Goal: Task Accomplishment & Management: Use online tool/utility

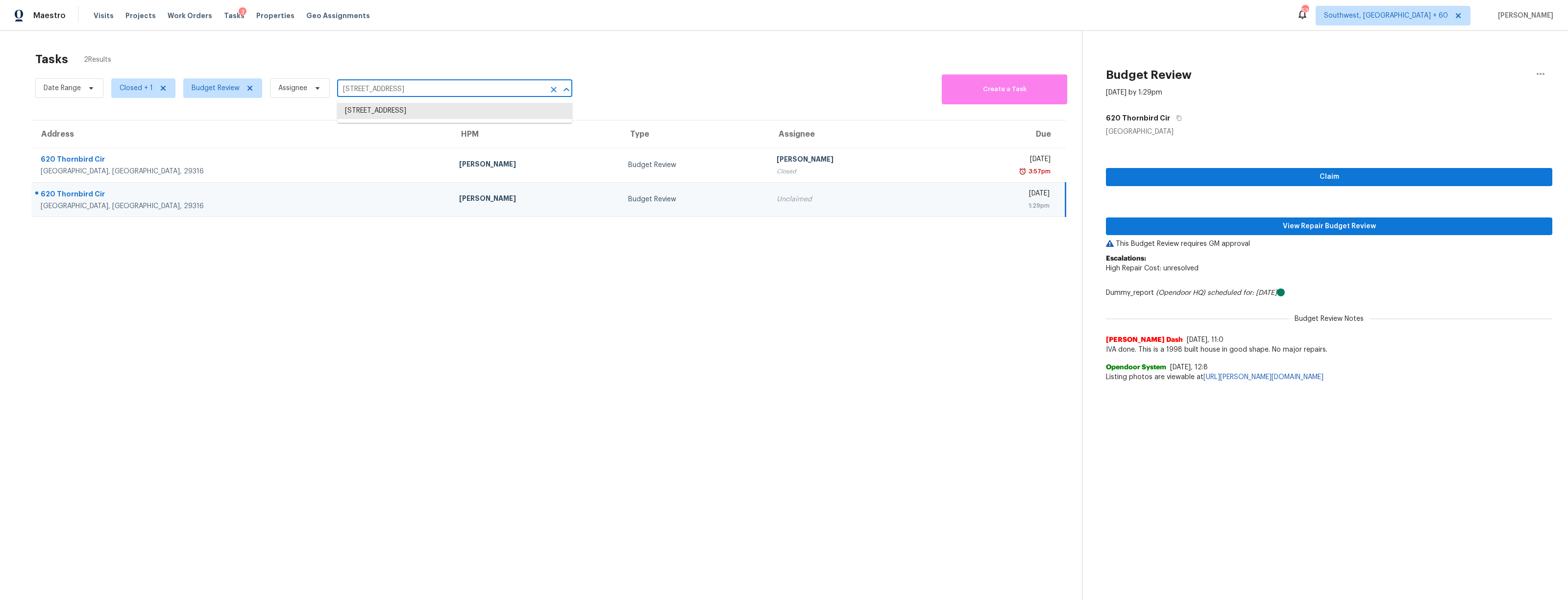
click at [421, 90] on input "620 Thornbird Cir, Boiling Springs, SC 29316" at bounding box center [440, 90] width 208 height 16
type input "2412 Arborwood Dr, Valrico, FL 33596"
click at [427, 109] on li "2412 Arborwood Dr, Valrico, FL 33596" at bounding box center [455, 111] width 235 height 16
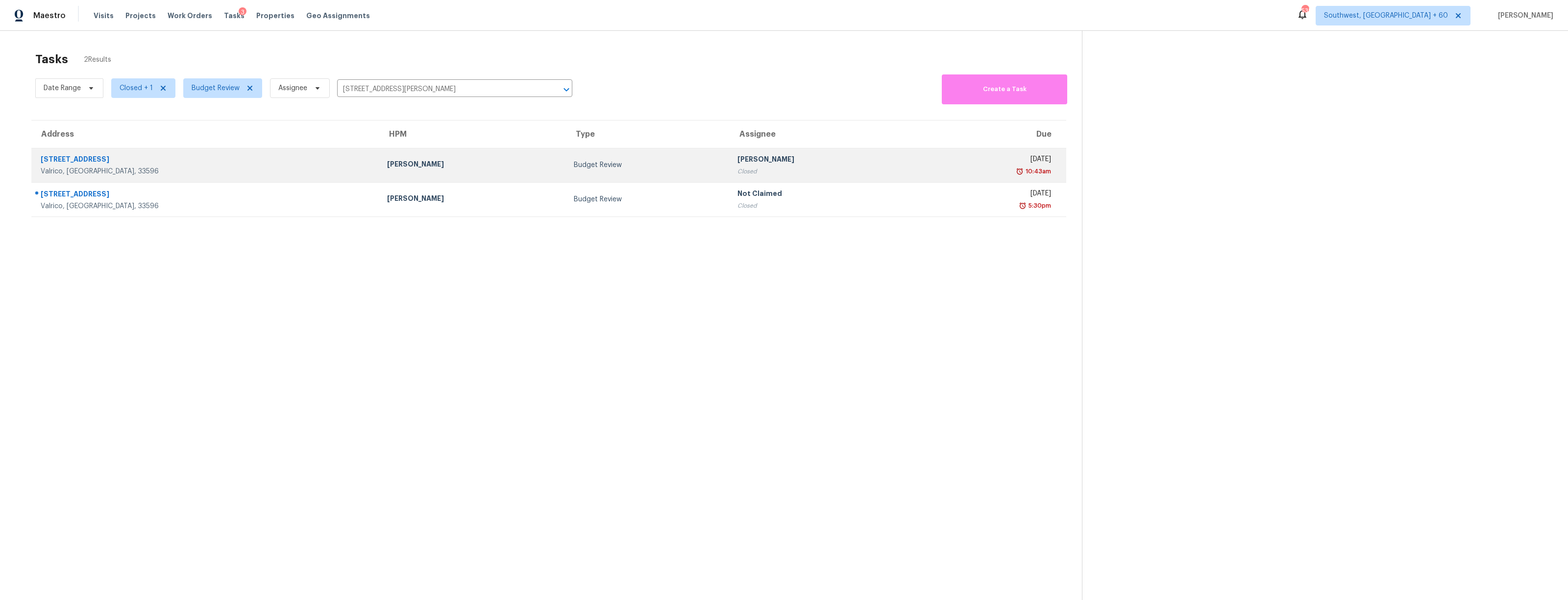
click at [574, 170] on div "Budget Review" at bounding box center [648, 164] width 148 height 10
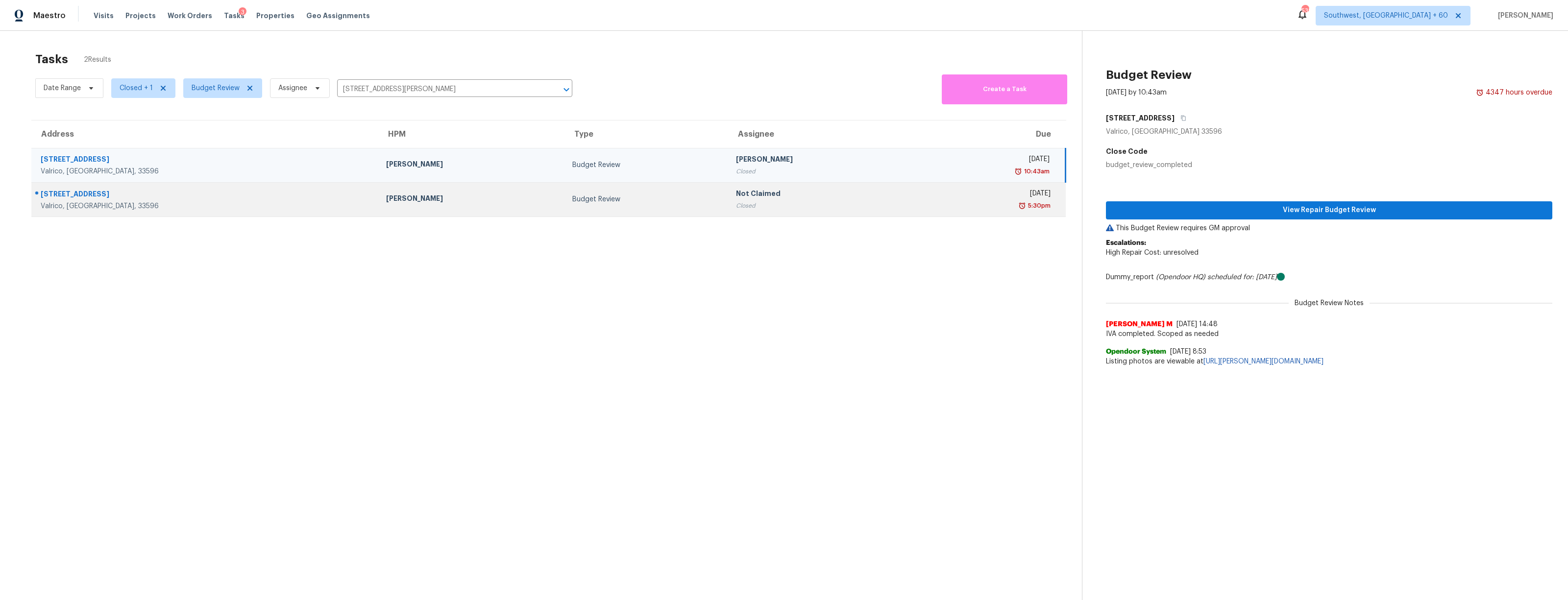
click at [572, 199] on div "Budget Review" at bounding box center [646, 199] width 148 height 10
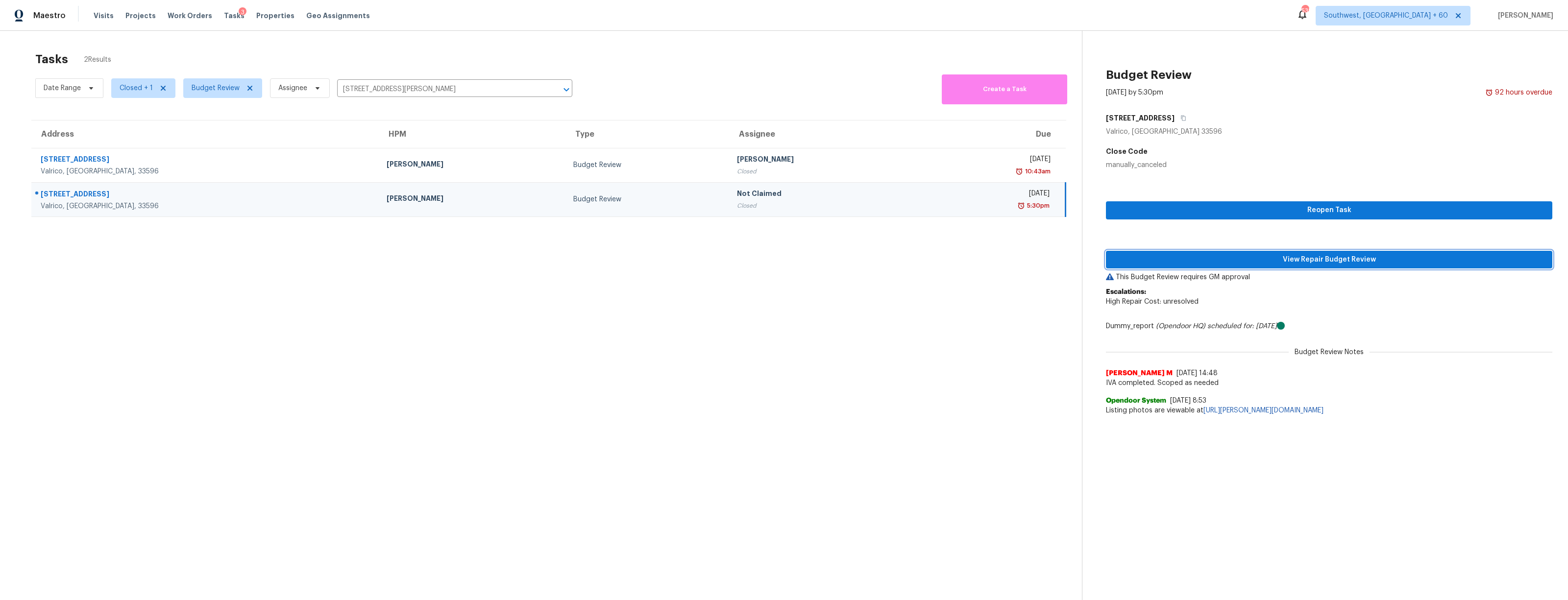
click at [1322, 254] on span "View Repair Budget Review" at bounding box center [1329, 260] width 431 height 13
click at [965, 380] on section "Tasks 2 Results Date Range Closed + 1 Budget Review Assignee 2412 Arborwood Dr,…" at bounding box center [549, 339] width 1066 height 584
click at [415, 94] on input "2412 Arborwood Dr, Valrico, FL 33596" at bounding box center [440, 90] width 208 height 16
paste input "10800 Old Saint Augustine Rd Apt 306, Jacksonville, FL 32257"
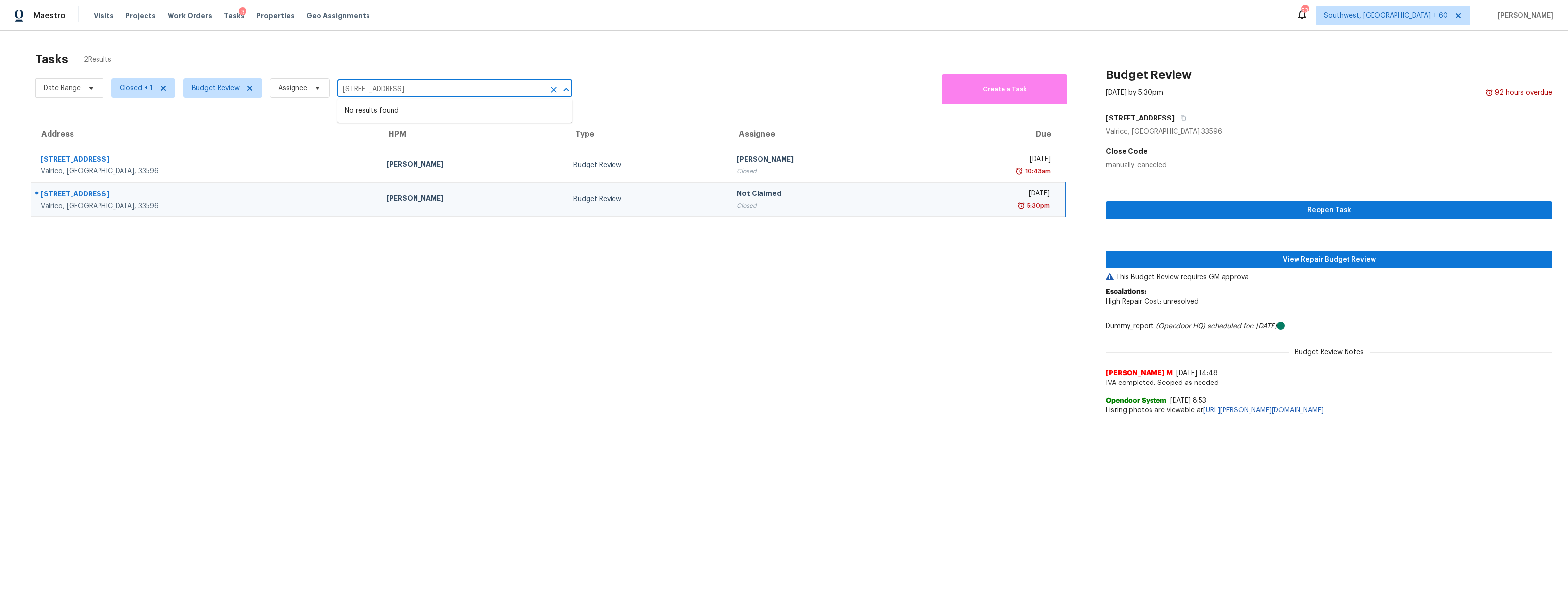
drag, startPoint x: 466, startPoint y: 90, endPoint x: 690, endPoint y: 91, distance: 224.0
click at [690, 91] on div "Date Range Closed + 1 Budget Review Assignee 10800 Old Saint Augustine Rd Apt 3…" at bounding box center [559, 88] width 1047 height 33
drag, startPoint x: 440, startPoint y: 86, endPoint x: 547, endPoint y: 90, distance: 107.1
click at [547, 90] on div "10800 Old Saint Augustine Rd Apt 306, Jacksonville, FL 32257 ​" at bounding box center [455, 90] width 235 height 16
type input "10800 Old Saint Augustine Rd"
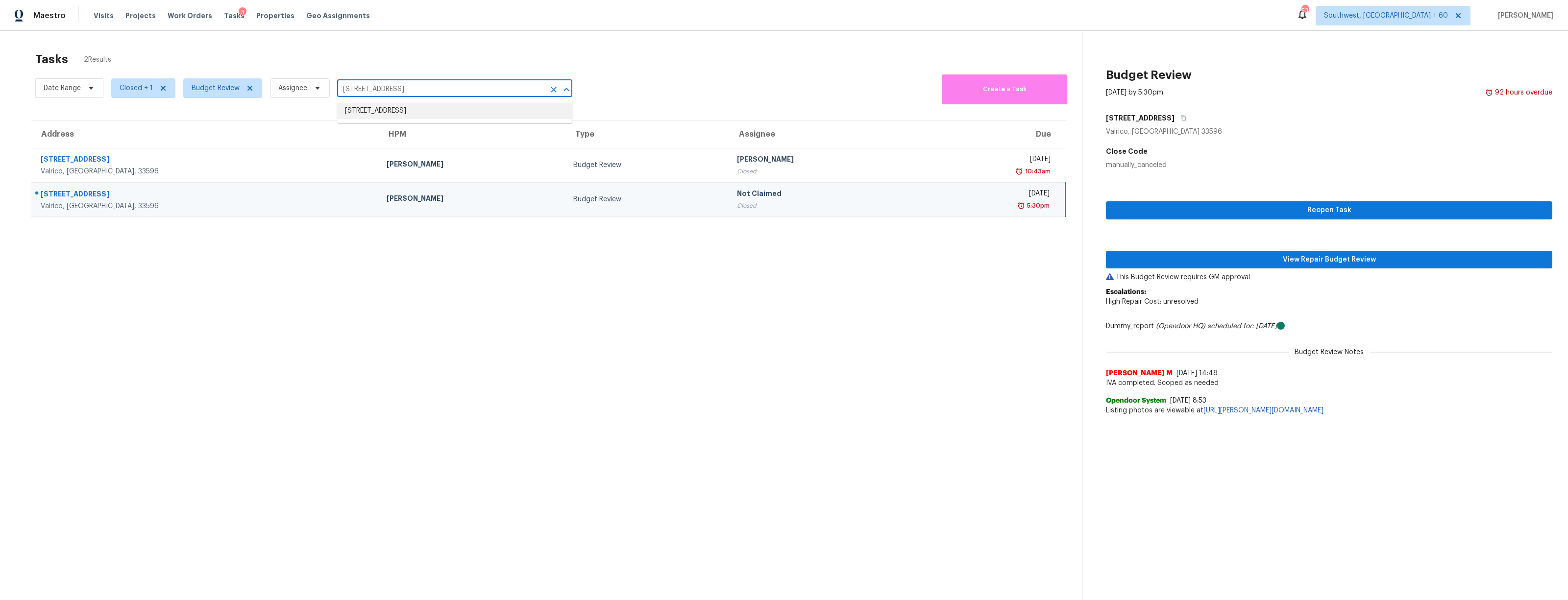
click at [431, 114] on li "10800 Old Saint Augustine Rd Apt 306, Jacksonville, FL 32257" at bounding box center [455, 111] width 235 height 16
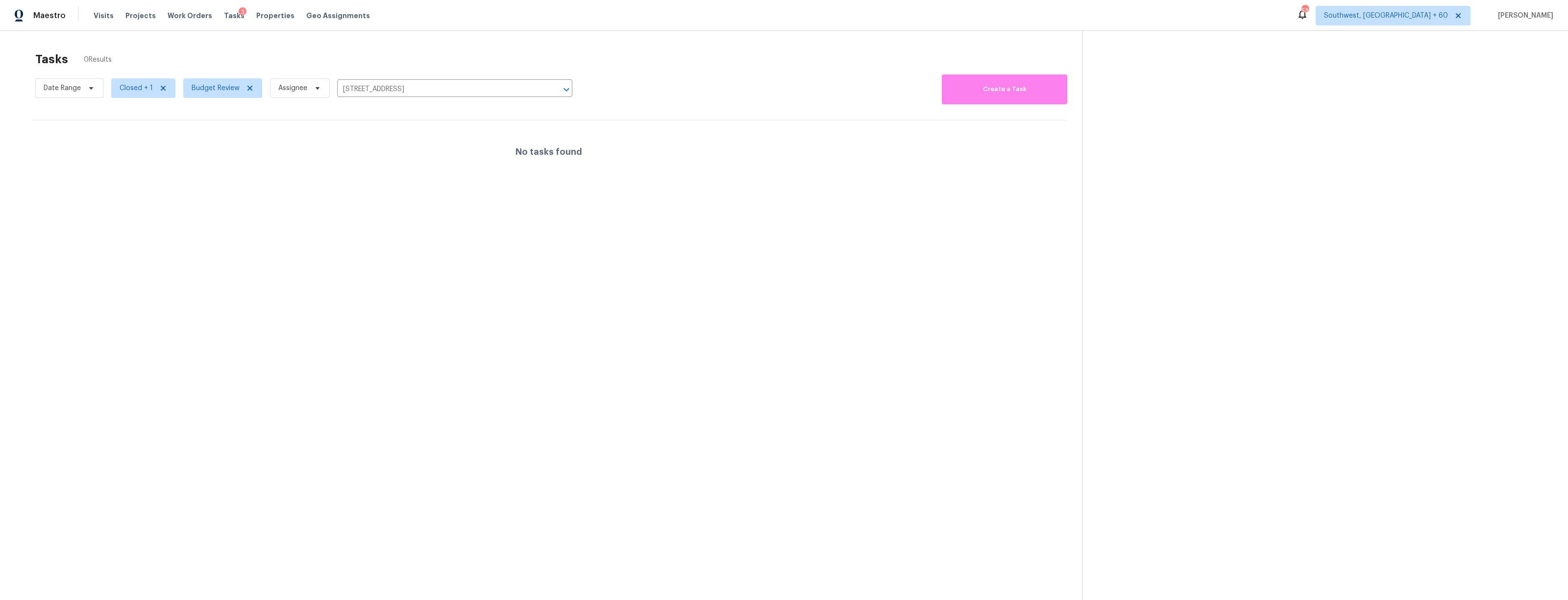
click at [140, 98] on span "Closed + 1" at bounding box center [139, 88] width 72 height 25
click at [135, 90] on span "Closed + 1" at bounding box center [135, 88] width 33 height 10
click at [130, 146] on label "Blocked" at bounding box center [136, 143] width 38 height 10
click at [124, 145] on input "Blocked" at bounding box center [120, 141] width 7 height 7
checkbox input "true"
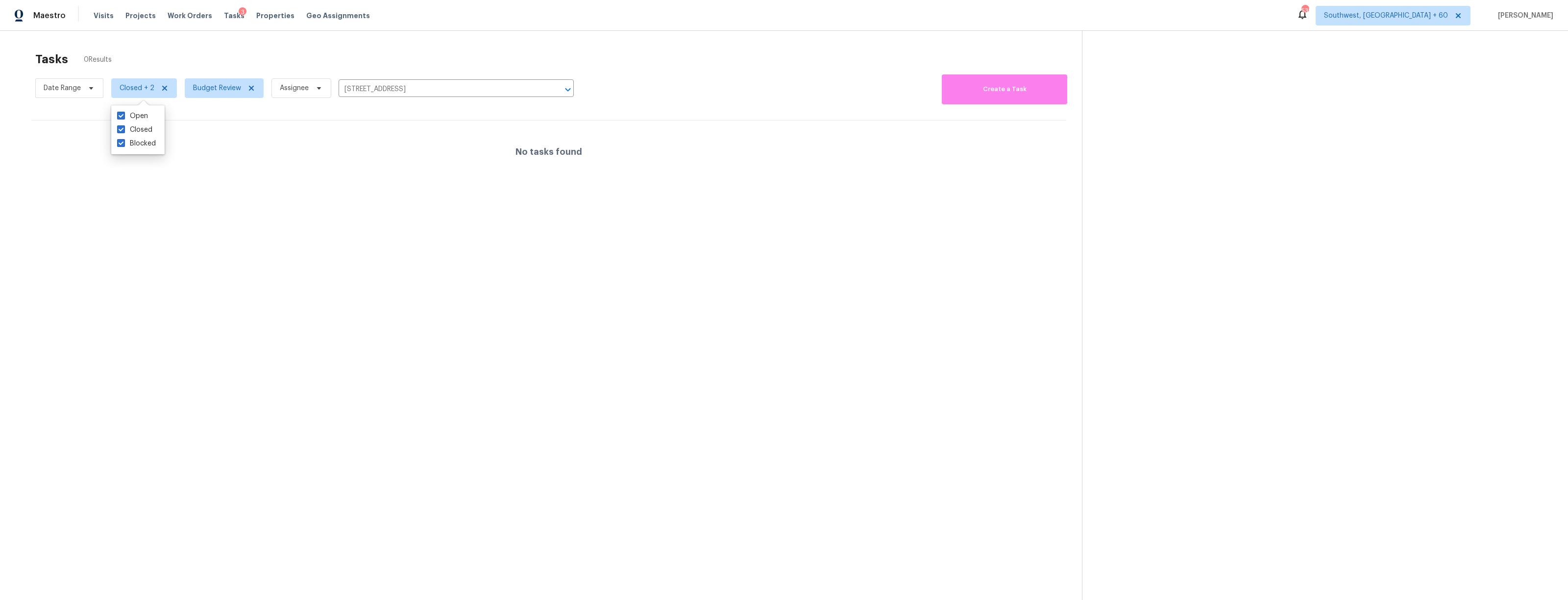
click at [275, 43] on div "Tasks 0 Results Date Range Closed + 2 Budget Review Assignee 10800 Old Saint Au…" at bounding box center [784, 331] width 1568 height 600
drag, startPoint x: 469, startPoint y: 90, endPoint x: 590, endPoint y: 90, distance: 121.0
click at [589, 90] on div "Date Range Closed + 2 Budget Review Assignee 10800 Old Saint Augustine Rd Apt 3…" at bounding box center [559, 88] width 1047 height 33
click at [488, 113] on li "10800 Old Saint Augustine Rd Apt 306, Jacksonville, FL 32257" at bounding box center [456, 111] width 235 height 16
type input "10800 Old Saint Augustine Rd Apt 306, Jacksonville, FL 32257"
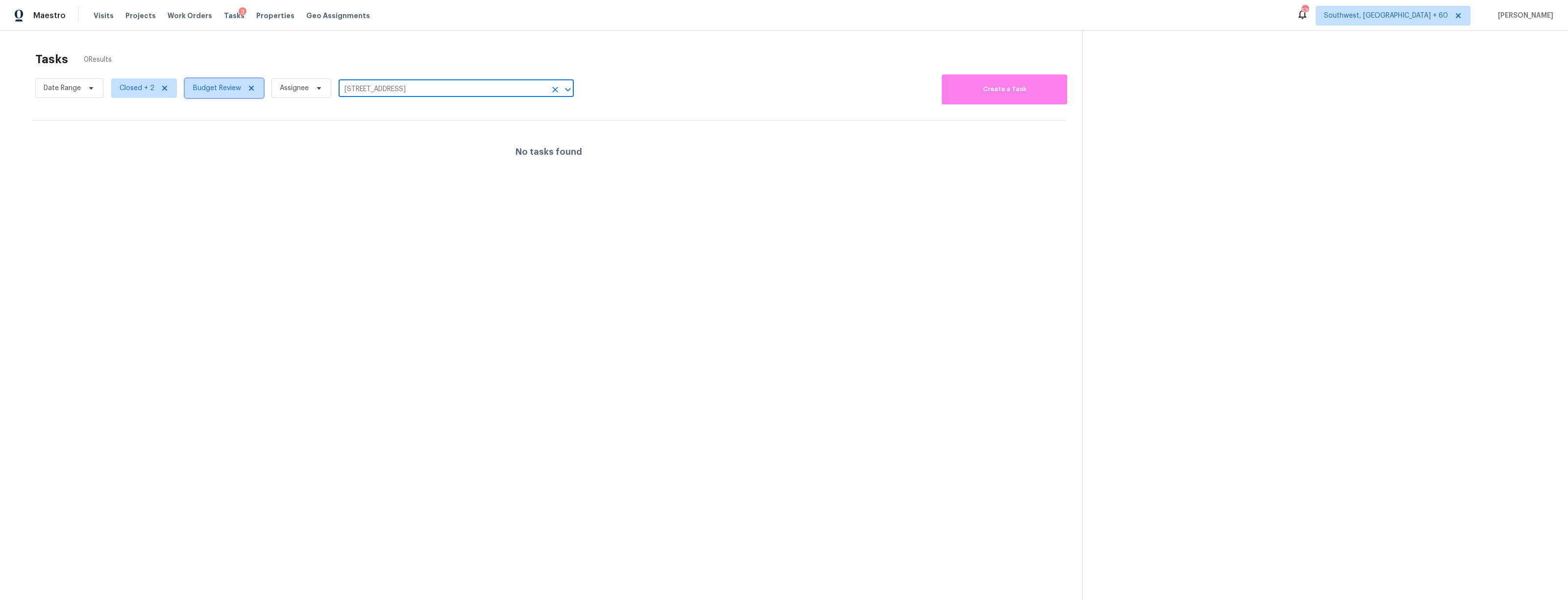
click at [208, 84] on span "Budget Review" at bounding box center [217, 88] width 48 height 10
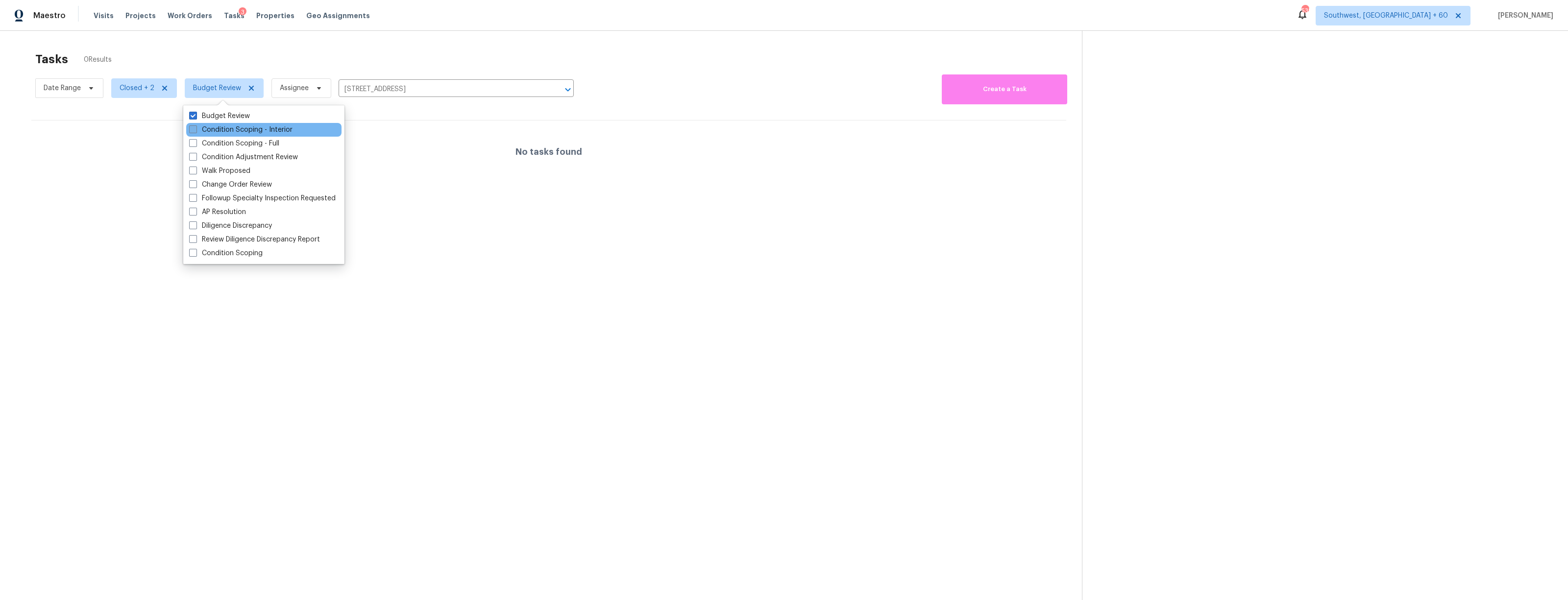
click at [205, 128] on label "Condition Scoping - Interior" at bounding box center [241, 129] width 104 height 10
click at [195, 128] on input "Condition Scoping - Interior" at bounding box center [192, 128] width 7 height 7
checkbox input "true"
click at [205, 140] on label "Condition Scoping - Full" at bounding box center [234, 143] width 90 height 10
click at [195, 140] on input "Condition Scoping - Full" at bounding box center [192, 141] width 7 height 7
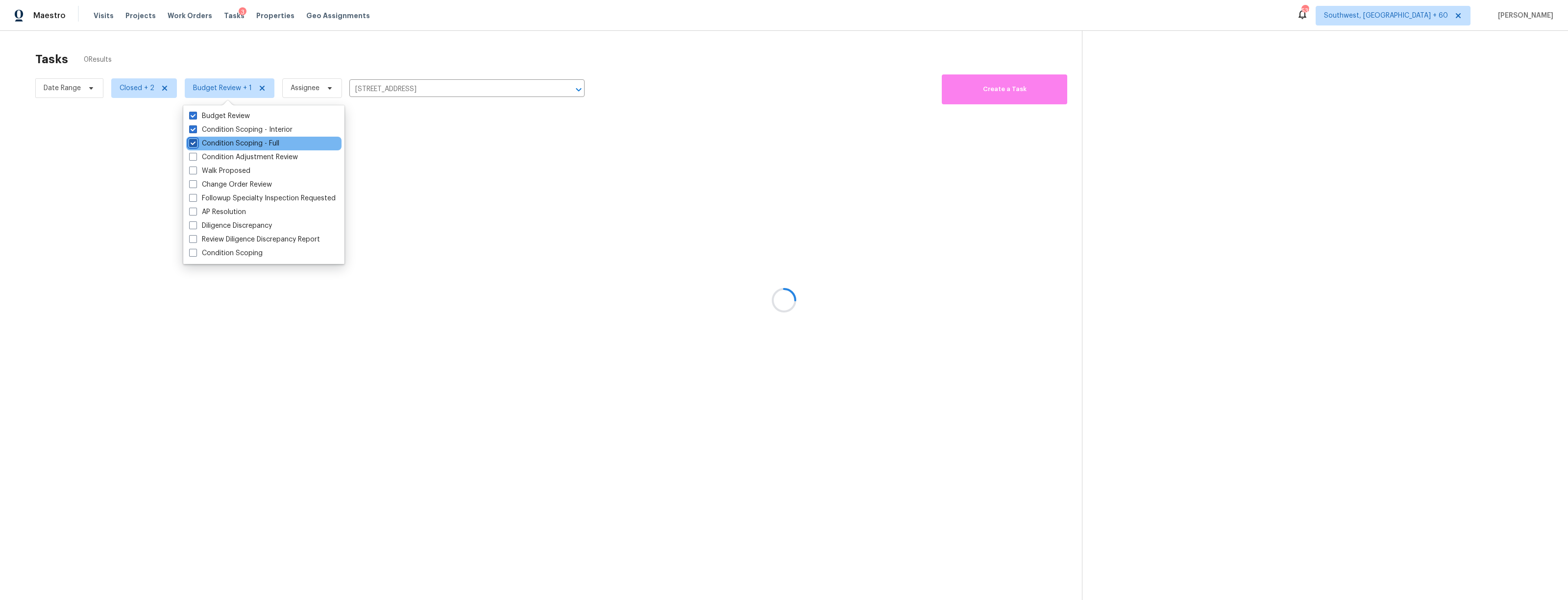
checkbox input "true"
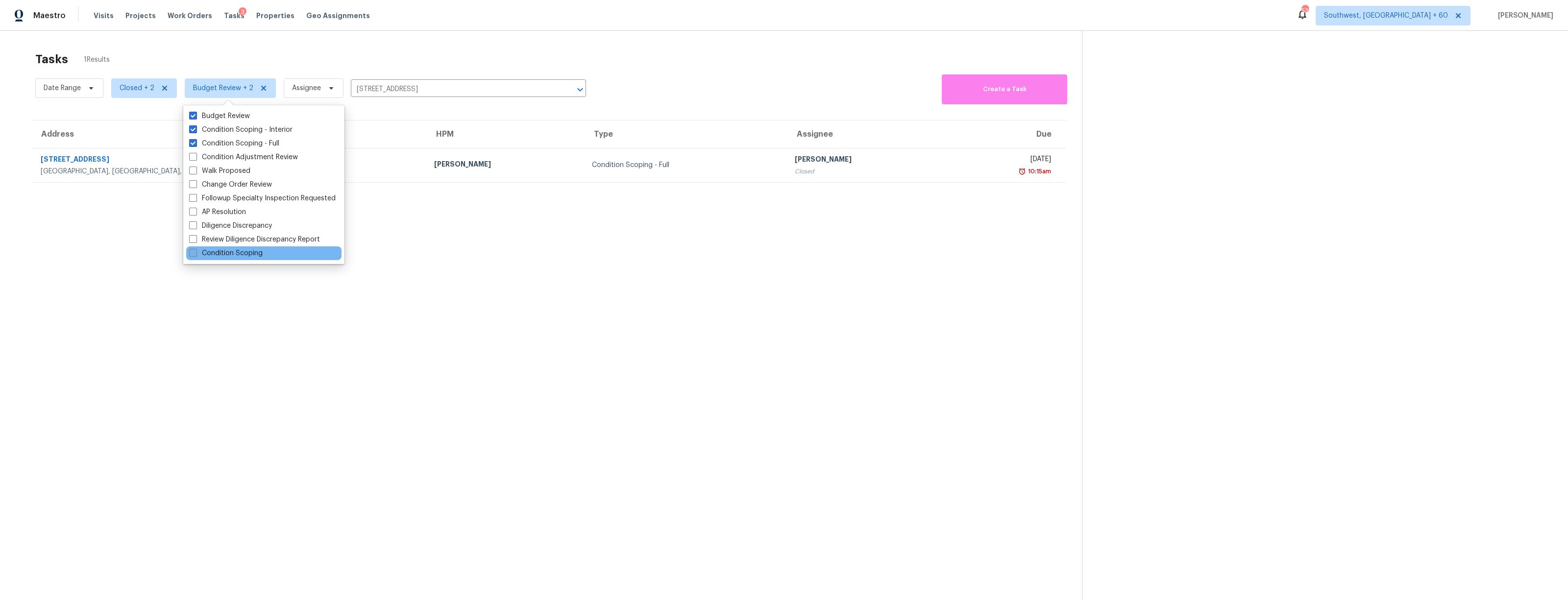
click at [218, 253] on label "Condition Scoping" at bounding box center [225, 253] width 73 height 10
click at [195, 253] on input "Condition Scoping" at bounding box center [192, 252] width 7 height 7
checkbox input "true"
click at [524, 253] on section "Tasks 1 Results Date Range Closed + 2 Budget Review + 3 Assignee 10800 Old Sain…" at bounding box center [549, 339] width 1066 height 584
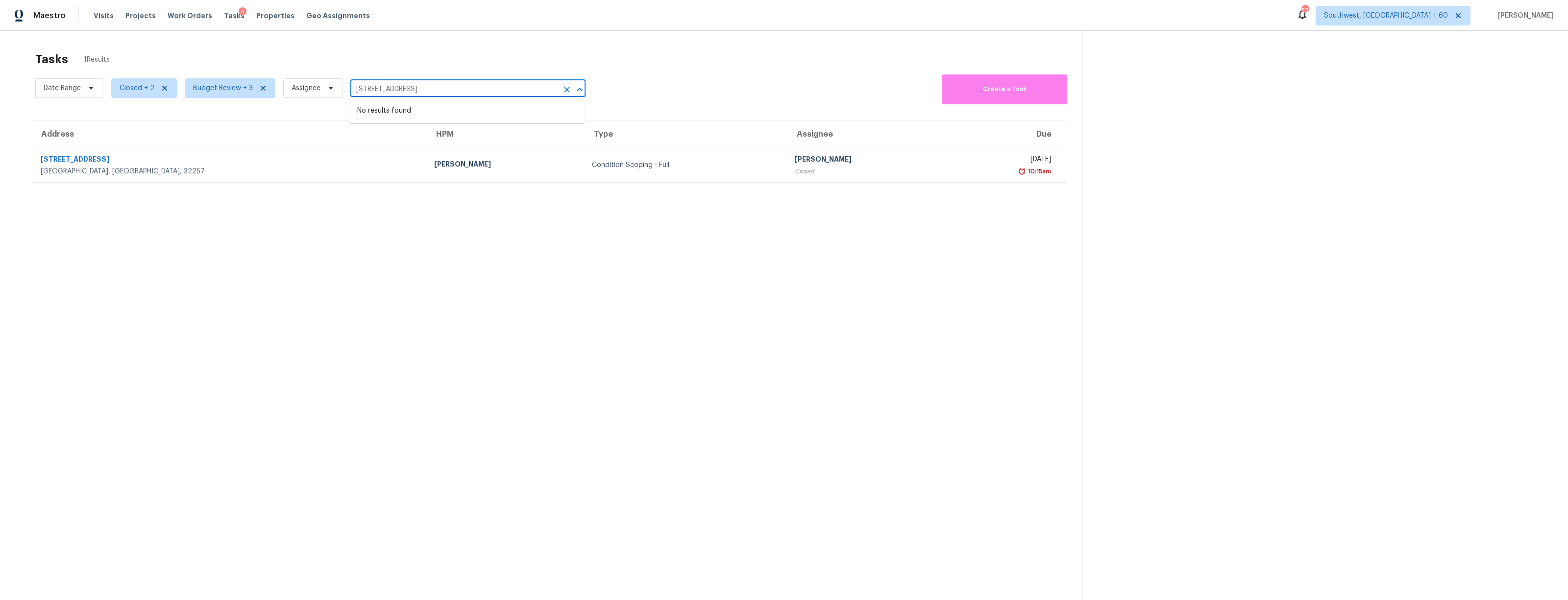
click at [428, 90] on input "10800 Old Saint Augustine Rd Apt 306, Jacksonville, FL 32257" at bounding box center [454, 90] width 208 height 16
paste input "2412 Arborwood Dr, Valrico, FL 33596"
type input "2412 Arborwood Dr, Valrico, FL 33596"
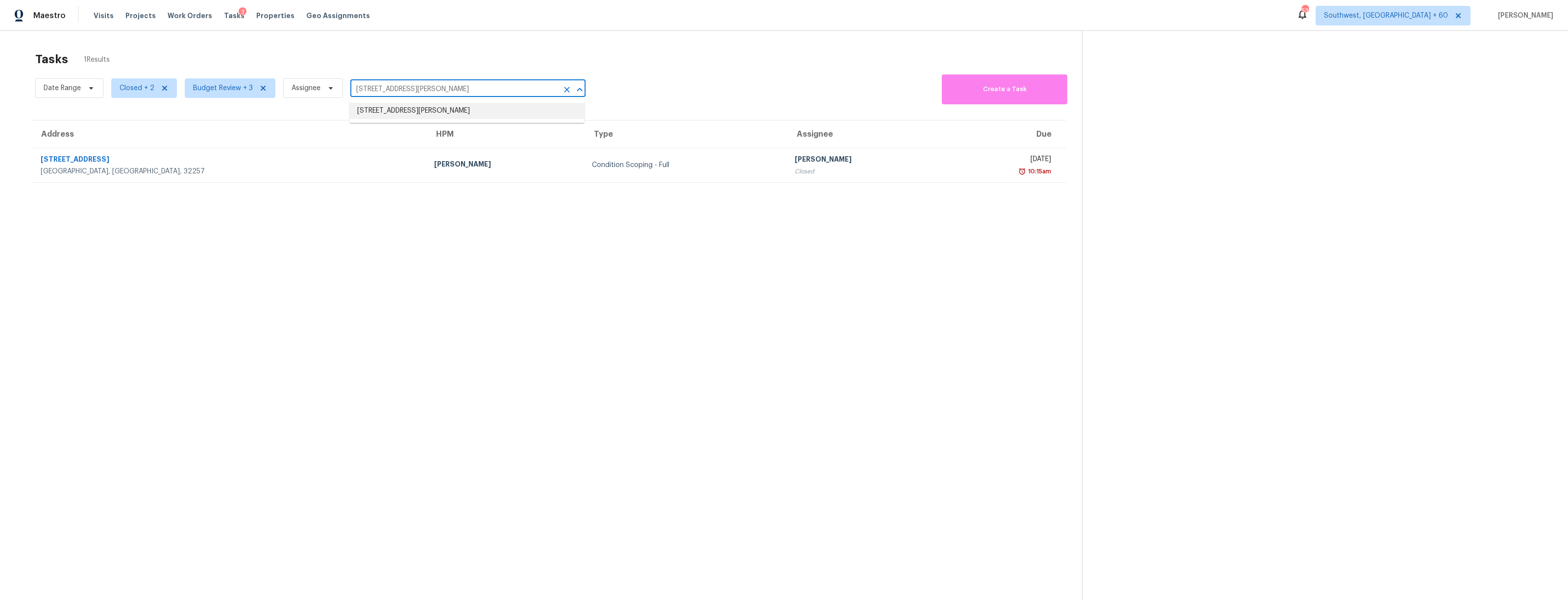
click at [424, 110] on li "2412 Arborwood Dr, Valrico, FL 33596" at bounding box center [467, 111] width 235 height 16
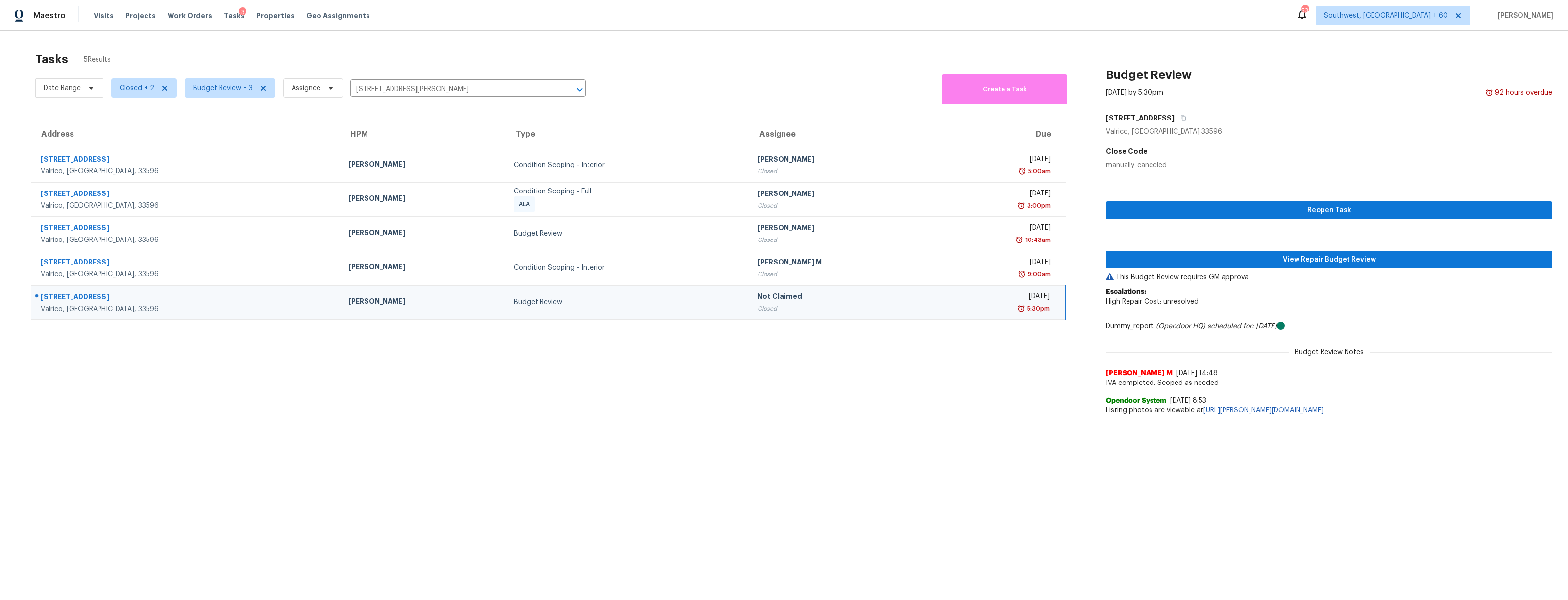
click at [1247, 124] on div "2412 Arborwood Dr" at bounding box center [1329, 118] width 446 height 18
click at [368, 91] on input "2412 Arborwood Dr, Valrico, FL 33596" at bounding box center [454, 90] width 208 height 16
paste input "10800 Old Saint Augustine Rd Apt 306, Jacksonville, FL 32257"
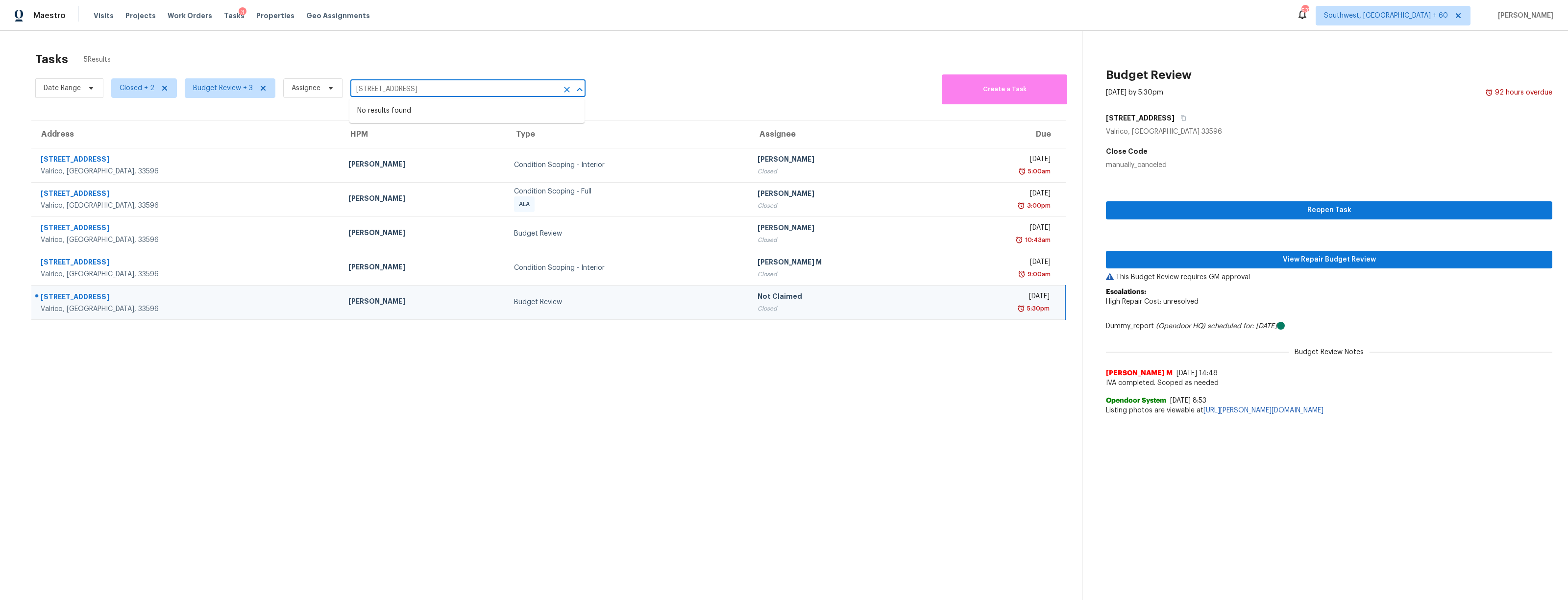
drag, startPoint x: 480, startPoint y: 90, endPoint x: 647, endPoint y: 90, distance: 167.0
click at [647, 90] on div "Date Range Closed + 2 Budget Review + 3 Assignee 10800 Old Saint Augustine Rd A…" at bounding box center [559, 88] width 1047 height 33
type input "10800 Old Saint Augustine Rd"
click at [541, 112] on li "10800 Old Saint Augustine Rd Apt 306, Jacksonville, FL 32257" at bounding box center [467, 111] width 235 height 16
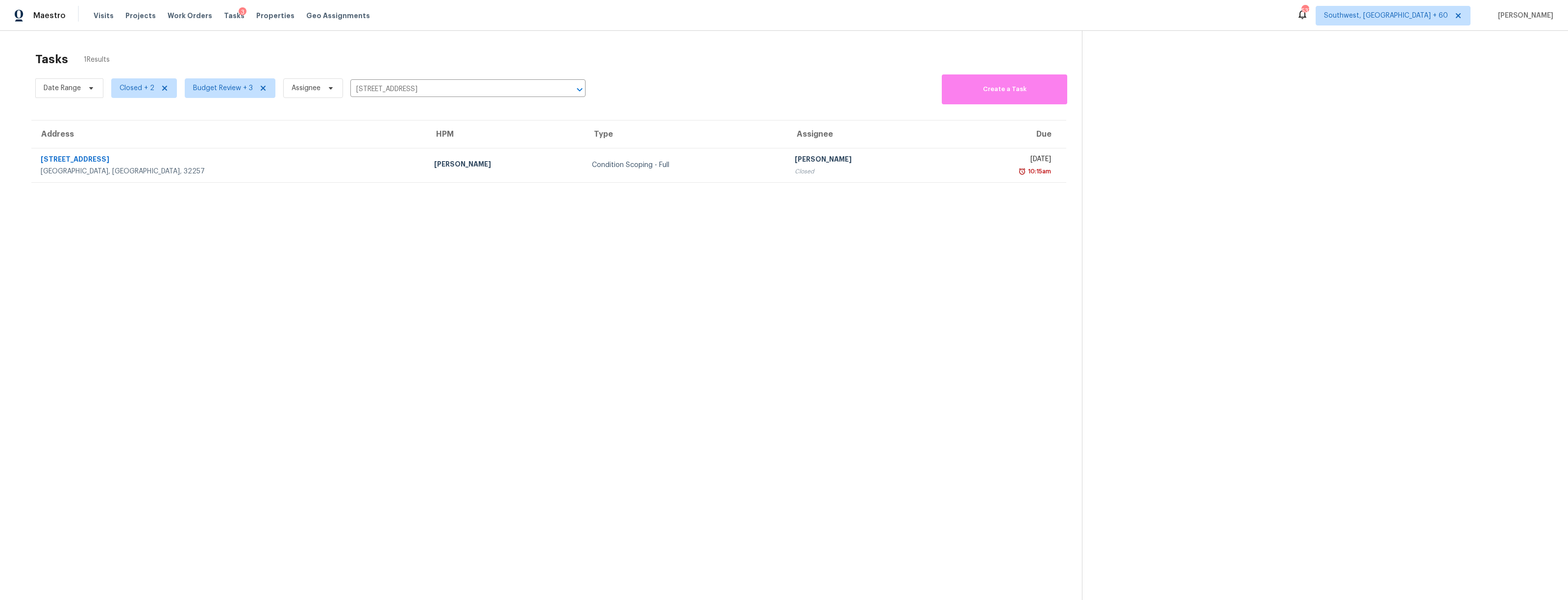
click at [635, 371] on section "Tasks 1 Results Date Range Closed + 2 Budget Review + 3 Assignee 10800 Old Sain…" at bounding box center [549, 339] width 1066 height 584
click at [208, 86] on span "Budget Review + 3" at bounding box center [223, 88] width 60 height 10
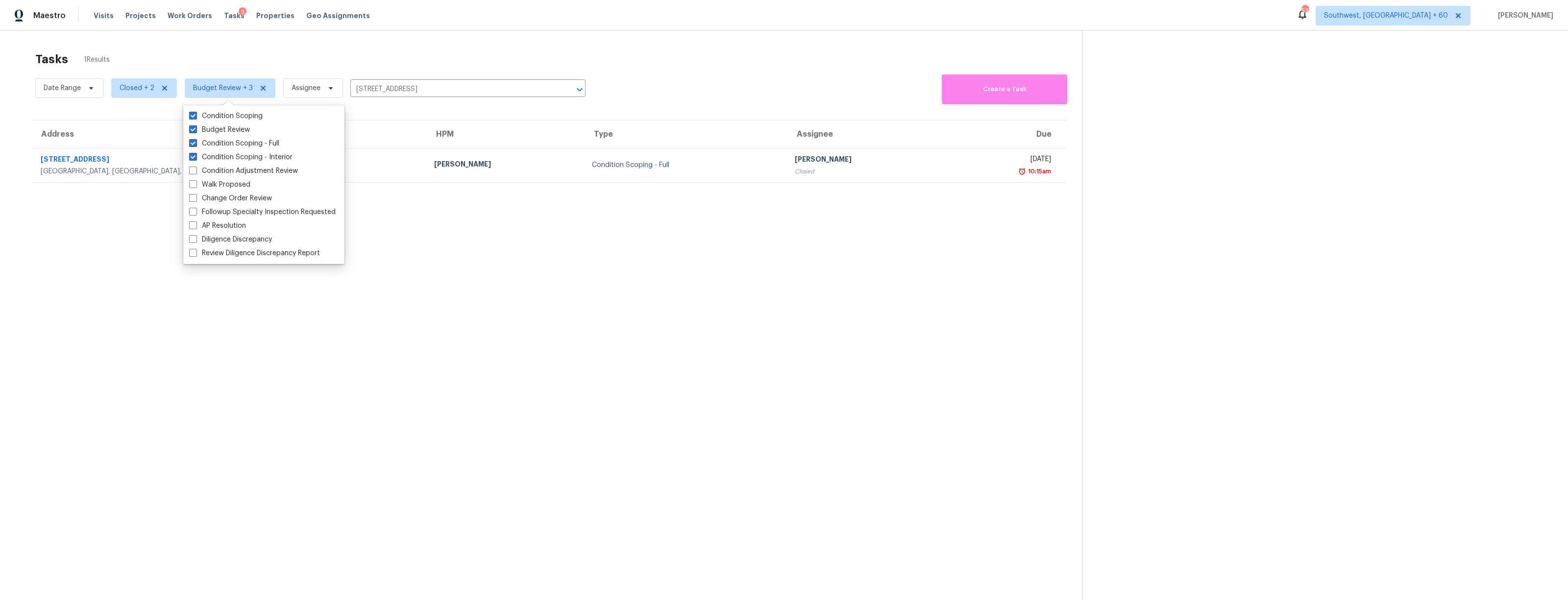
click at [685, 342] on section "Tasks 1 Results Date Range Closed + 2 Budget Review + 3 Assignee 10800 Old Sain…" at bounding box center [549, 339] width 1066 height 584
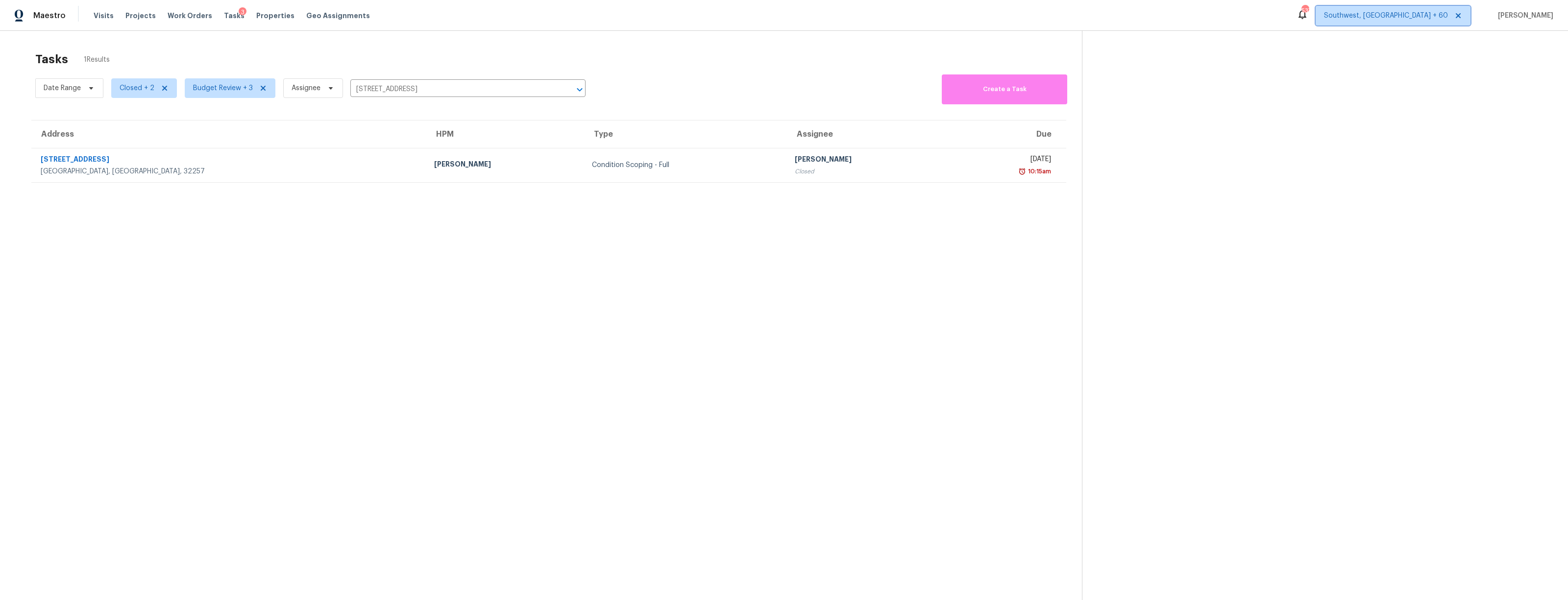
click at [1423, 18] on span "Southwest, FL + 60" at bounding box center [1385, 16] width 124 height 10
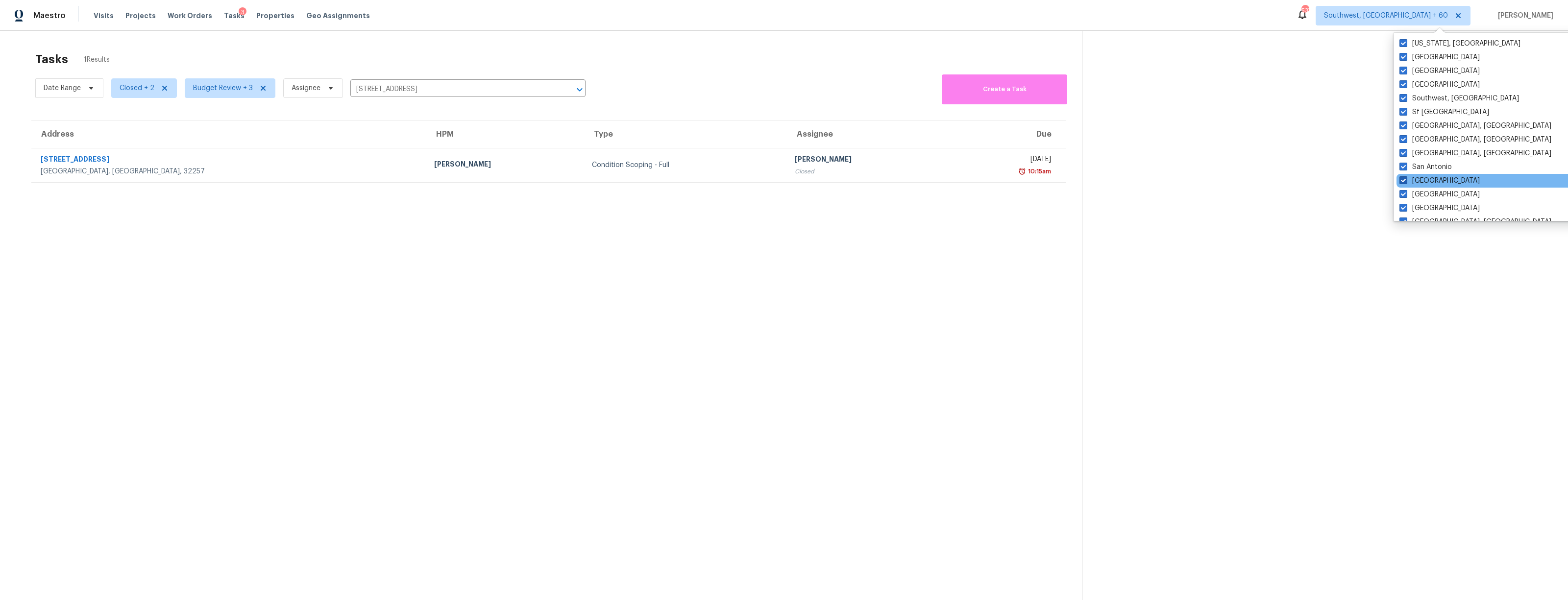
scroll to position [655, 0]
click at [821, 282] on section "Tasks 1 Results Date Range Closed + 2 Budget Review + 3 Assignee 10800 Old Sain…" at bounding box center [549, 339] width 1066 height 584
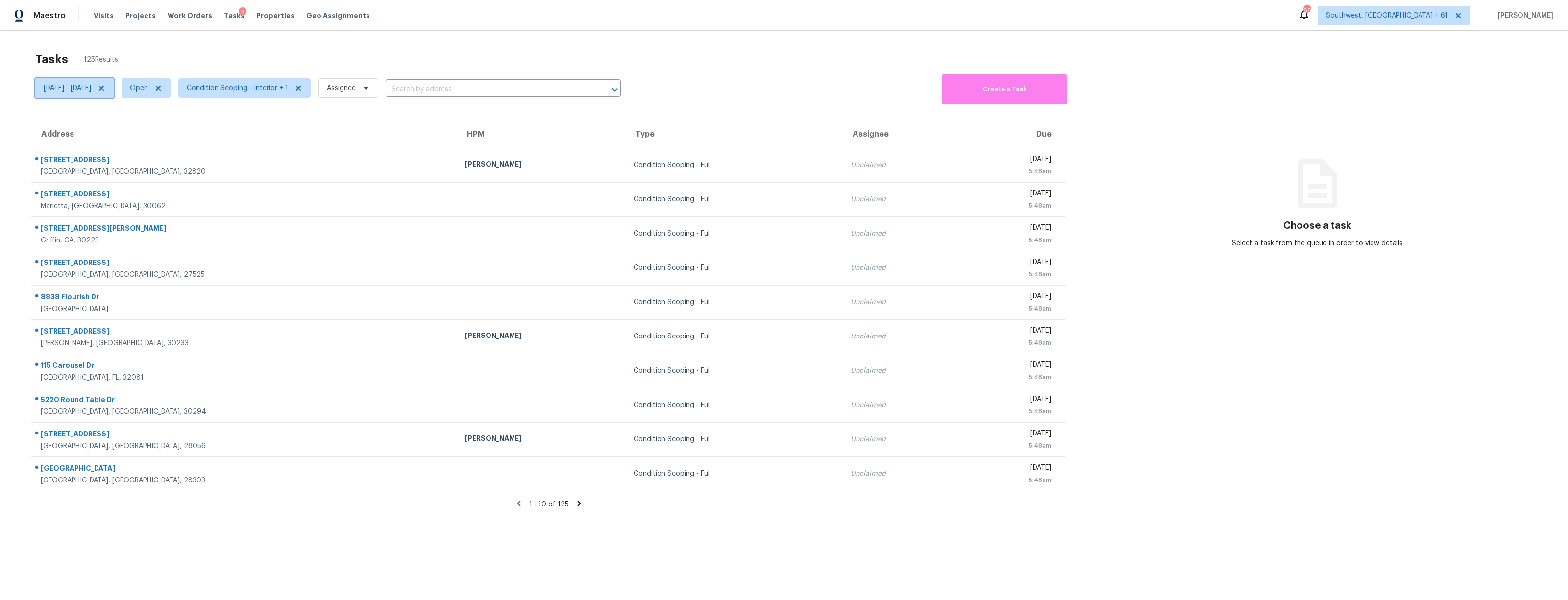
click at [104, 87] on icon at bounding box center [101, 88] width 5 height 5
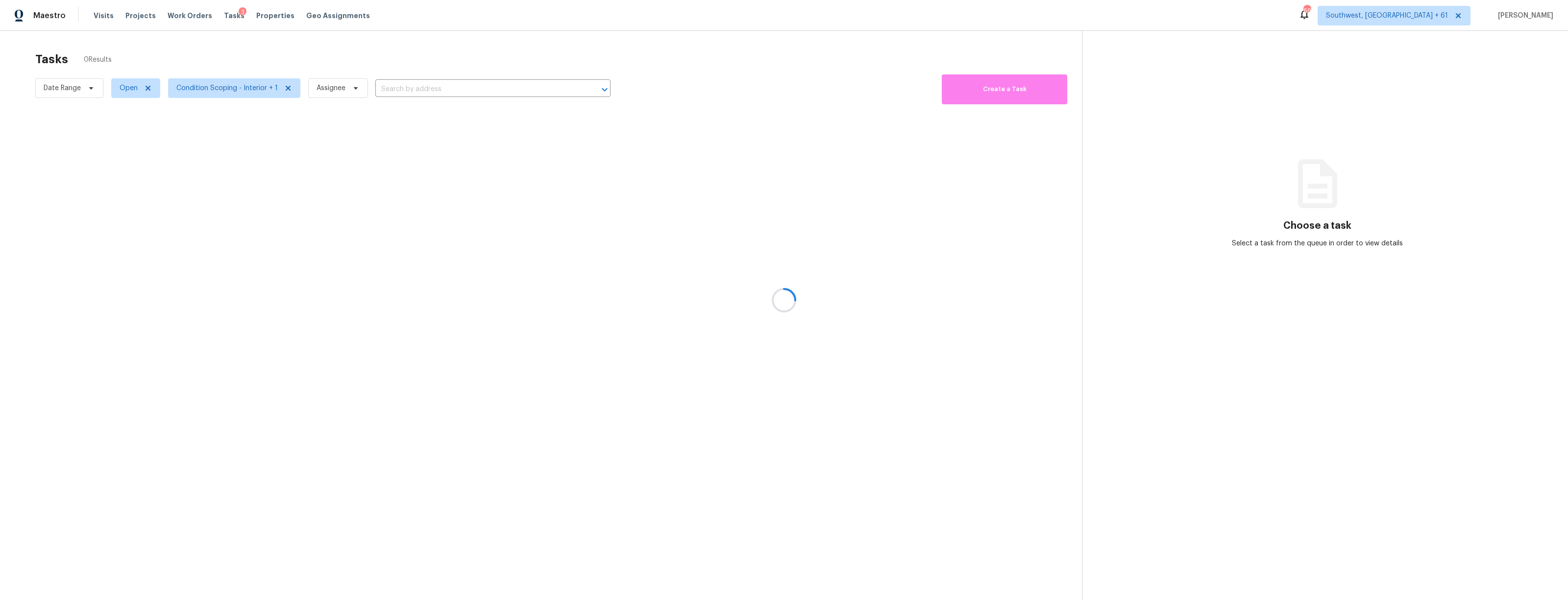
click at [397, 86] on div at bounding box center [784, 300] width 1568 height 600
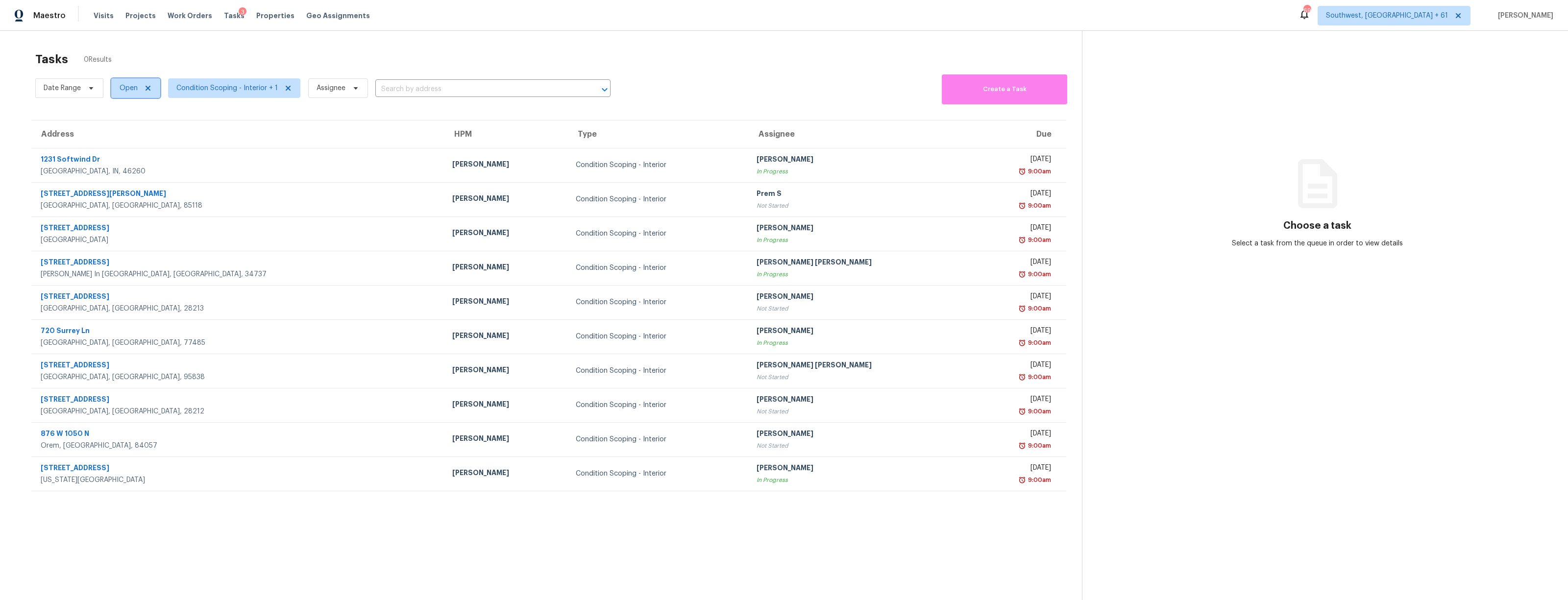
click at [124, 87] on span "Open" at bounding box center [128, 88] width 18 height 10
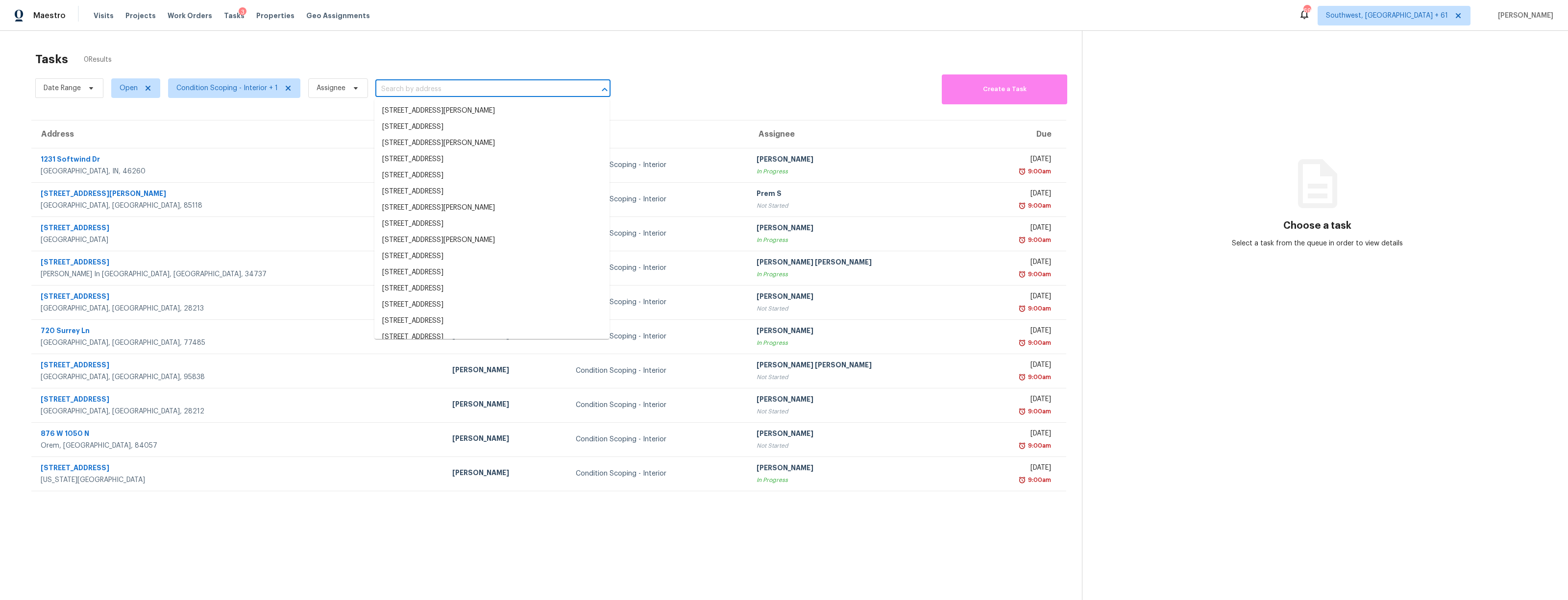
click at [409, 93] on input "text" at bounding box center [479, 90] width 208 height 16
paste input "10800 Old Saint Augustine Rd Apt 306, Jacksonville, FL 32257"
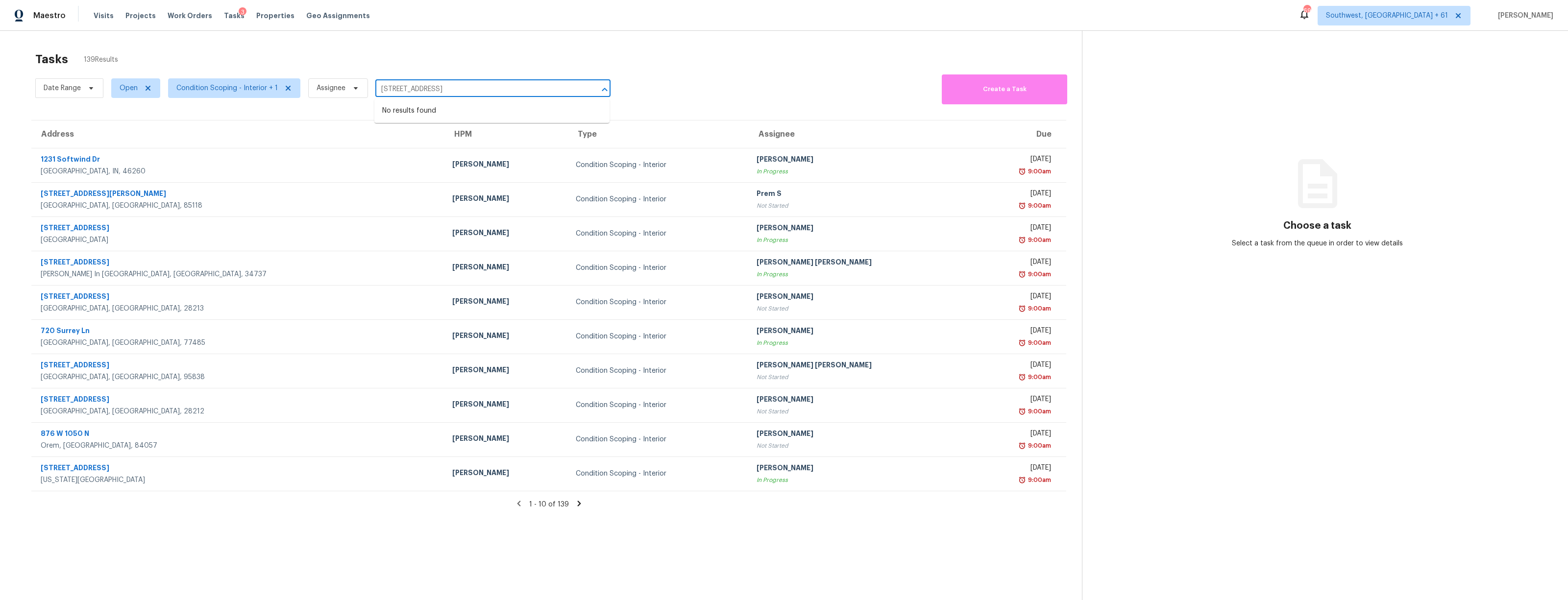
drag, startPoint x: 489, startPoint y: 88, endPoint x: 612, endPoint y: 90, distance: 123.0
click at [612, 90] on div "Date Range Open Condition Scoping - Interior + 1 Assignee 10800 Old Saint Augus…" at bounding box center [559, 88] width 1047 height 33
type input "10800 Old Saint Augustine Rd"
click at [427, 112] on li "10800 Old Saint Augustine Rd Apt 306, Jacksonville, FL 32257" at bounding box center [492, 111] width 235 height 16
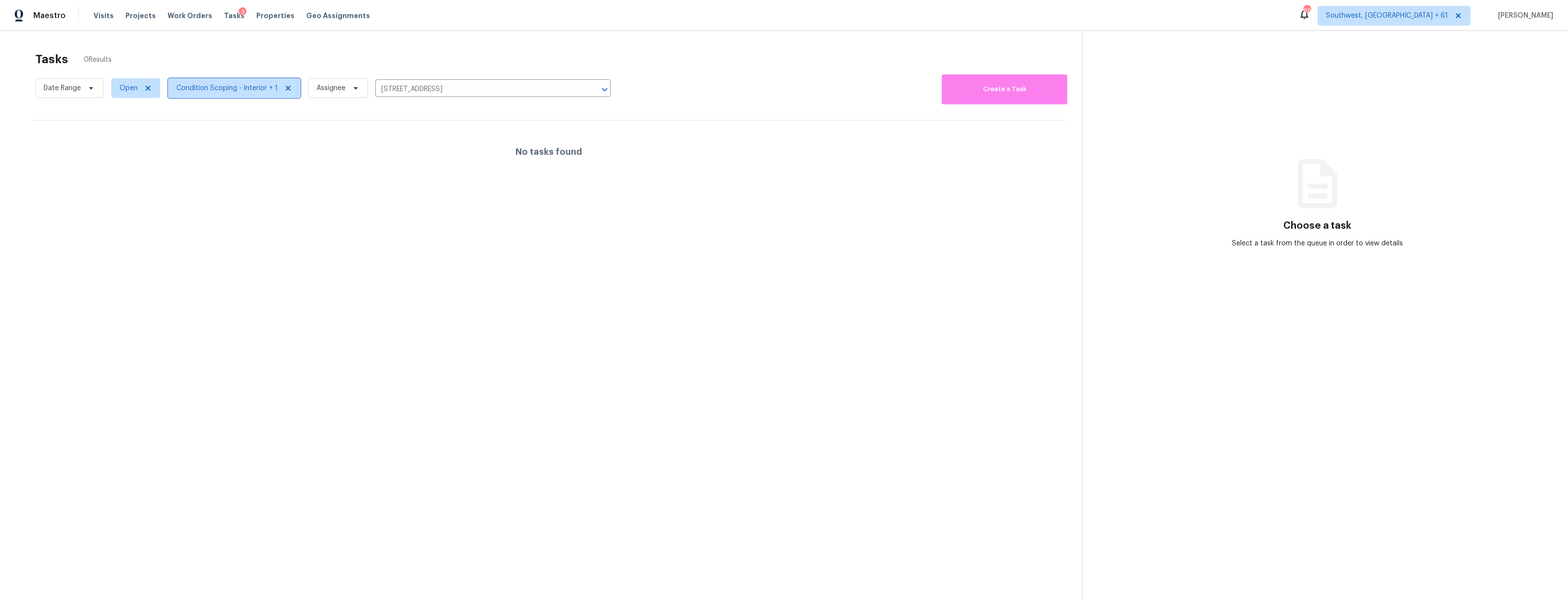
click at [206, 90] on span "Condition Scoping - Interior + 1" at bounding box center [227, 88] width 101 height 10
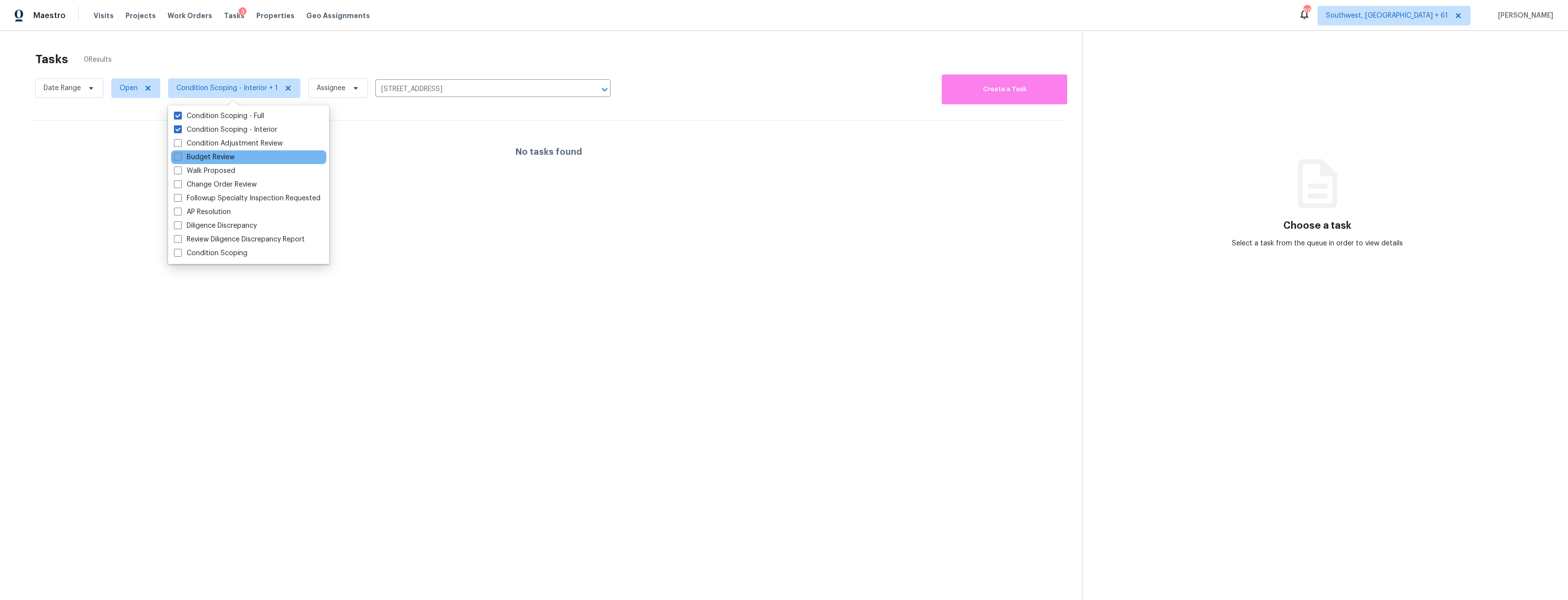
click at [187, 154] on label "Budget Review" at bounding box center [204, 157] width 61 height 10
click at [181, 154] on input "Budget Review" at bounding box center [177, 155] width 7 height 7
checkbox input "true"
click at [192, 252] on label "Condition Scoping" at bounding box center [210, 253] width 73 height 10
click at [181, 252] on input "Condition Scoping" at bounding box center [177, 252] width 7 height 7
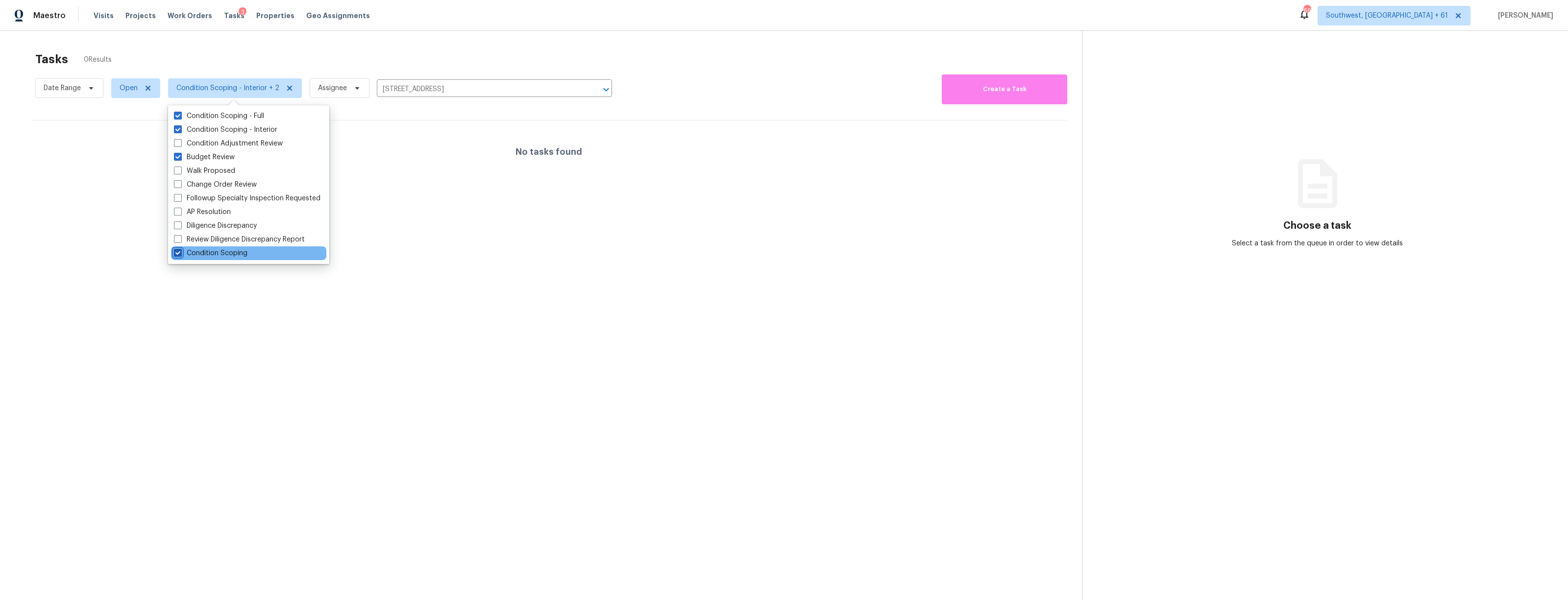
checkbox input "true"
click at [227, 145] on label "Condition Adjustment Review" at bounding box center [228, 143] width 109 height 10
click at [181, 145] on input "Condition Adjustment Review" at bounding box center [177, 141] width 7 height 7
checkbox input "true"
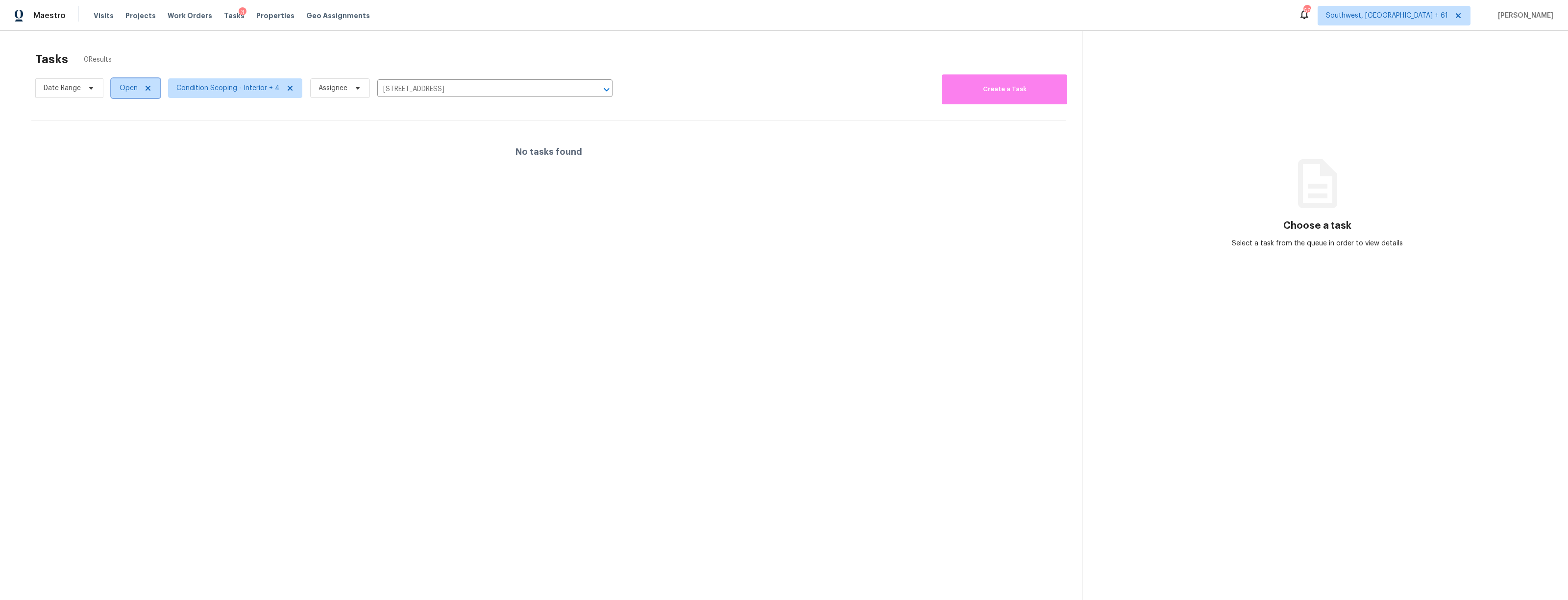
click at [130, 89] on span "Open" at bounding box center [128, 88] width 18 height 10
click at [131, 125] on label "Closed" at bounding box center [135, 129] width 36 height 10
click at [124, 125] on input "Closed" at bounding box center [120, 128] width 7 height 7
checkbox input "true"
click at [131, 143] on label "Blocked" at bounding box center [136, 143] width 38 height 10
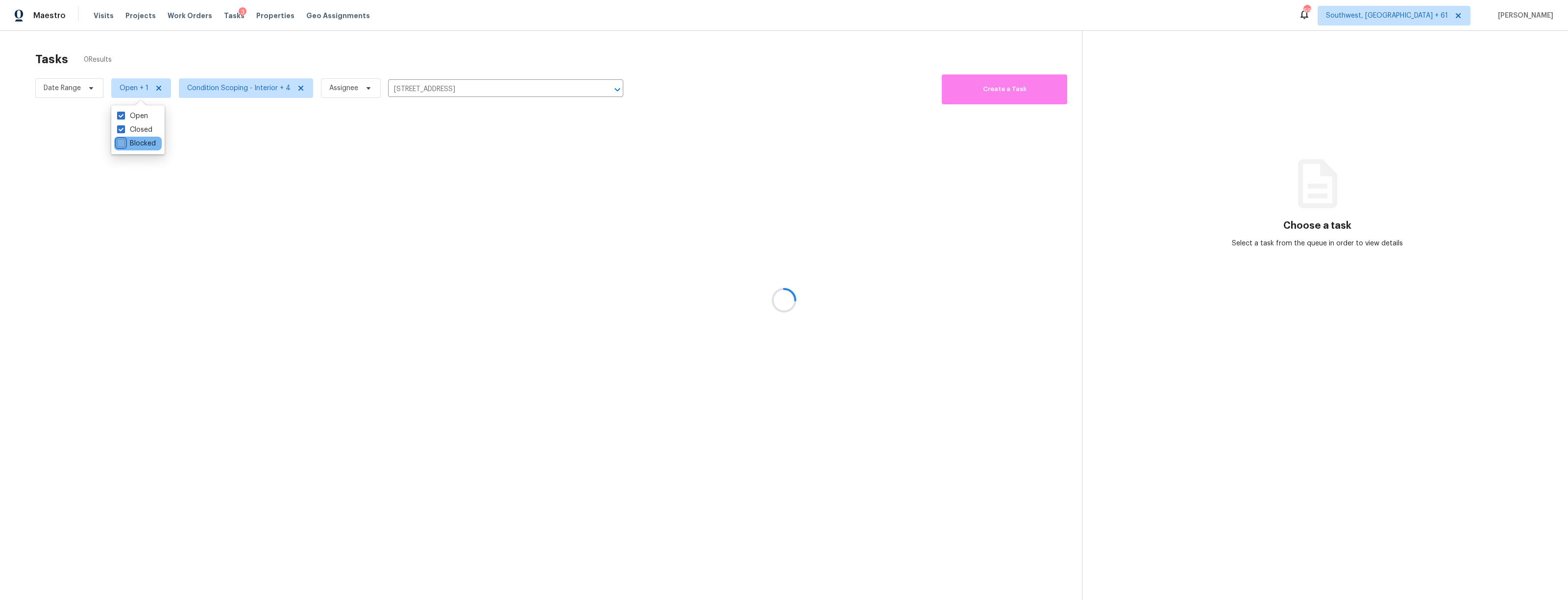
click at [124, 143] on input "Blocked" at bounding box center [120, 141] width 7 height 7
checkbox input "true"
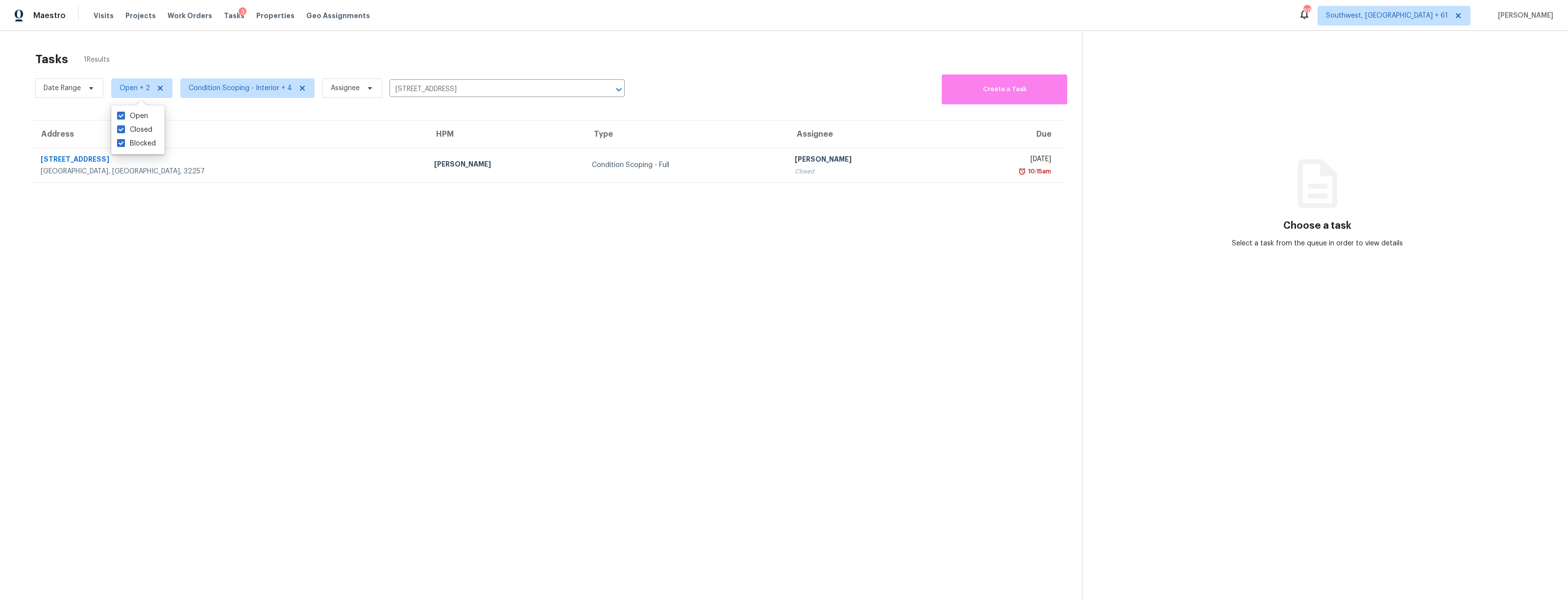
click at [235, 62] on div "Tasks 1 Results" at bounding box center [559, 59] width 1047 height 25
click at [299, 87] on icon at bounding box center [302, 88] width 8 height 8
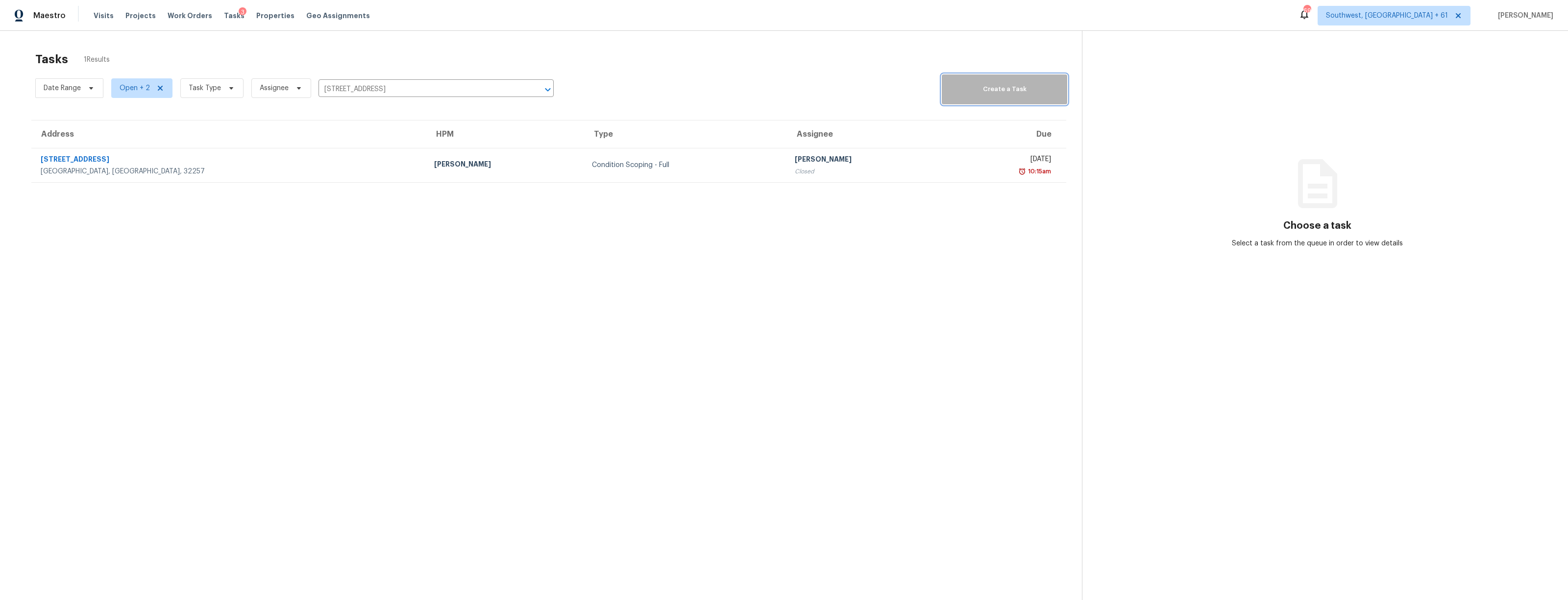
click at [1005, 84] on span "Create a Task" at bounding box center [1005, 89] width 115 height 11
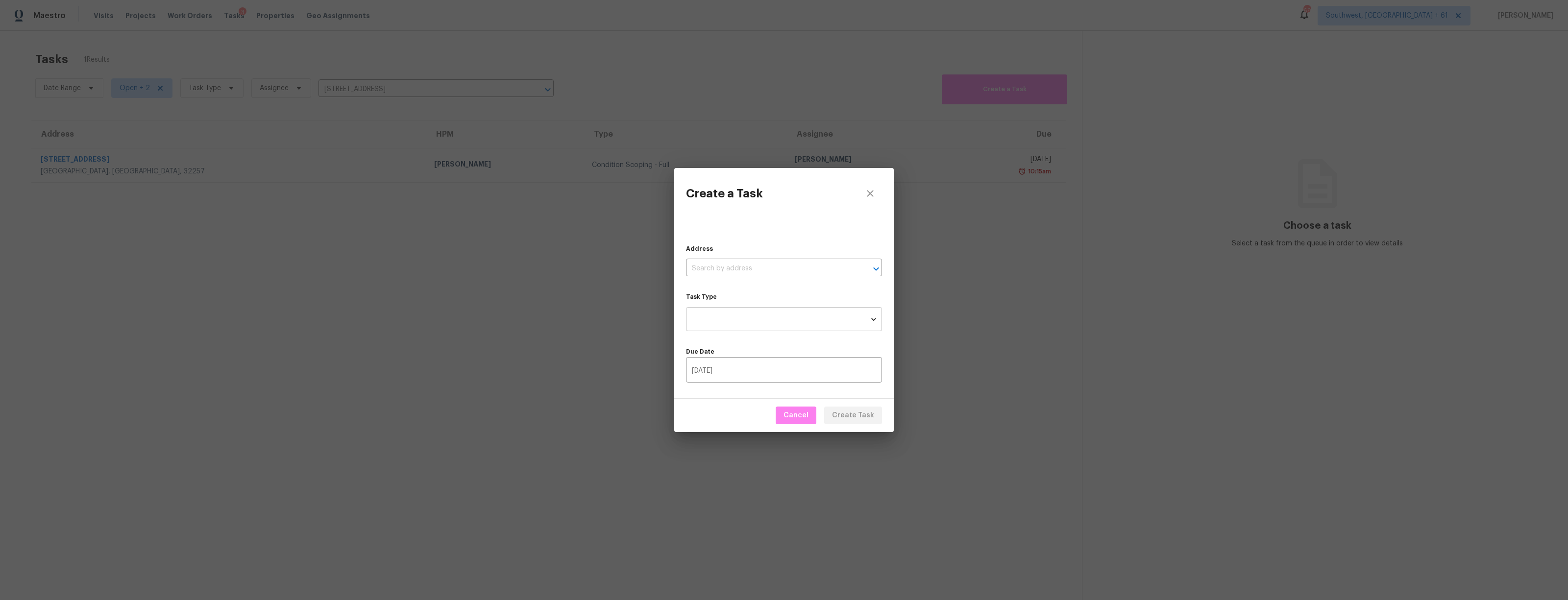
click at [717, 313] on body "Maestro Visits Projects Work Orders Tasks 3 Properties Geo Assignments 693 Sout…" at bounding box center [784, 300] width 1568 height 600
click at [873, 189] on div at bounding box center [784, 300] width 1568 height 600
click at [871, 193] on icon "close" at bounding box center [870, 193] width 7 height 7
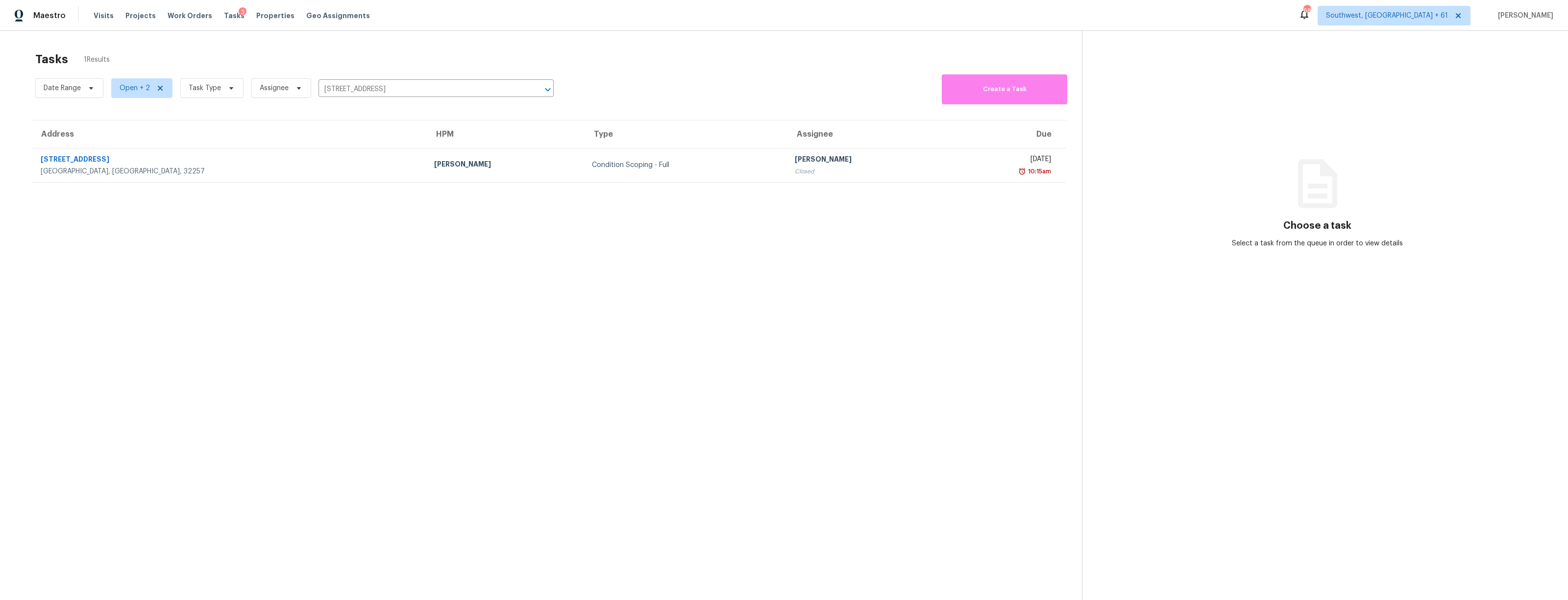
click at [874, 351] on section "Tasks 1 Results Date Range Open + 2 Task Type Assignee 10800 Old Saint Augustin…" at bounding box center [549, 339] width 1066 height 584
click at [673, 230] on section "Tasks 1 Results Date Range Open + 2 Task Type Assignee 10800 Old Saint Augustin…" at bounding box center [549, 339] width 1066 height 584
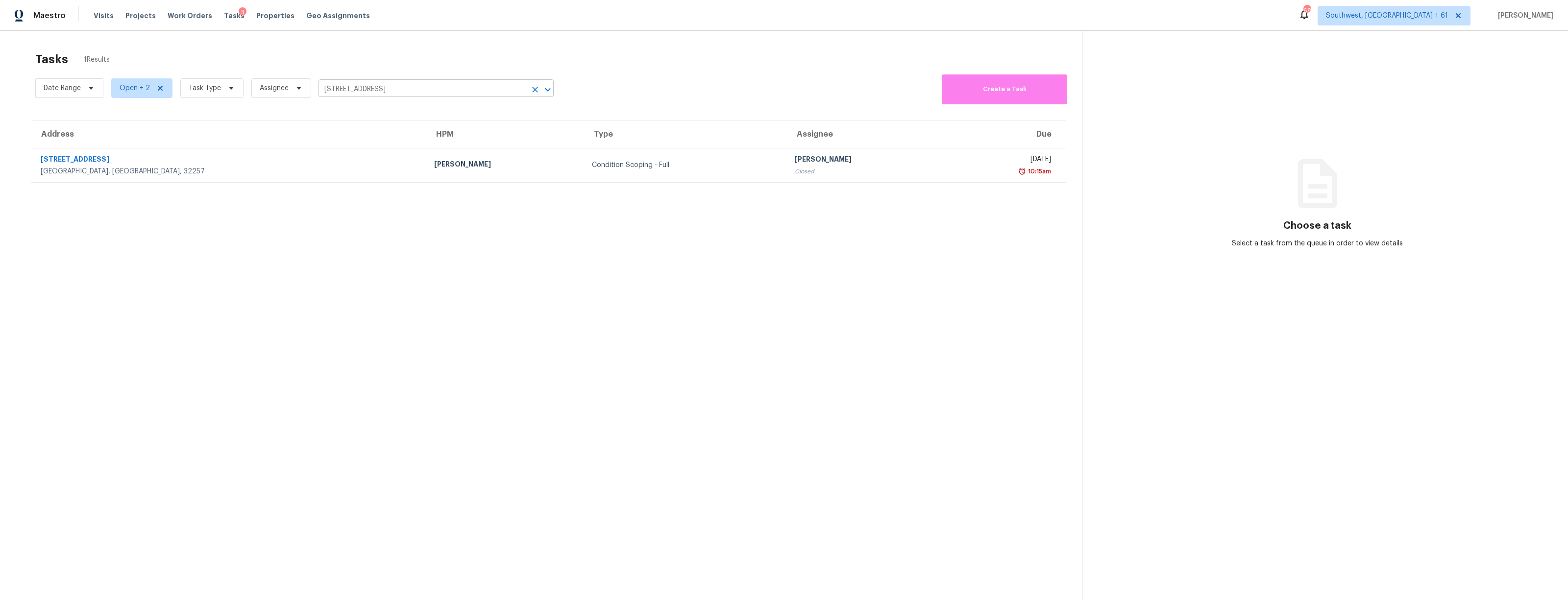
click at [389, 92] on input "10800 Old Saint Augustine Rd Apt 306, Jacksonville, FL 32257" at bounding box center [422, 90] width 208 height 16
paste input "2412 Arborwood Dr, Valrico, FL 33596"
type input "2412 Arborwood Dr, Valrico, FL 33596"
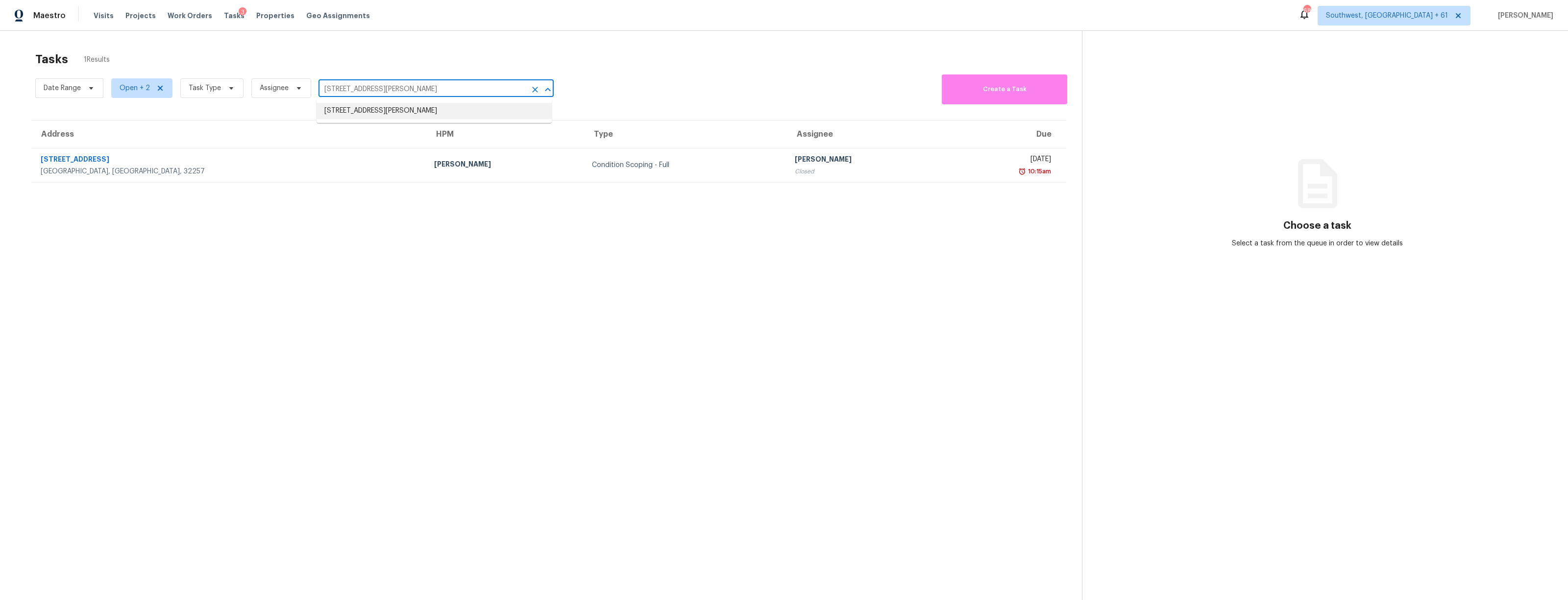
click at [389, 108] on li "2412 Arborwood Dr, Valrico, FL 33596" at bounding box center [435, 111] width 235 height 16
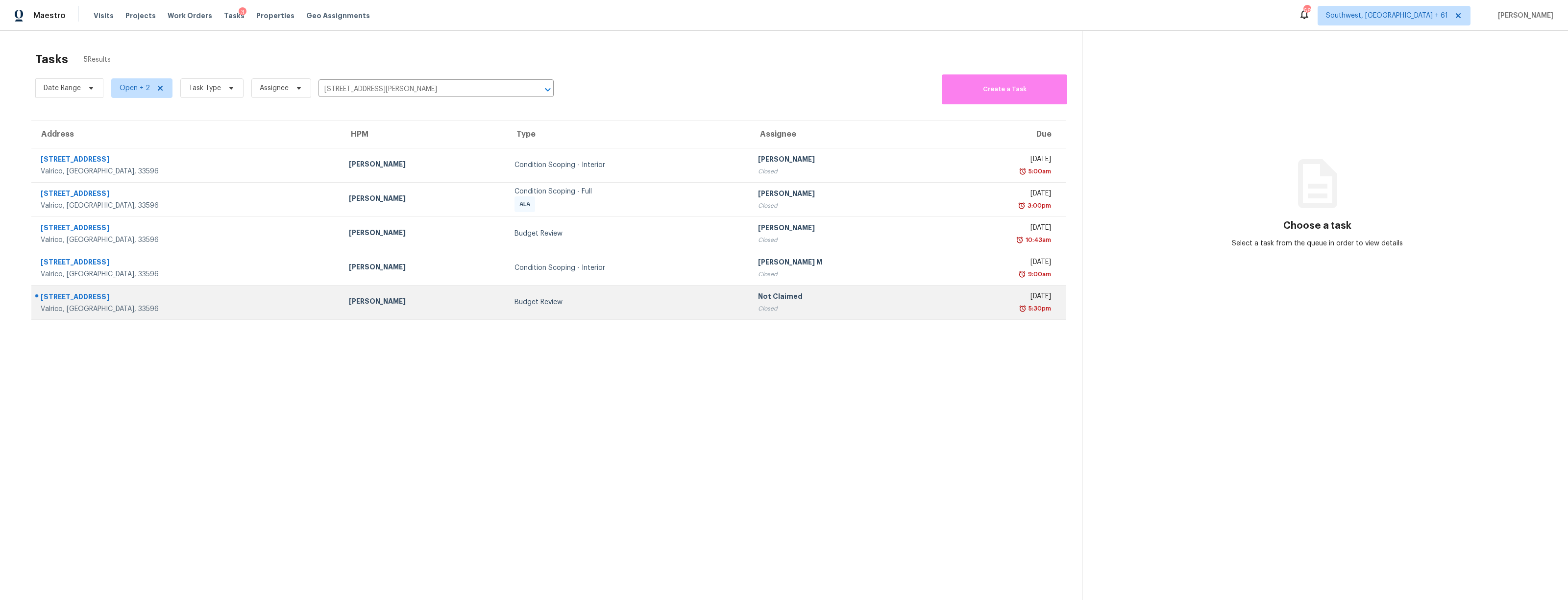
click at [758, 305] on div "Closed" at bounding box center [842, 308] width 167 height 10
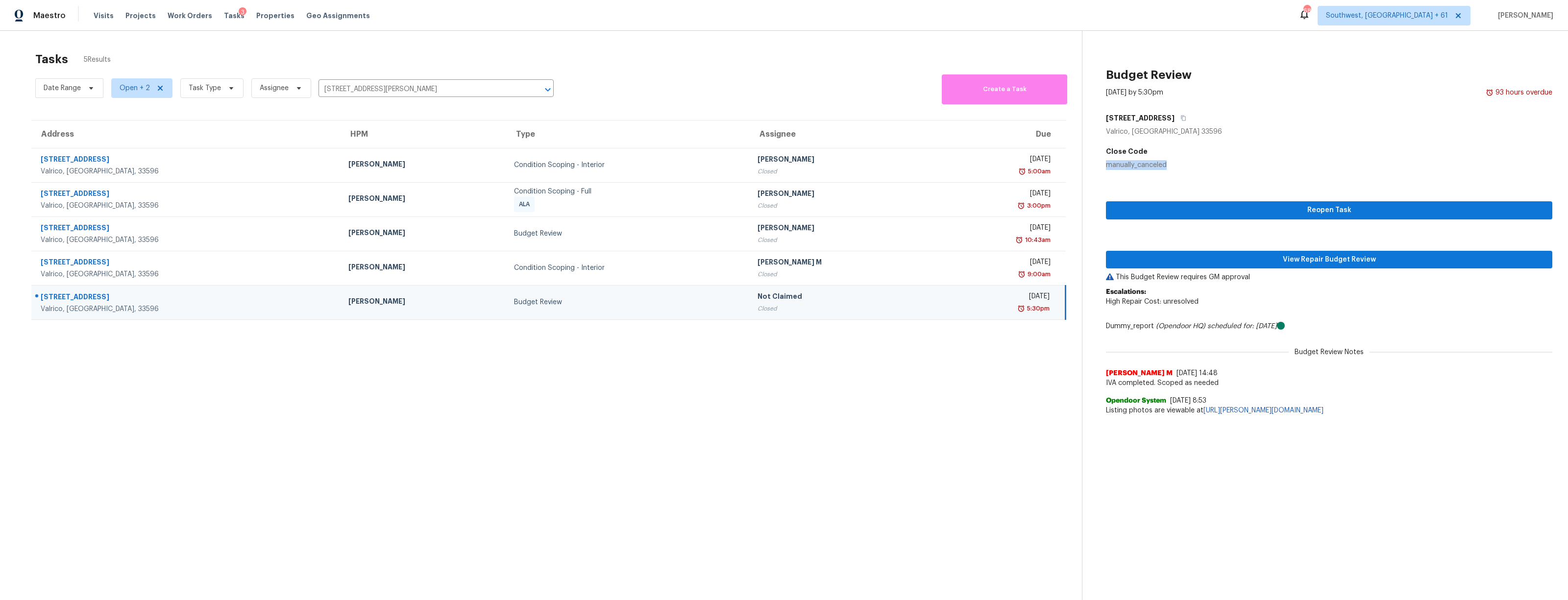
drag, startPoint x: 1108, startPoint y: 164, endPoint x: 1175, endPoint y: 164, distance: 67.0
click at [1175, 164] on div "manually_canceled" at bounding box center [1329, 164] width 446 height 10
click at [952, 449] on section "Tasks 5 Results Date Range Open + 2 Task Type Assignee 2412 Arborwood Dr, Valri…" at bounding box center [549, 339] width 1066 height 584
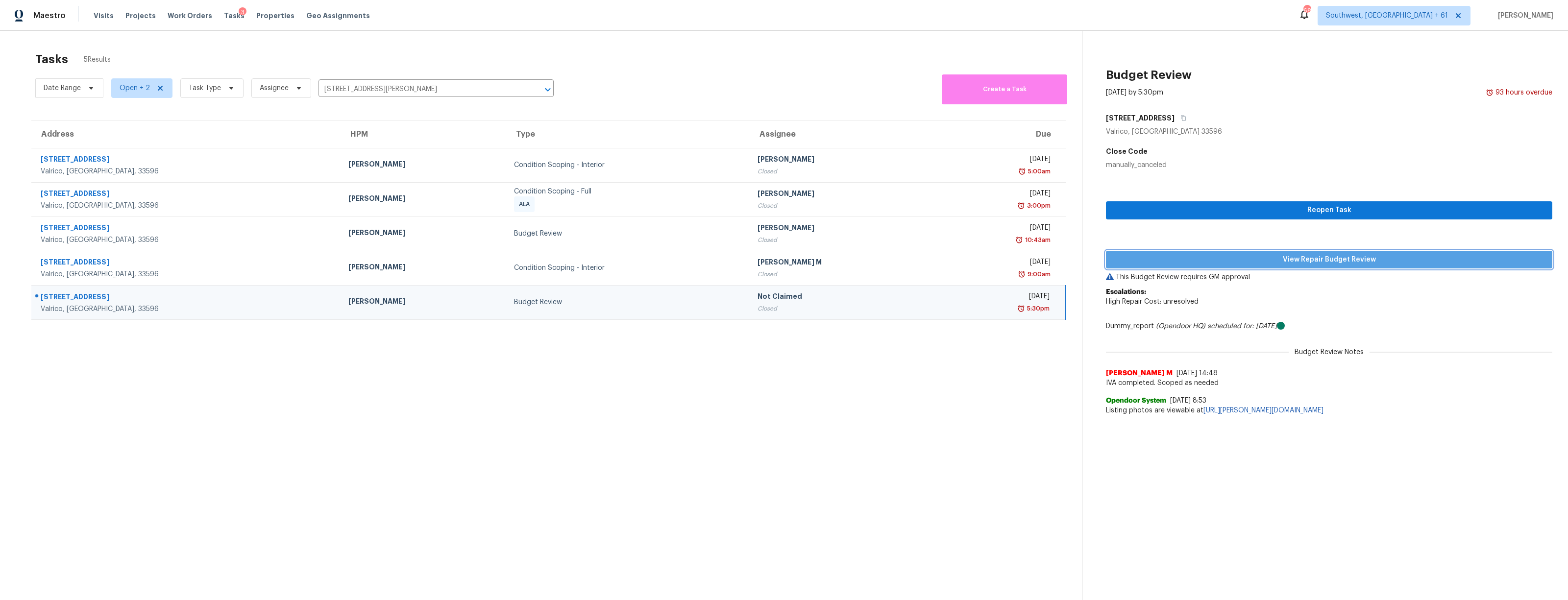
click at [1315, 252] on button "View Repair Budget Review" at bounding box center [1329, 260] width 446 height 18
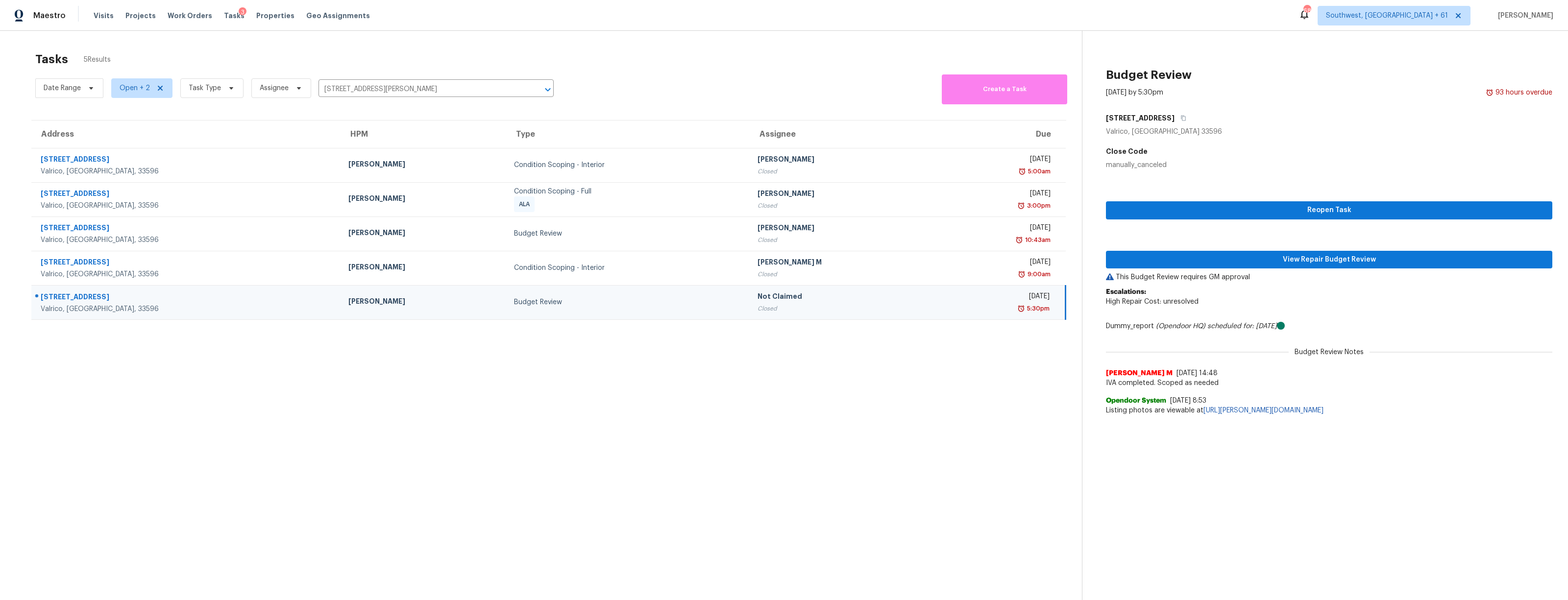
click at [832, 494] on section "Tasks 5 Results Date Range Open + 2 Task Type Assignee 2412 Arborwood Dr, Valri…" at bounding box center [549, 339] width 1066 height 584
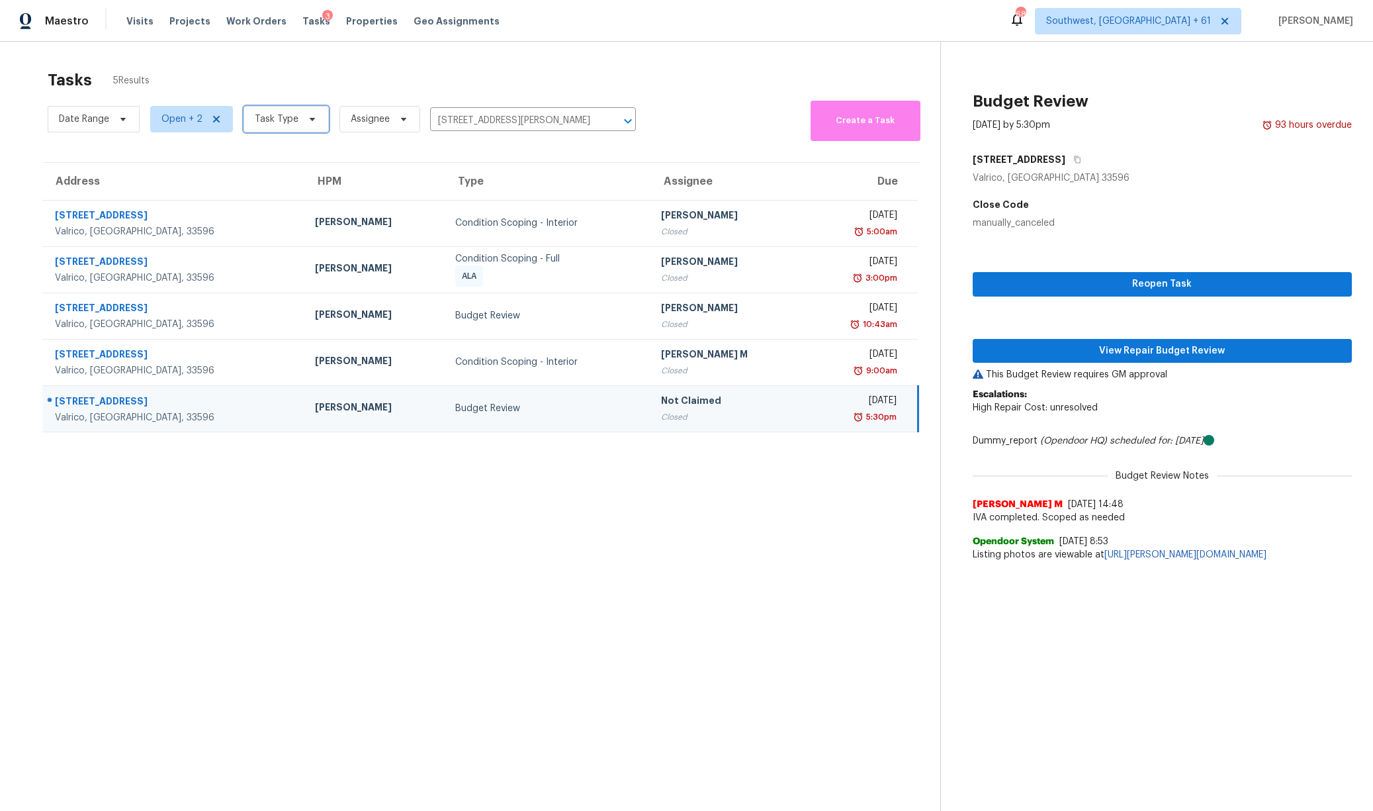
click at [277, 113] on span "Task Type" at bounding box center [277, 119] width 44 height 13
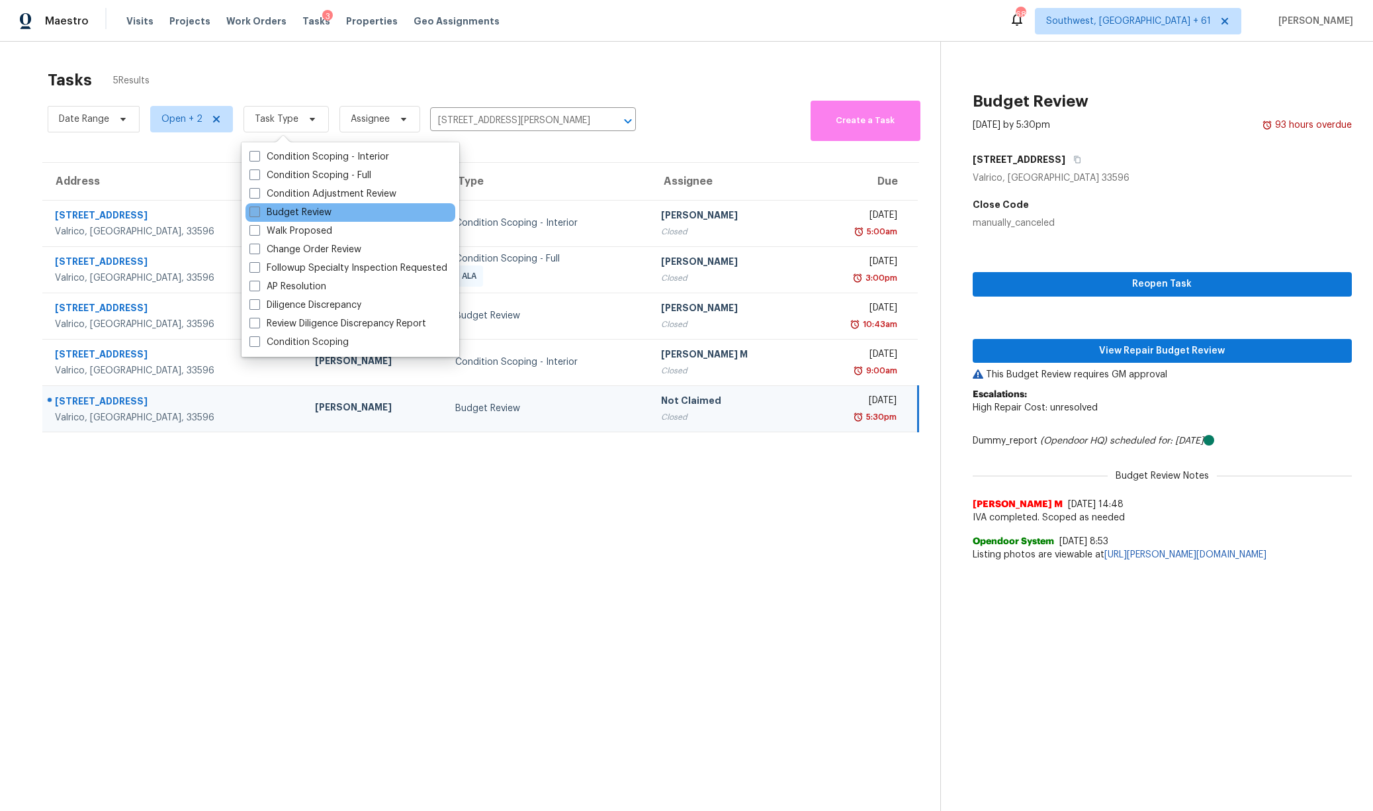
click at [281, 212] on label "Budget Review" at bounding box center [291, 212] width 82 height 13
click at [258, 212] on input "Budget Review" at bounding box center [254, 210] width 9 height 9
checkbox input "true"
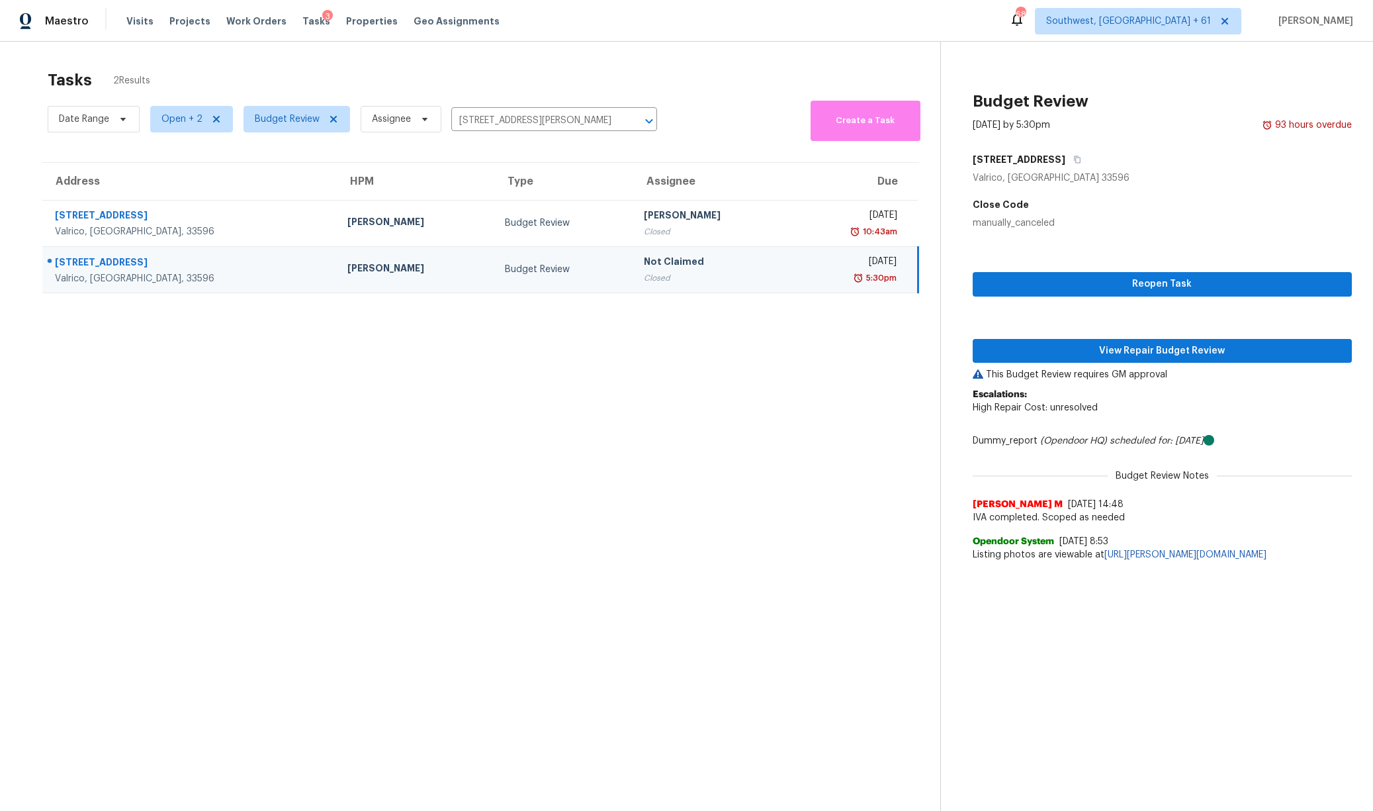
click at [445, 535] on section "Tasks 2 Results Date Range Open + 2 Budget Review Assignee 2412 Arborwood Dr, V…" at bounding box center [480, 458] width 919 height 790
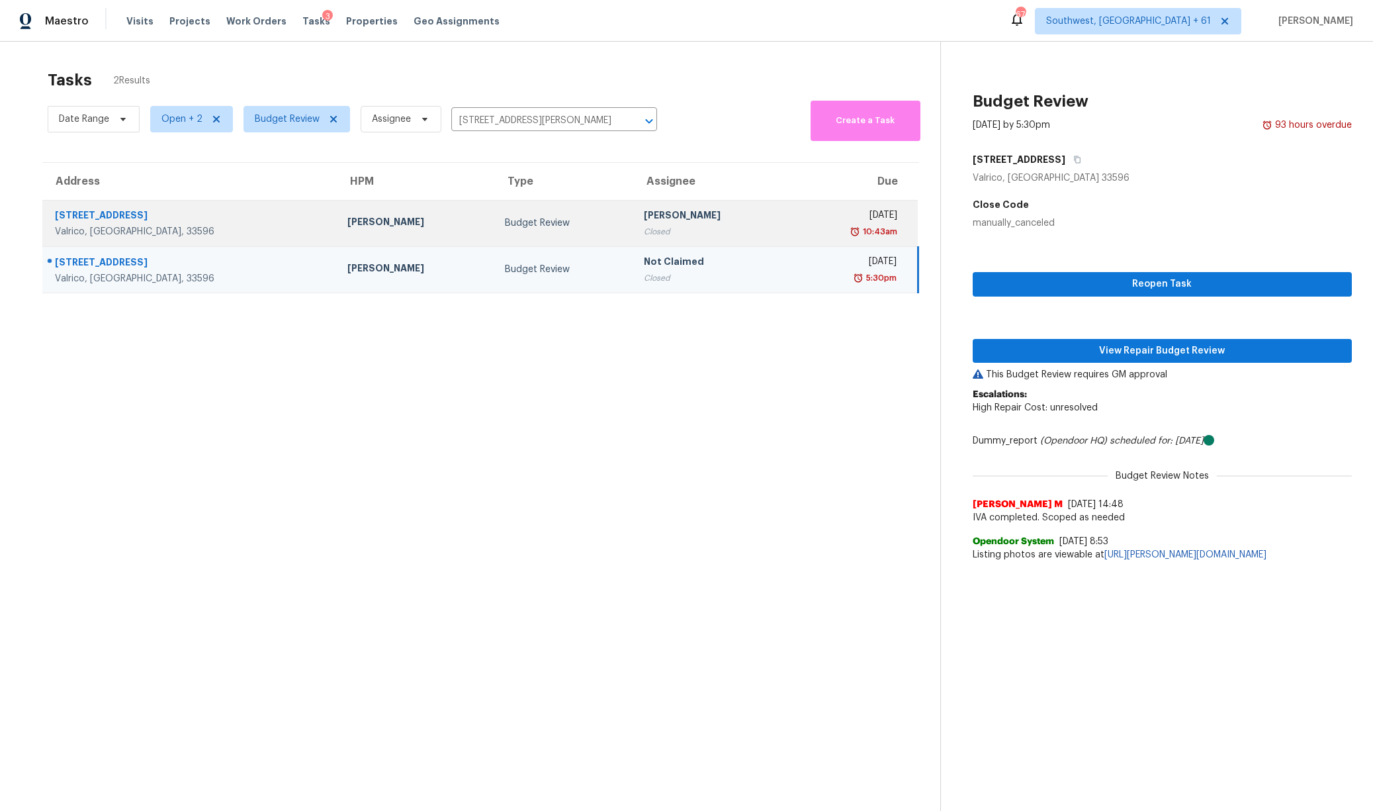
click at [644, 214] on div "Dennis Ulmer" at bounding box center [712, 216] width 136 height 17
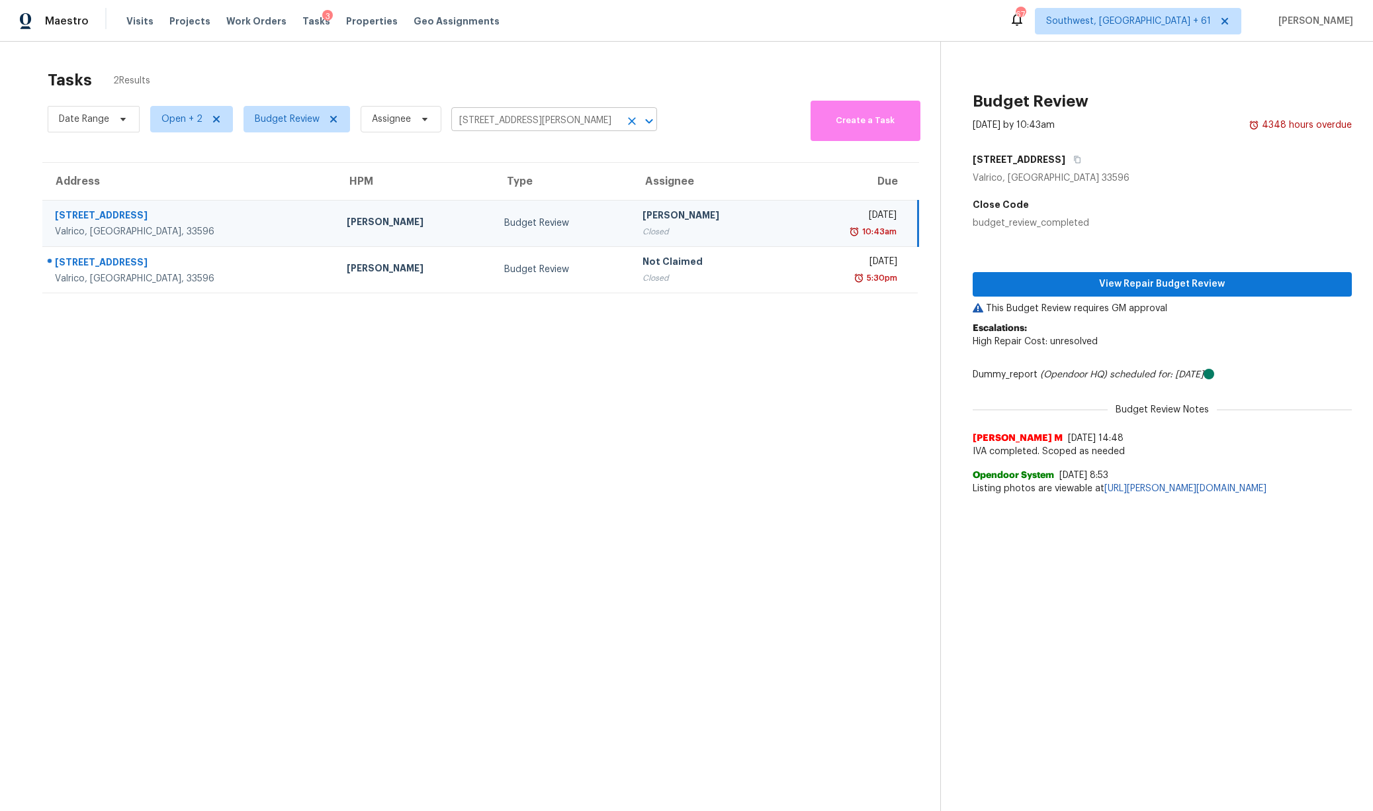
click at [543, 114] on input "2412 Arborwood Dr, Valrico, FL 33596" at bounding box center [535, 121] width 169 height 21
paste input "14457 SW 22nd Pl, Ocala, FL 34481"
type input "2412 Arborwood Dr, Valrico, FL 33596"
click at [305, 113] on span "Budget Review" at bounding box center [287, 119] width 65 height 13
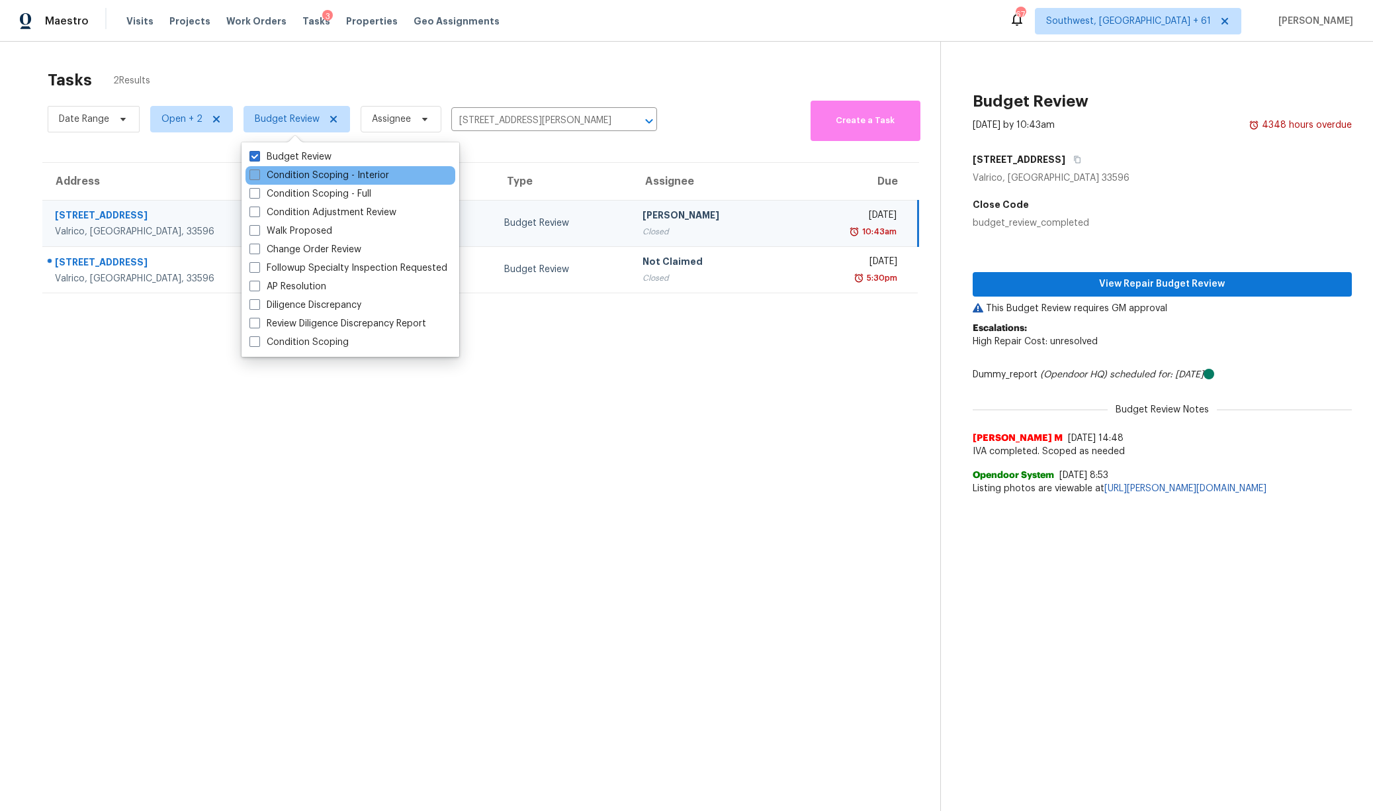
click at [299, 175] on label "Condition Scoping - Interior" at bounding box center [320, 175] width 140 height 13
click at [258, 175] on input "Condition Scoping - Interior" at bounding box center [254, 173] width 9 height 9
checkbox input "true"
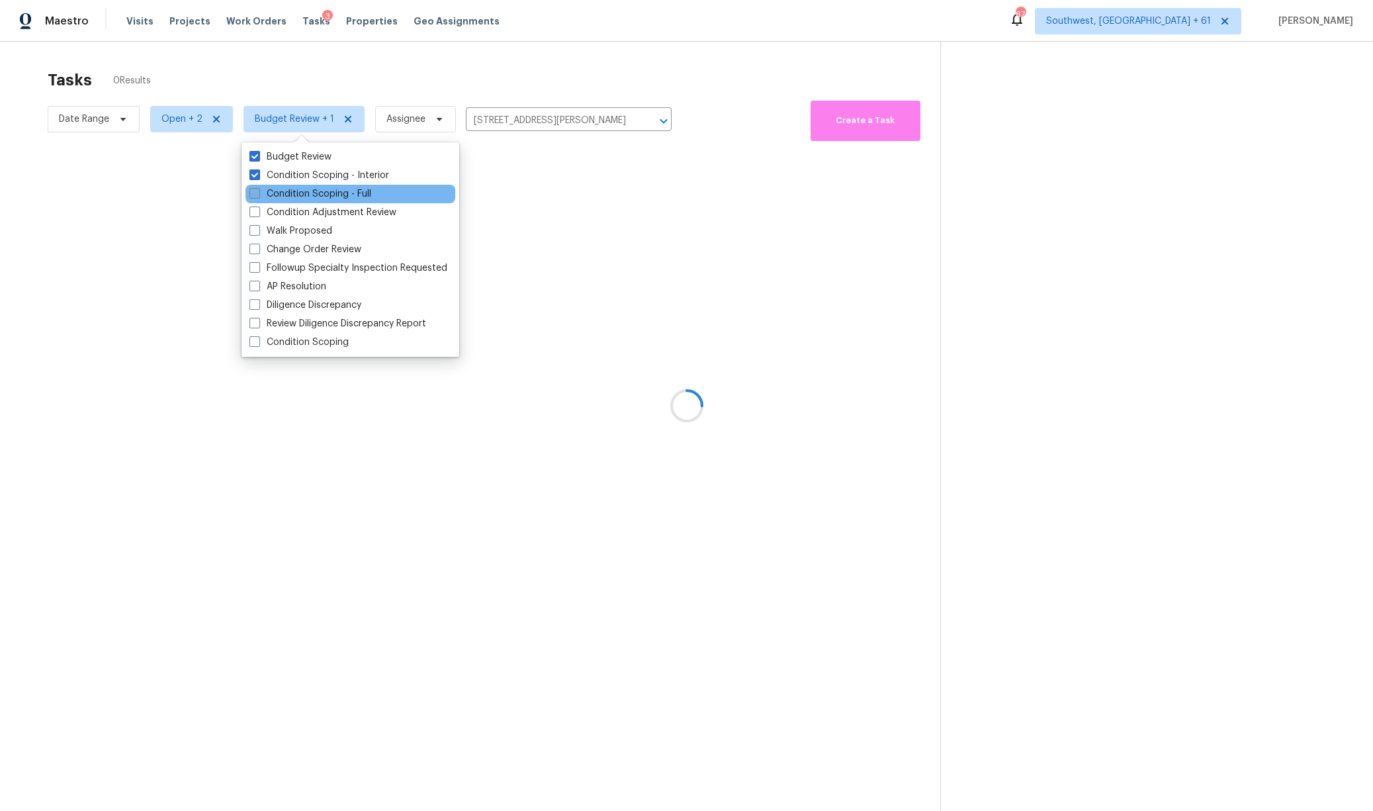
click at [299, 197] on label "Condition Scoping - Full" at bounding box center [311, 193] width 122 height 13
click at [258, 196] on input "Condition Scoping - Full" at bounding box center [254, 191] width 9 height 9
checkbox input "true"
click at [304, 344] on label "Condition Scoping" at bounding box center [299, 342] width 99 height 13
click at [258, 344] on input "Condition Scoping" at bounding box center [254, 340] width 9 height 9
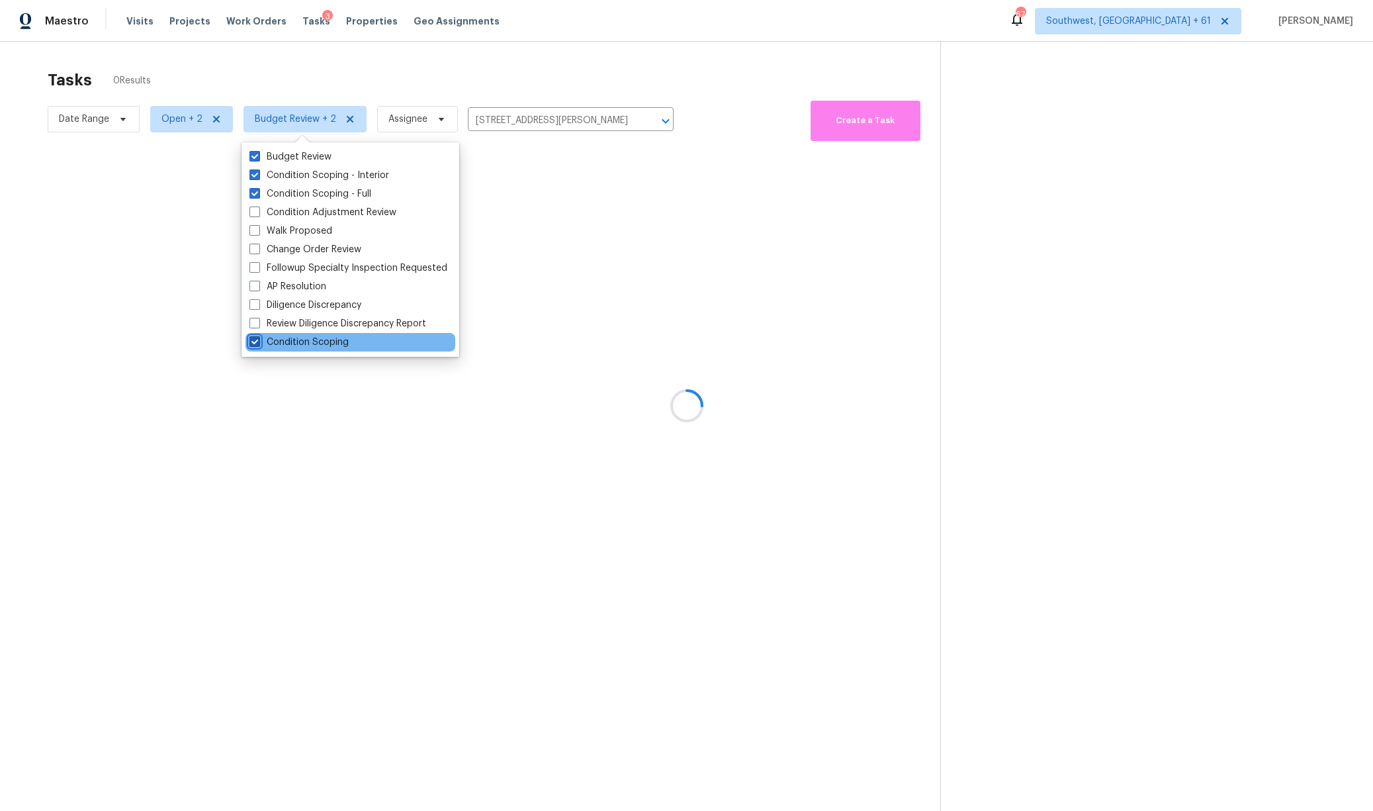
checkbox input "true"
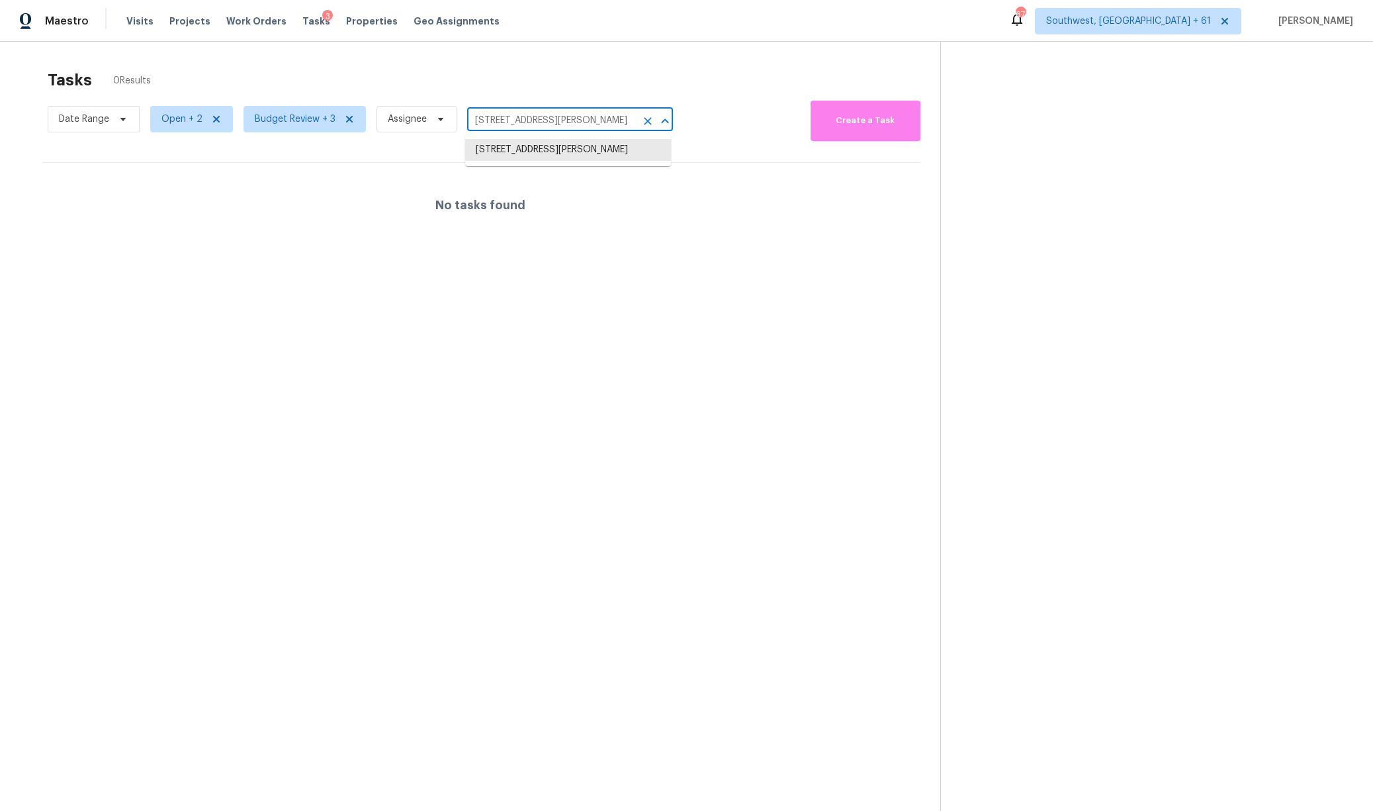
click at [590, 116] on input "2412 Arborwood Dr, Valrico, FL 33596" at bounding box center [551, 121] width 169 height 21
click at [565, 152] on li "2412 Arborwood Dr, Valrico, FL 33596" at bounding box center [568, 150] width 206 height 22
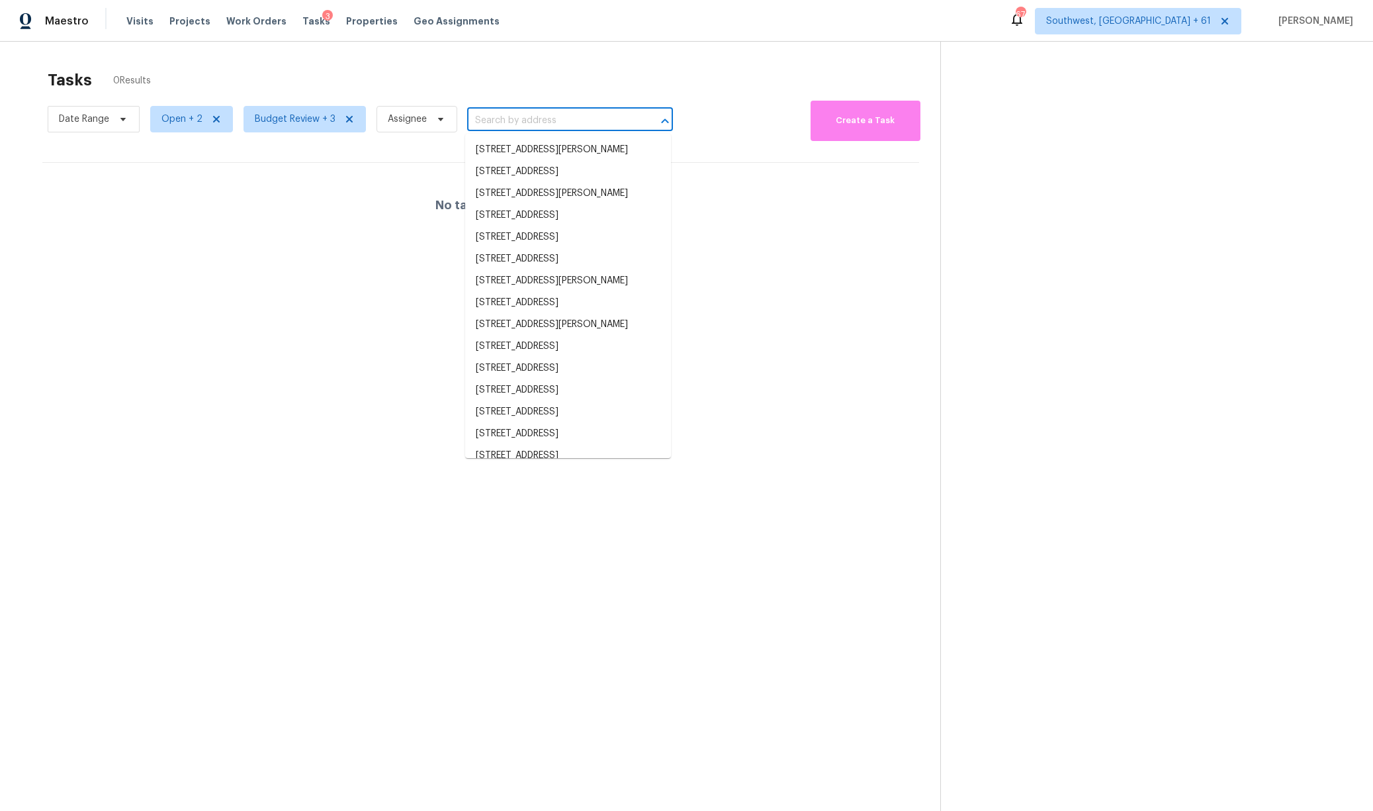
click at [539, 118] on input "text" at bounding box center [551, 121] width 169 height 21
paste input "14457 SW 22nd Pl, Ocala, FL 34481"
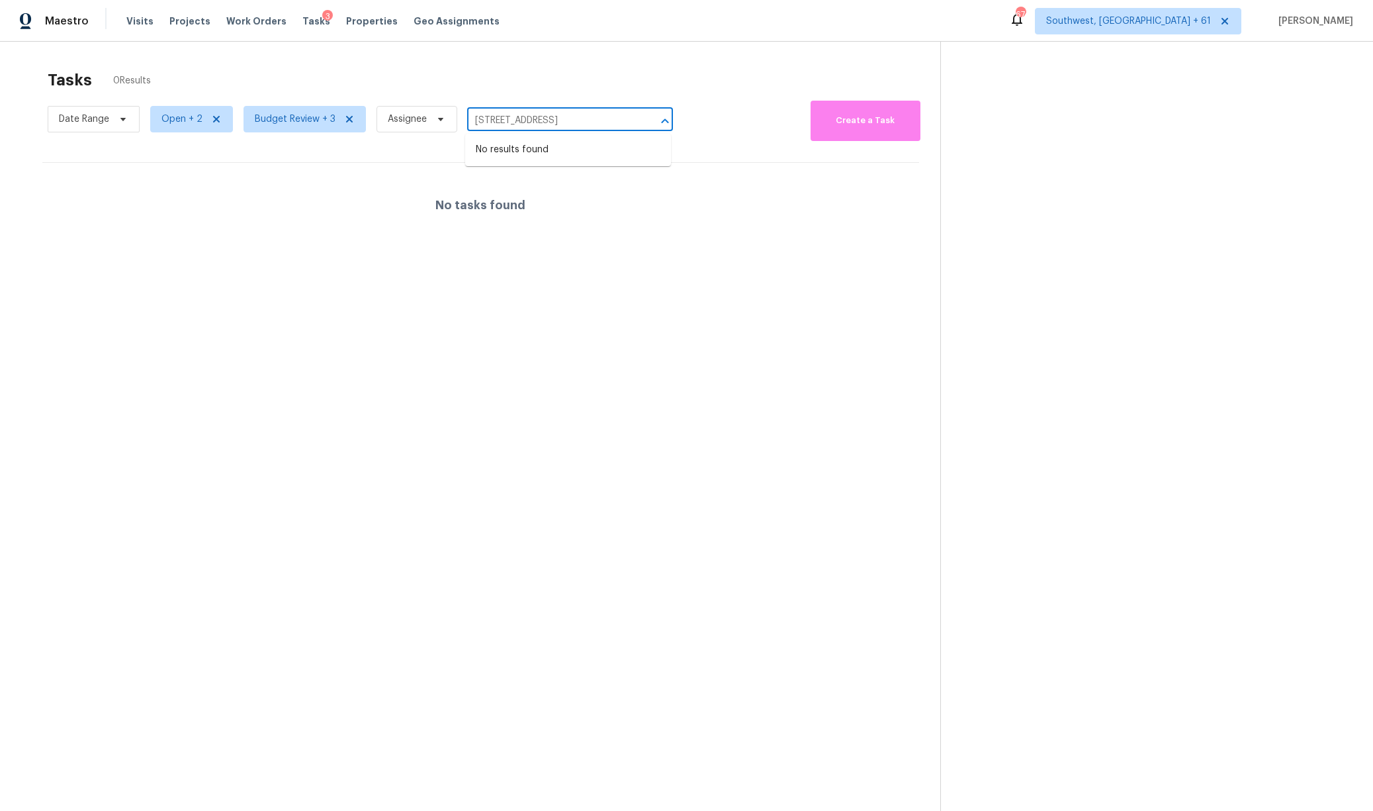
drag, startPoint x: 550, startPoint y: 120, endPoint x: 682, endPoint y: 120, distance: 131.7
click at [680, 120] on div "Date Range Open + 2 Budget Review + 3 Assignee 14457 SW 22nd Pl, Ocala, FL 3448…" at bounding box center [494, 119] width 893 height 44
type input "14457 SW 22nd Pl"
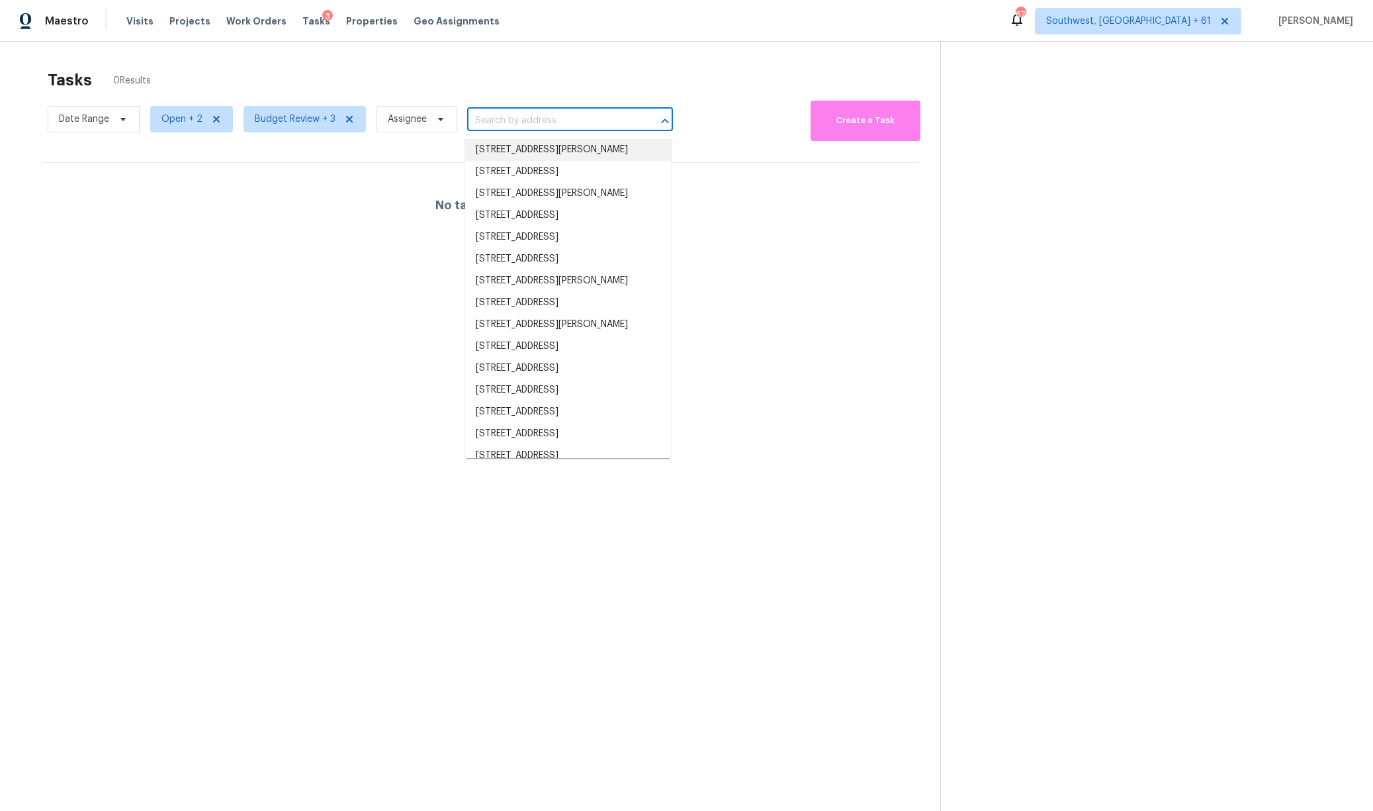
click at [478, 114] on input "text" at bounding box center [551, 121] width 169 height 21
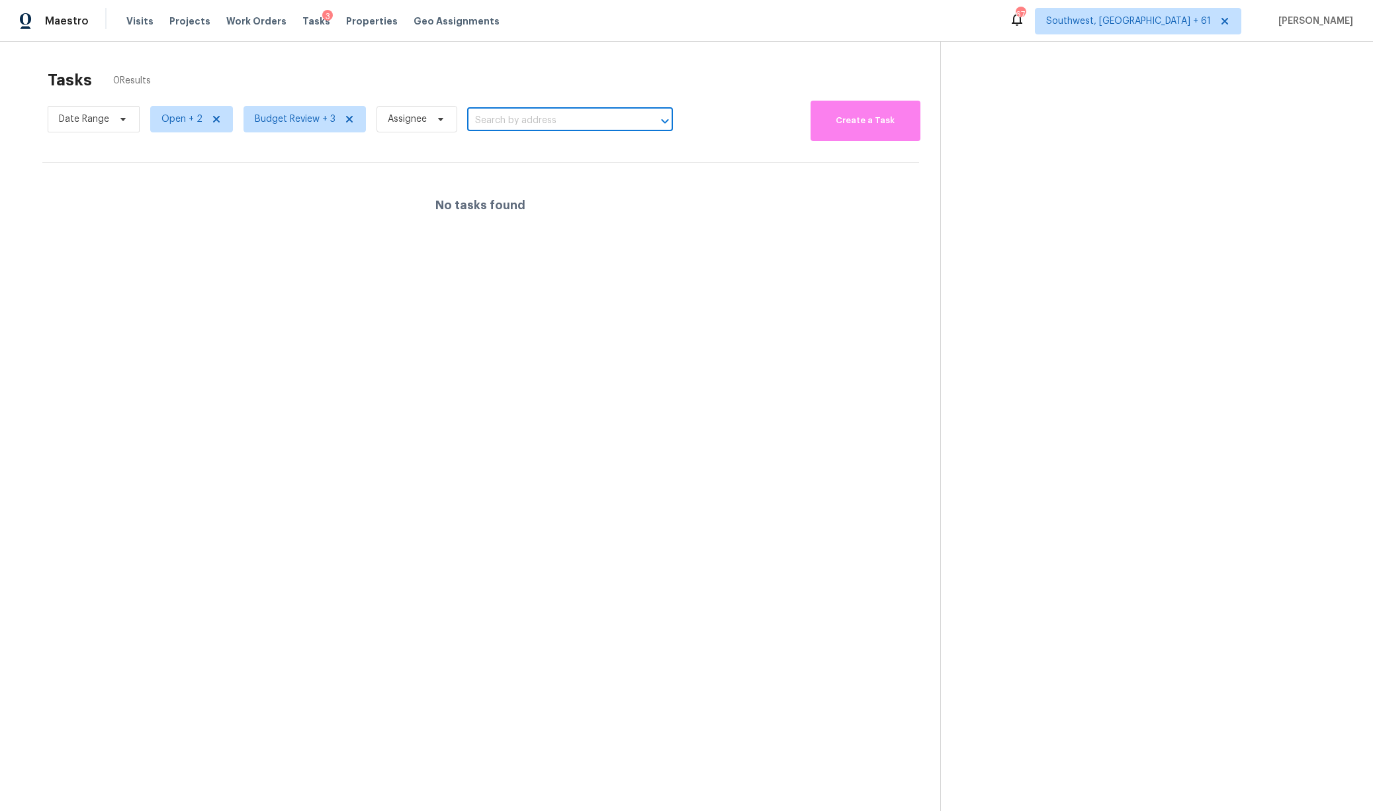
paste input "14457 SW 22nd Pl"
type input "14457 SW 22nd Pl"
click at [187, 113] on span "Open + 2" at bounding box center [181, 119] width 41 height 13
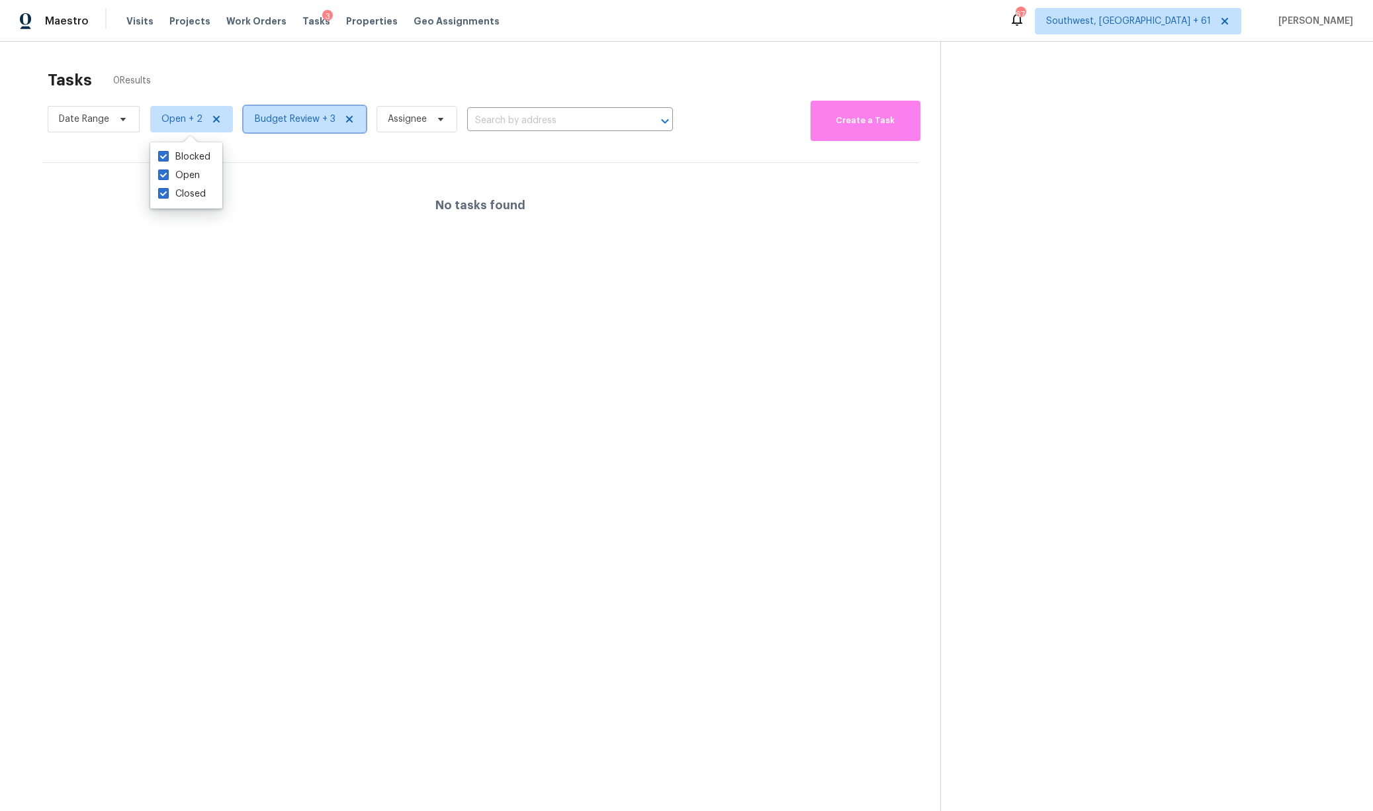
click at [291, 110] on span "Budget Review + 3" at bounding box center [305, 119] width 122 height 26
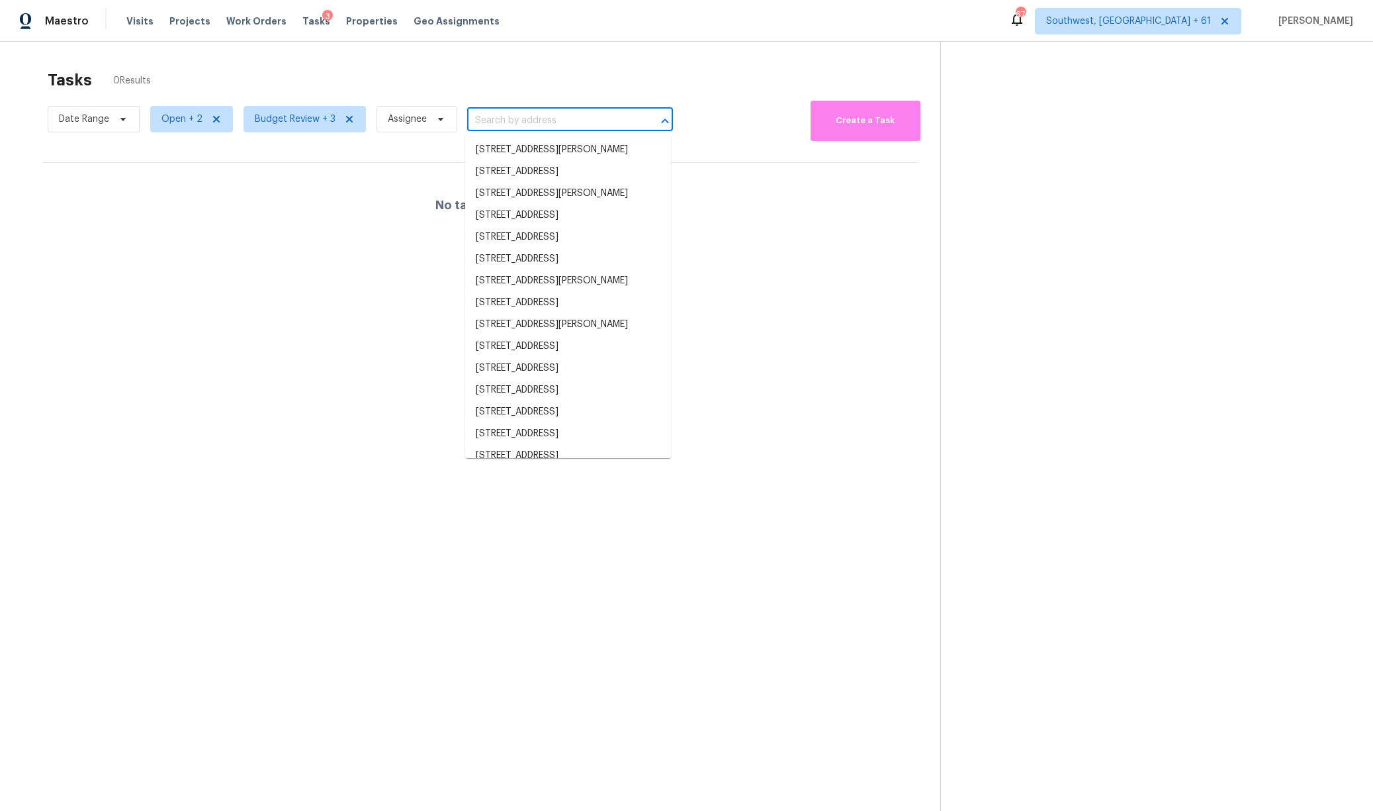
click at [510, 121] on input "text" at bounding box center [551, 121] width 169 height 21
paste input "14457 SW 22nd Pl"
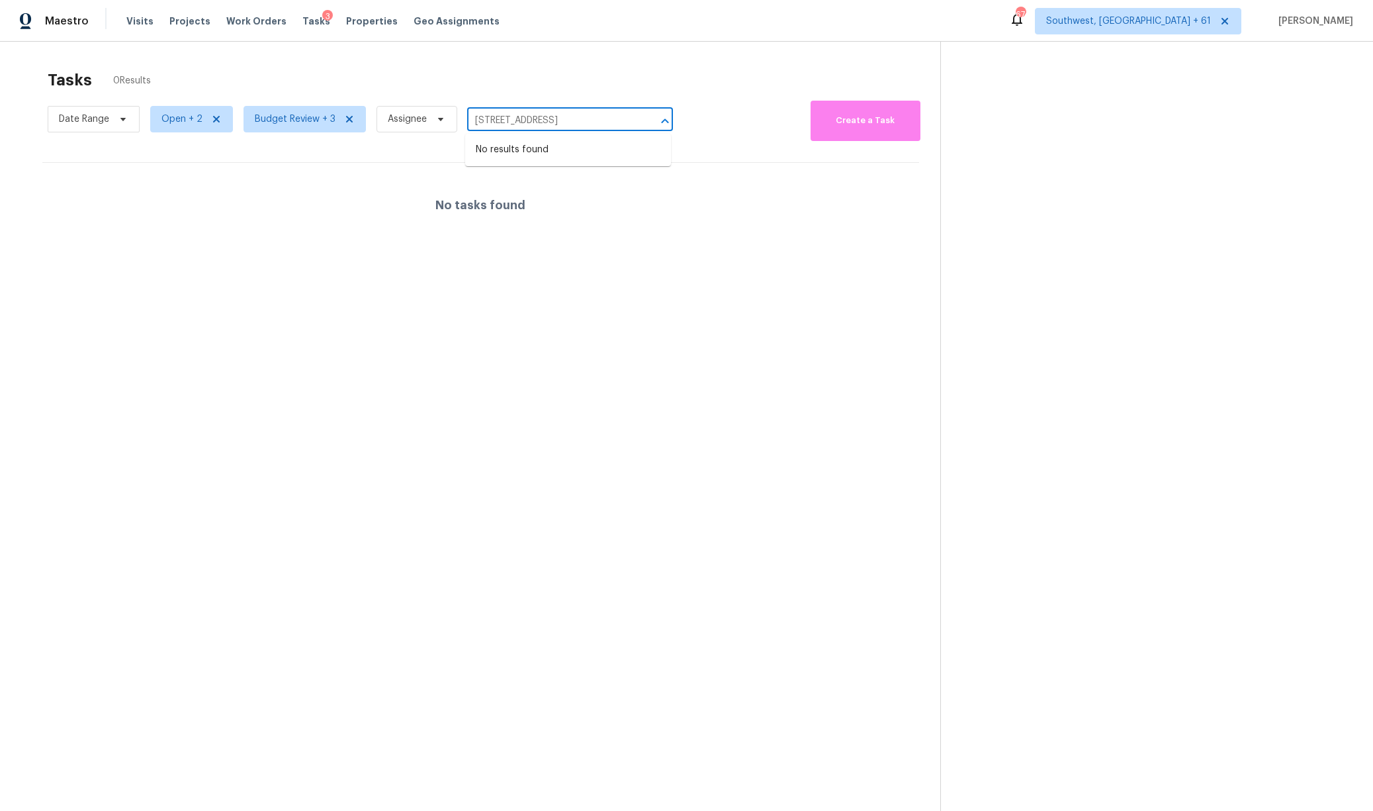
drag, startPoint x: 540, startPoint y: 115, endPoint x: 601, endPoint y: 115, distance: 60.9
click at [600, 115] on input "14457 SW 22nd Pl" at bounding box center [551, 121] width 169 height 21
click at [601, 115] on input "14457 SW 22nd Pl" at bounding box center [551, 121] width 169 height 21
click at [586, 127] on input "14457 SW 22nd Pl" at bounding box center [551, 121] width 169 height 21
type input "14457"
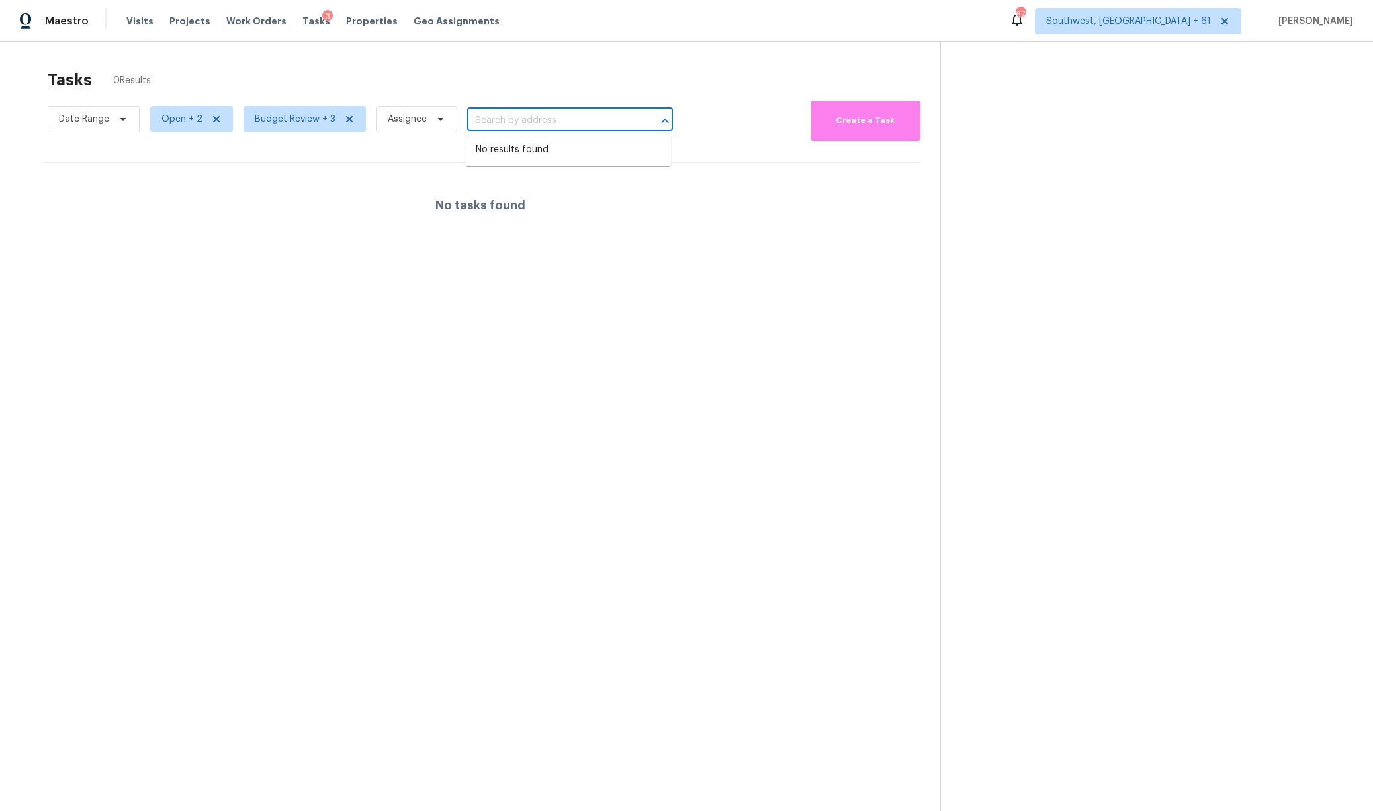
click at [481, 65] on div "Tasks 0 Results" at bounding box center [494, 80] width 893 height 34
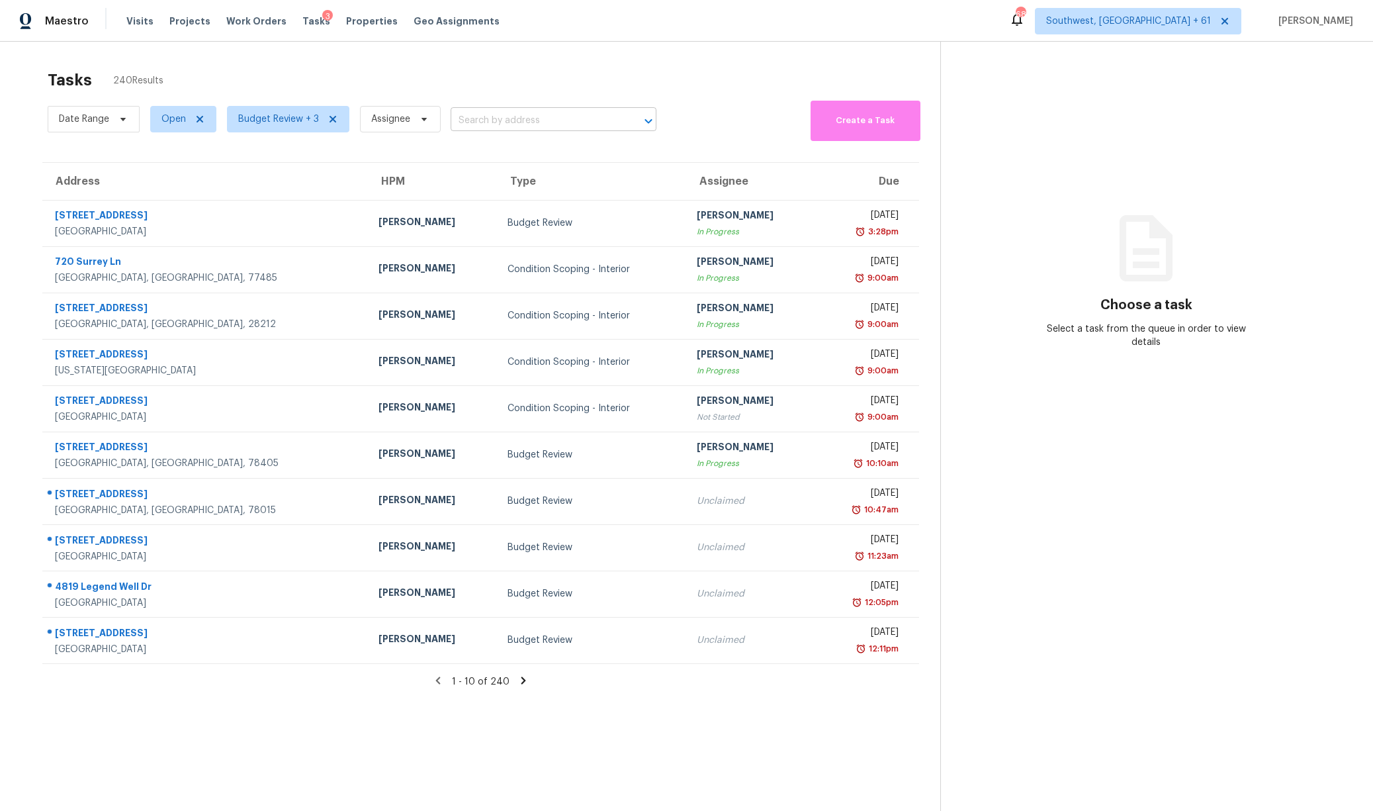
click at [537, 115] on input "text" at bounding box center [535, 121] width 169 height 21
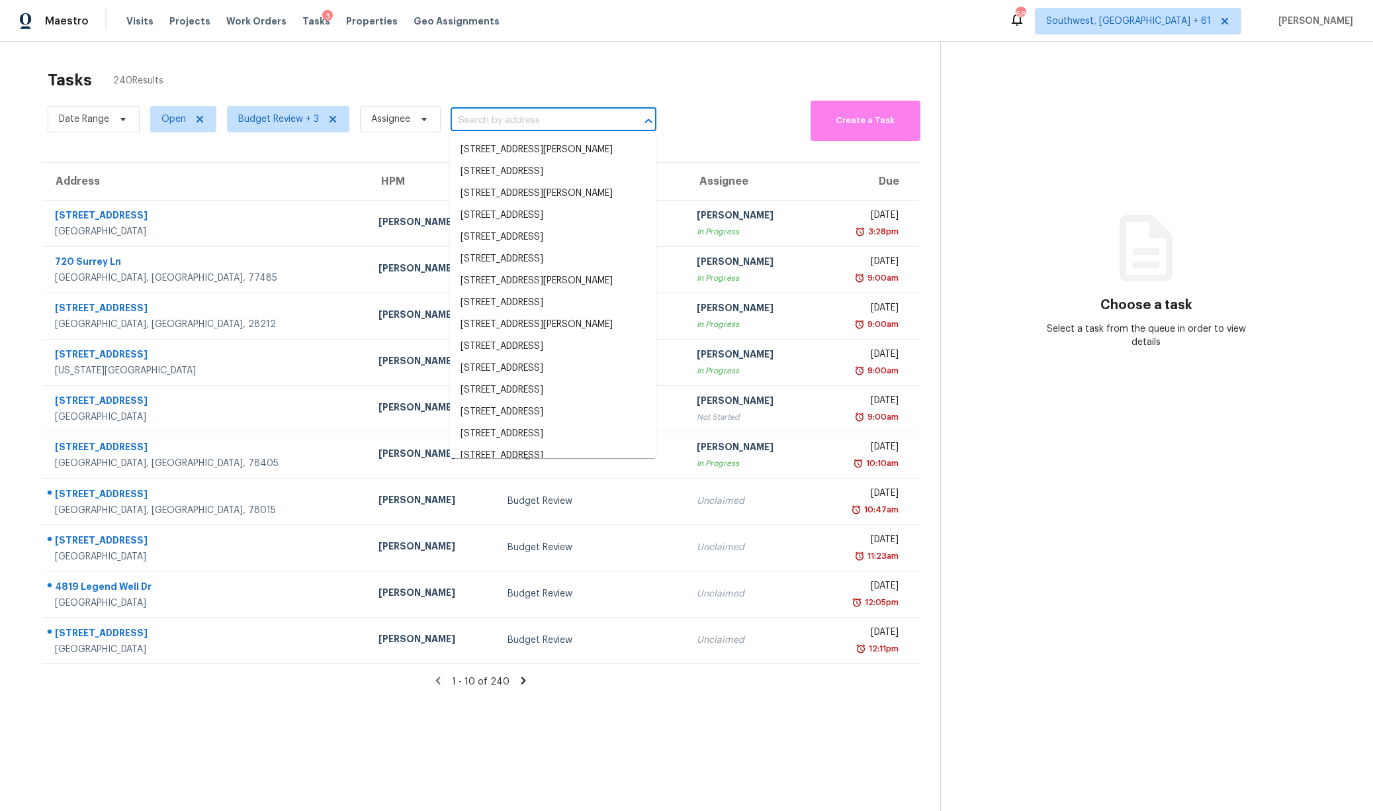
paste input "[STREET_ADDRESS]"
type input "[STREET_ADDRESS]"
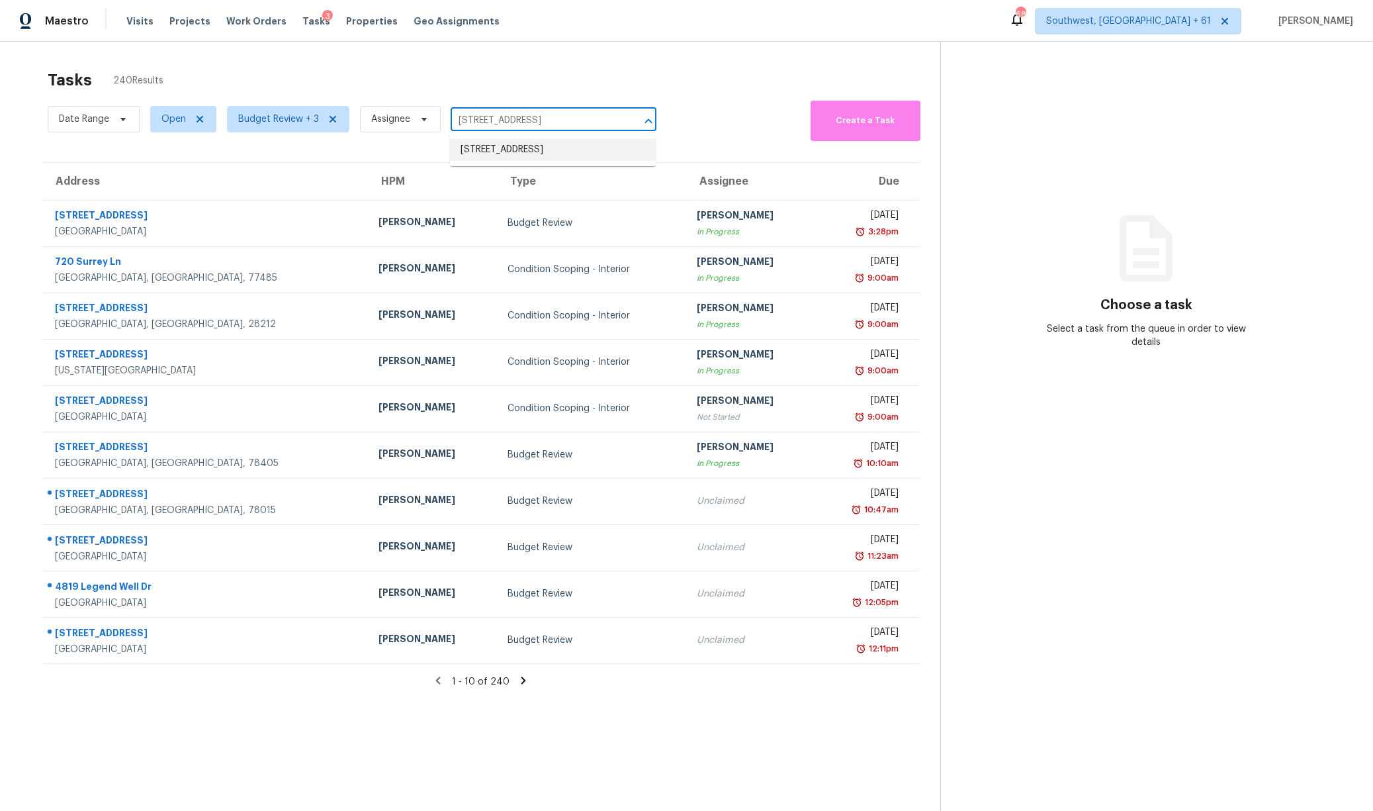
click at [522, 144] on li "14457 SW 22nd Pl, Ocala, FL 34481" at bounding box center [553, 150] width 206 height 22
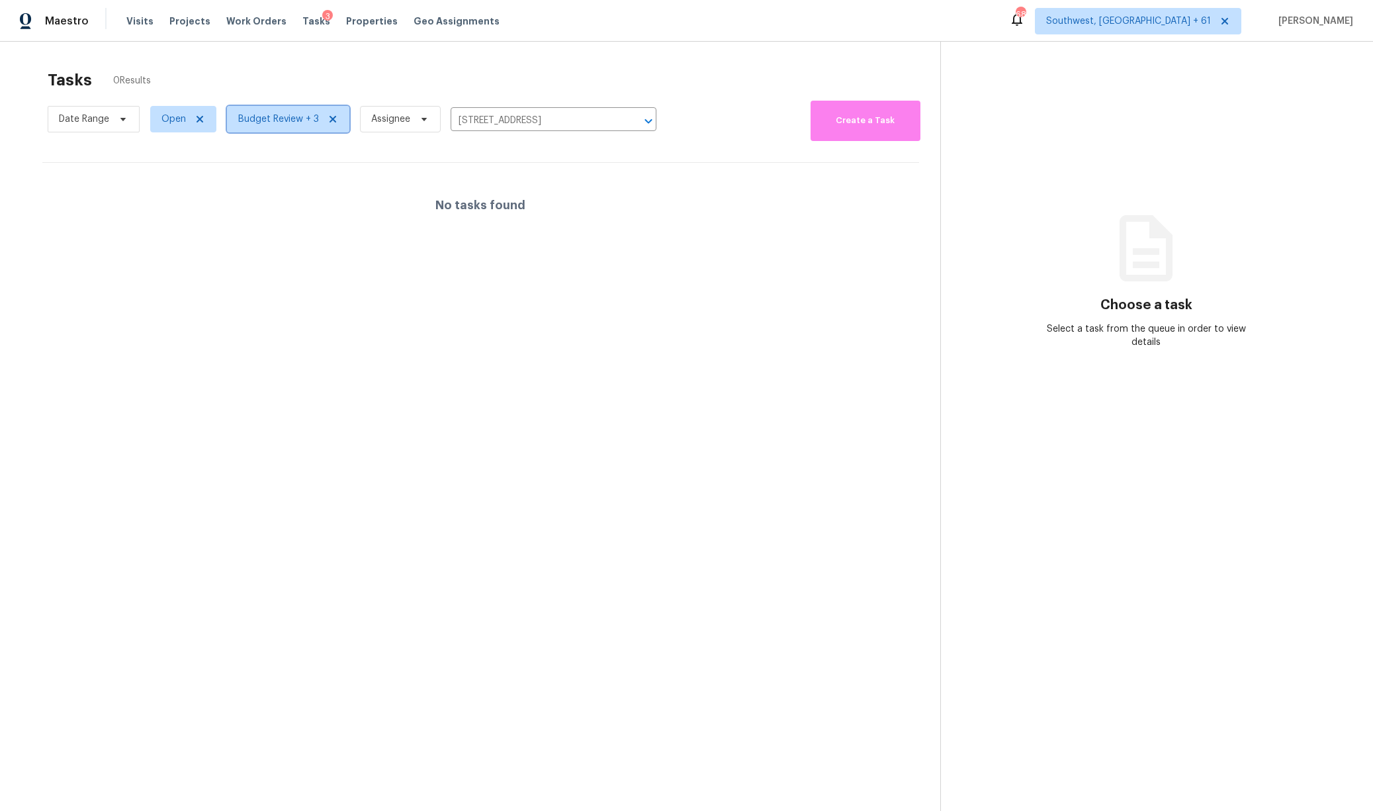
click at [273, 115] on span "Budget Review + 3" at bounding box center [278, 119] width 81 height 13
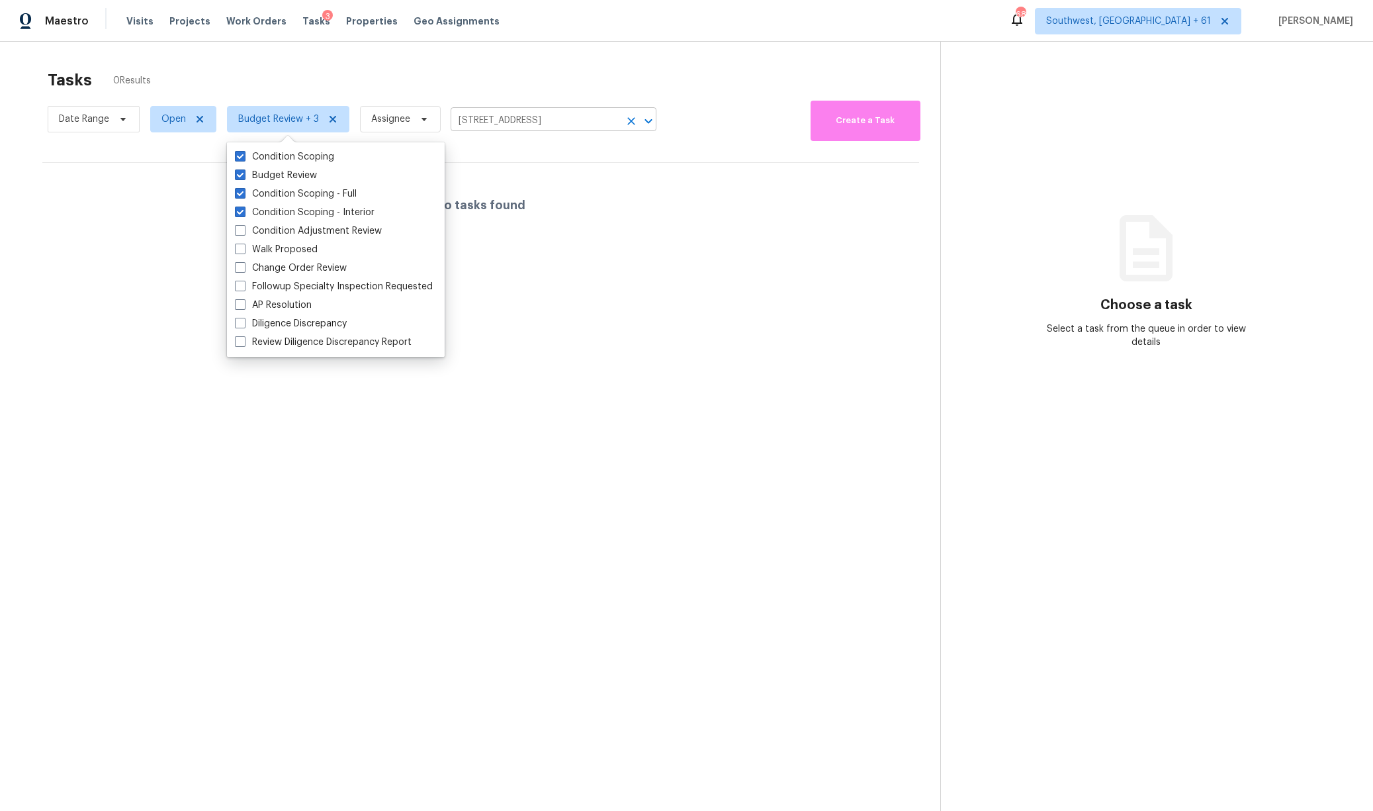
click at [553, 121] on input "14457 SW 22nd Pl, Ocala, FL 34481" at bounding box center [535, 121] width 169 height 21
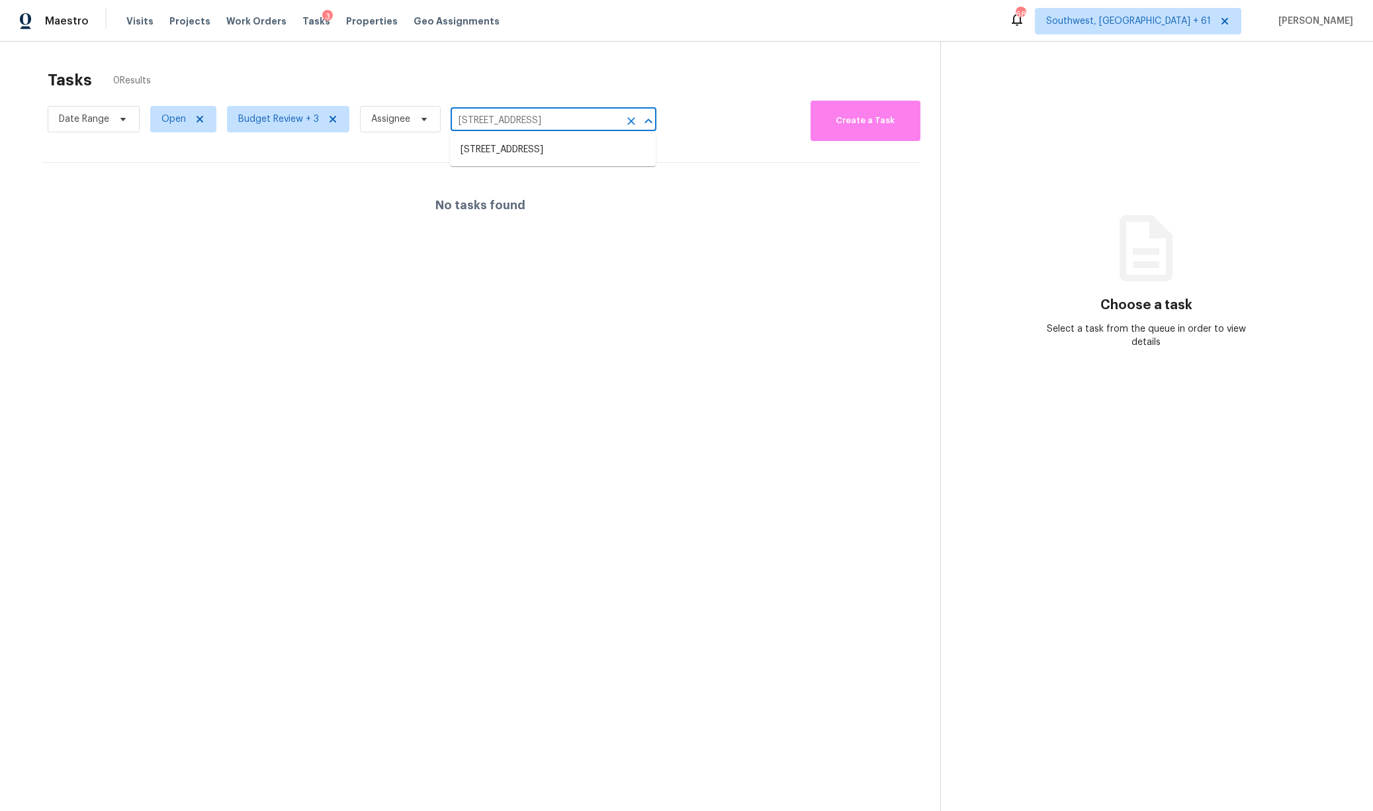
click at [555, 77] on div "Tasks 0 Results" at bounding box center [494, 80] width 893 height 34
click at [173, 111] on span "Open" at bounding box center [183, 119] width 66 height 26
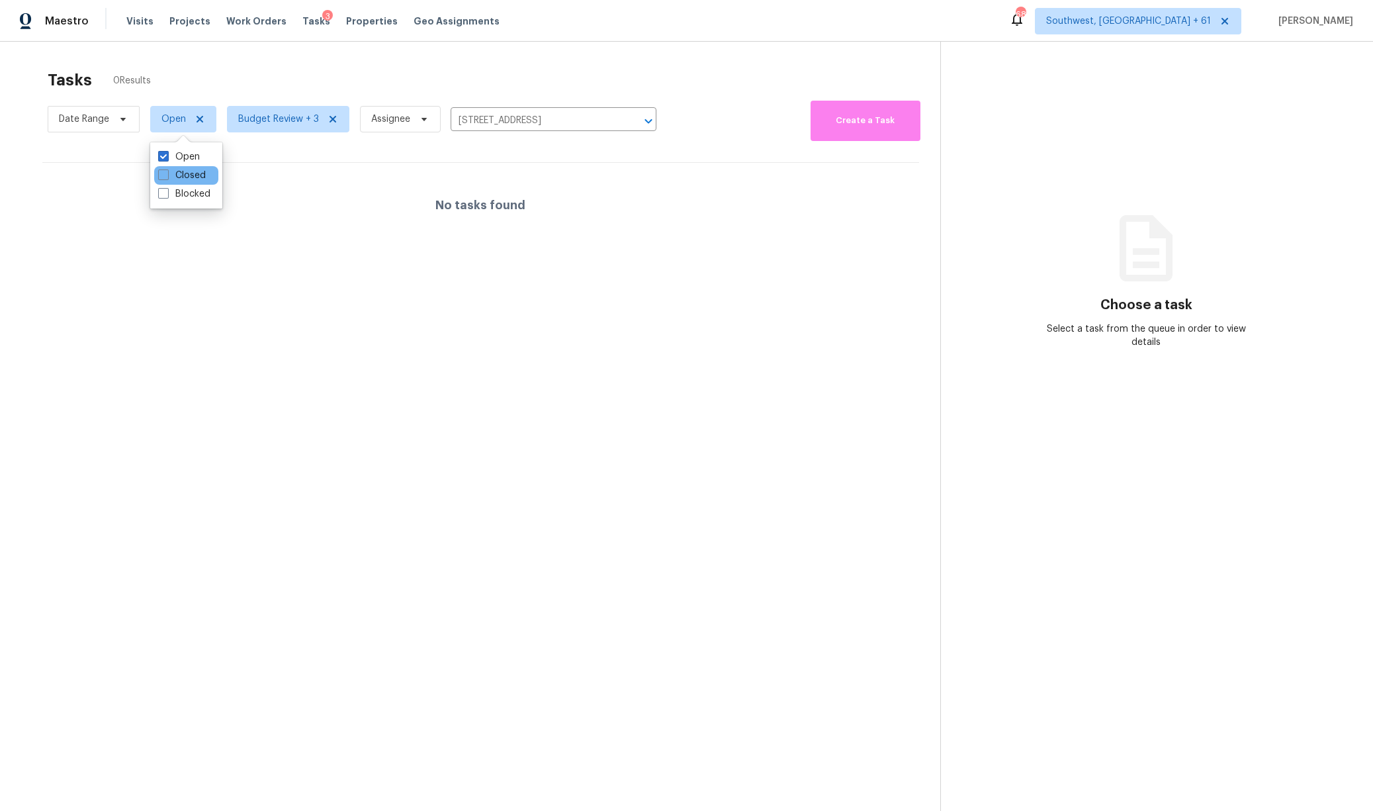
click at [169, 167] on div "Closed" at bounding box center [186, 175] width 64 height 19
click at [166, 193] on span at bounding box center [163, 193] width 11 height 11
click at [166, 193] on input "Blocked" at bounding box center [162, 191] width 9 height 9
checkbox input "true"
click at [166, 180] on label "Closed" at bounding box center [182, 175] width 48 height 13
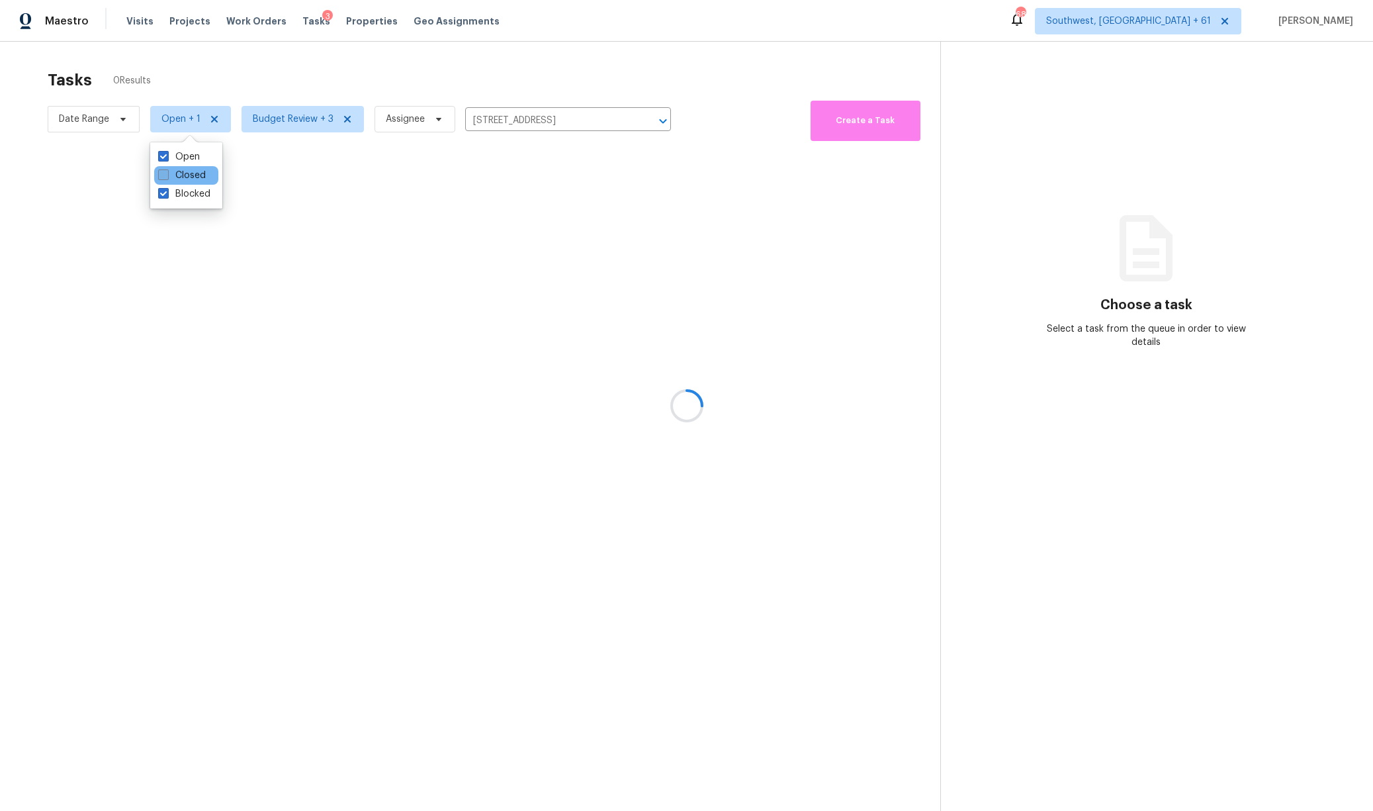
click at [166, 177] on input "Closed" at bounding box center [162, 173] width 9 height 9
checkbox input "true"
click at [238, 85] on div at bounding box center [686, 405] width 1373 height 811
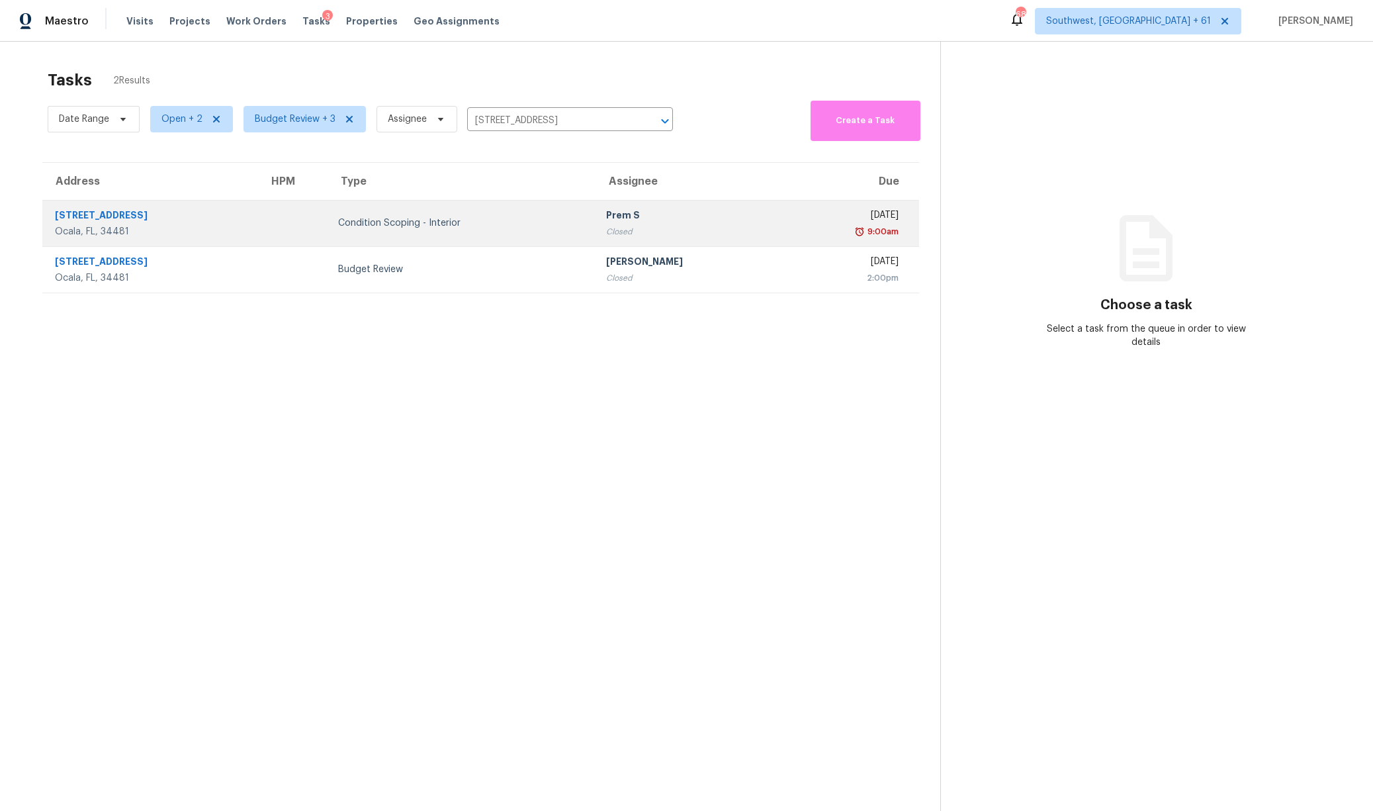
click at [644, 210] on div "Prem S" at bounding box center [686, 216] width 161 height 17
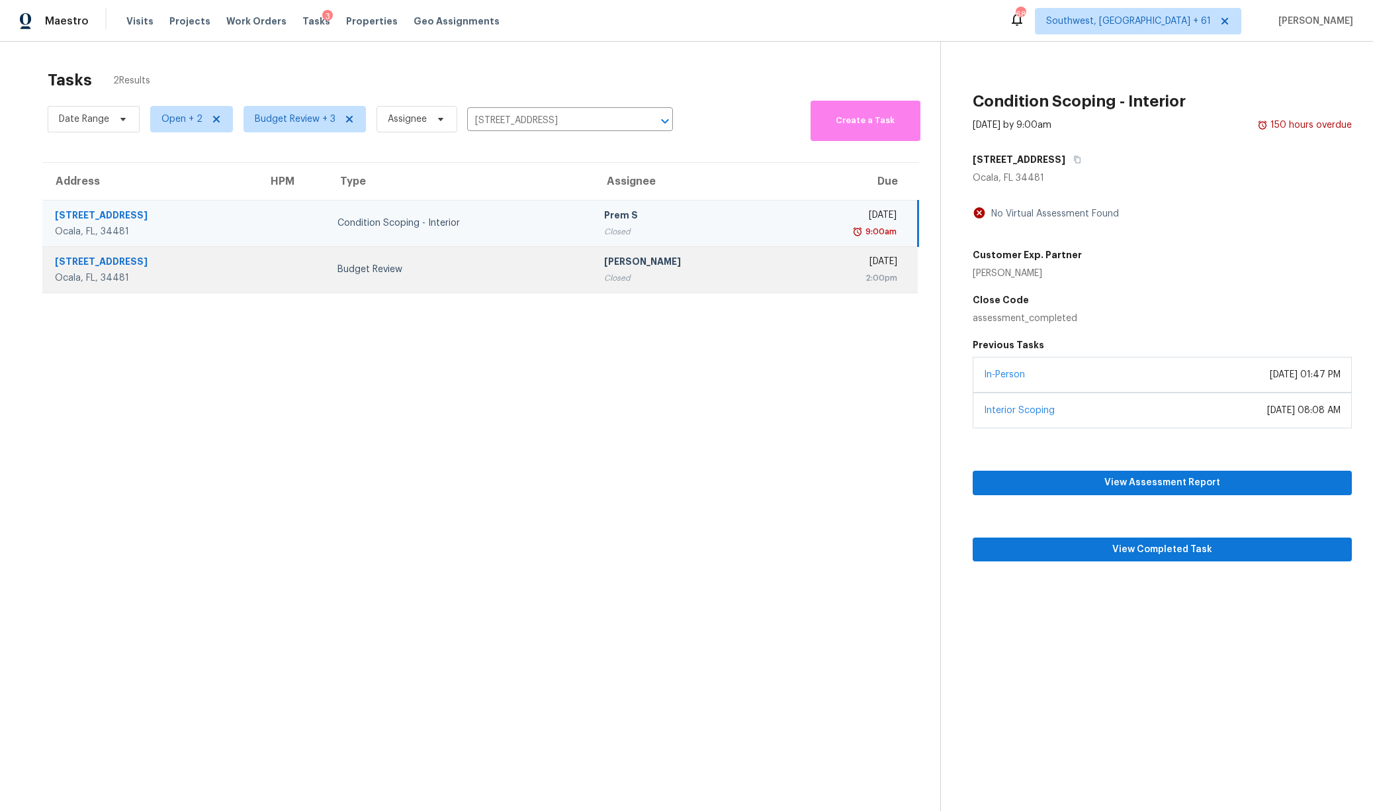
click at [412, 287] on td "Budget Review" at bounding box center [460, 269] width 267 height 46
